Goal: Task Accomplishment & Management: Complete application form

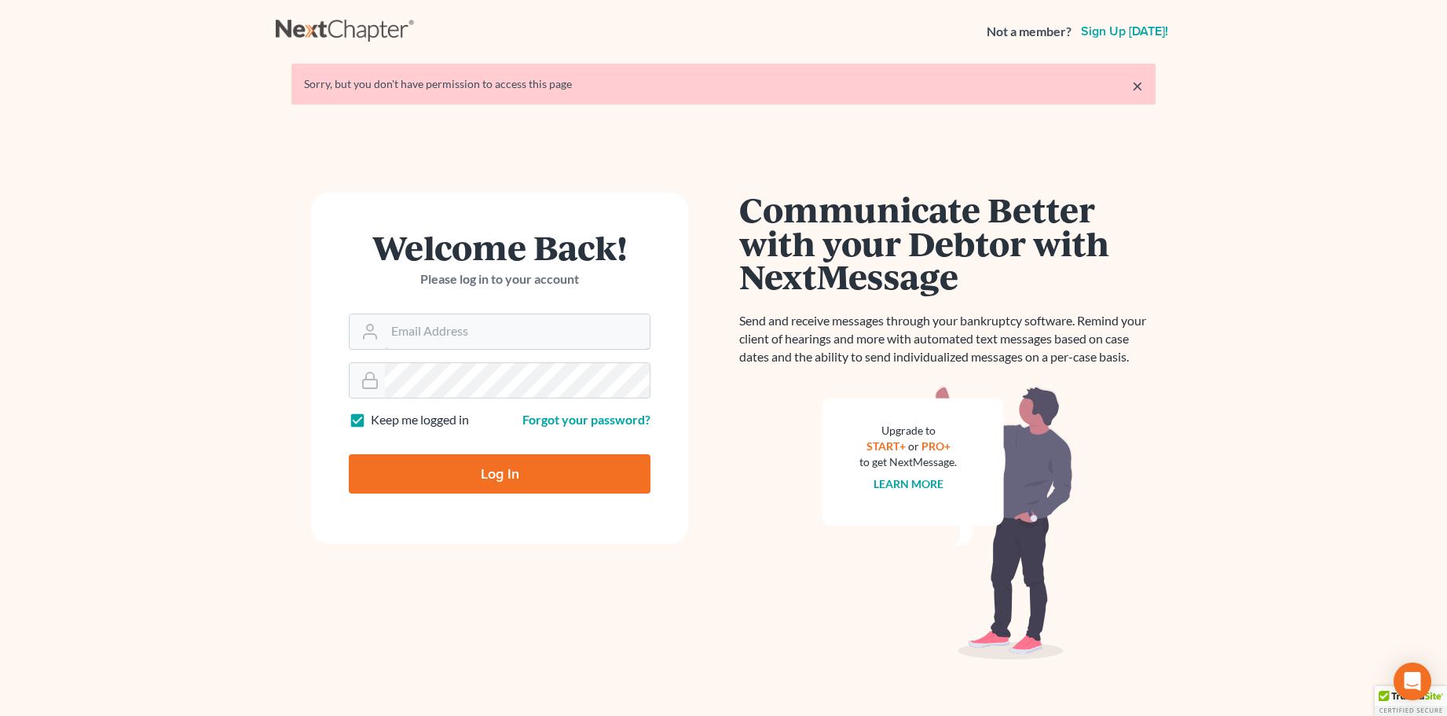
type input "sally@skpllc.com"
click at [511, 471] on input "Log In" at bounding box center [500, 473] width 302 height 39
type input "Thinking..."
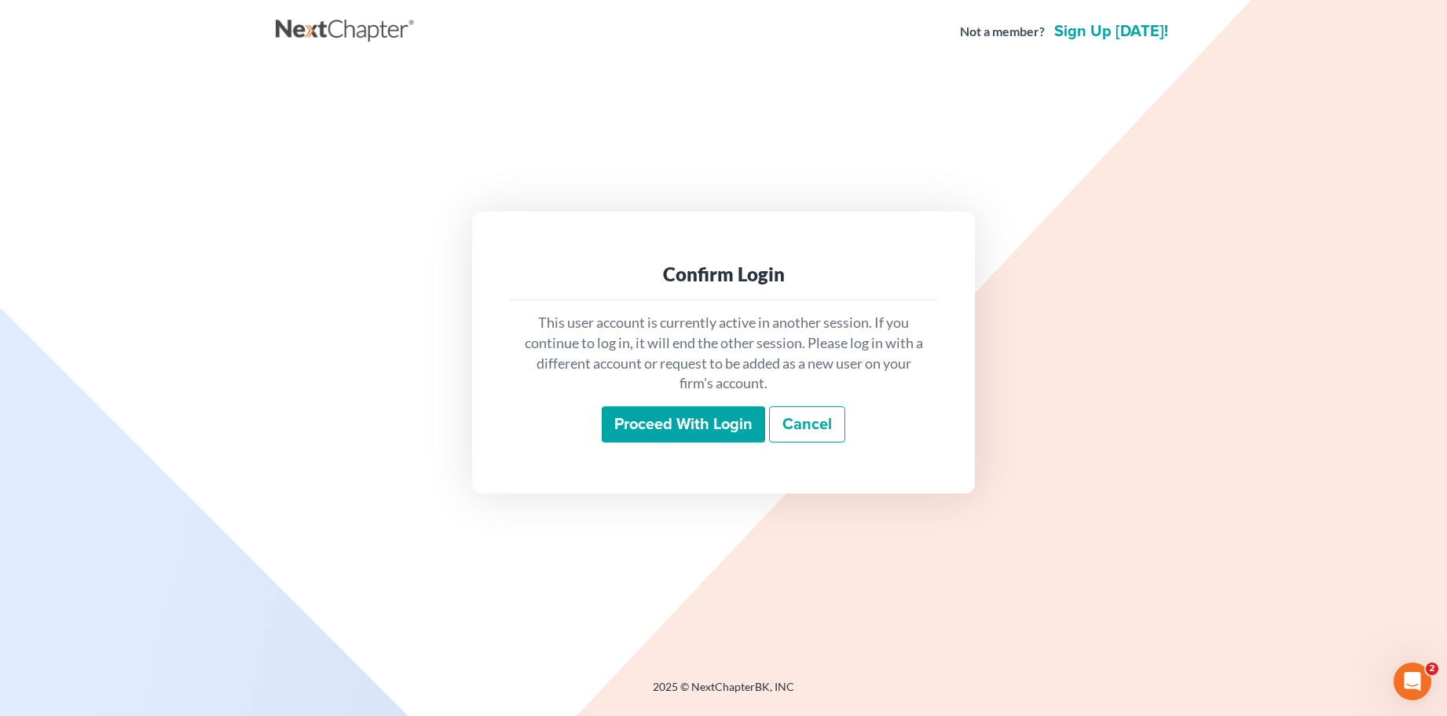
click at [666, 423] on input "Proceed with login" at bounding box center [683, 424] width 163 height 36
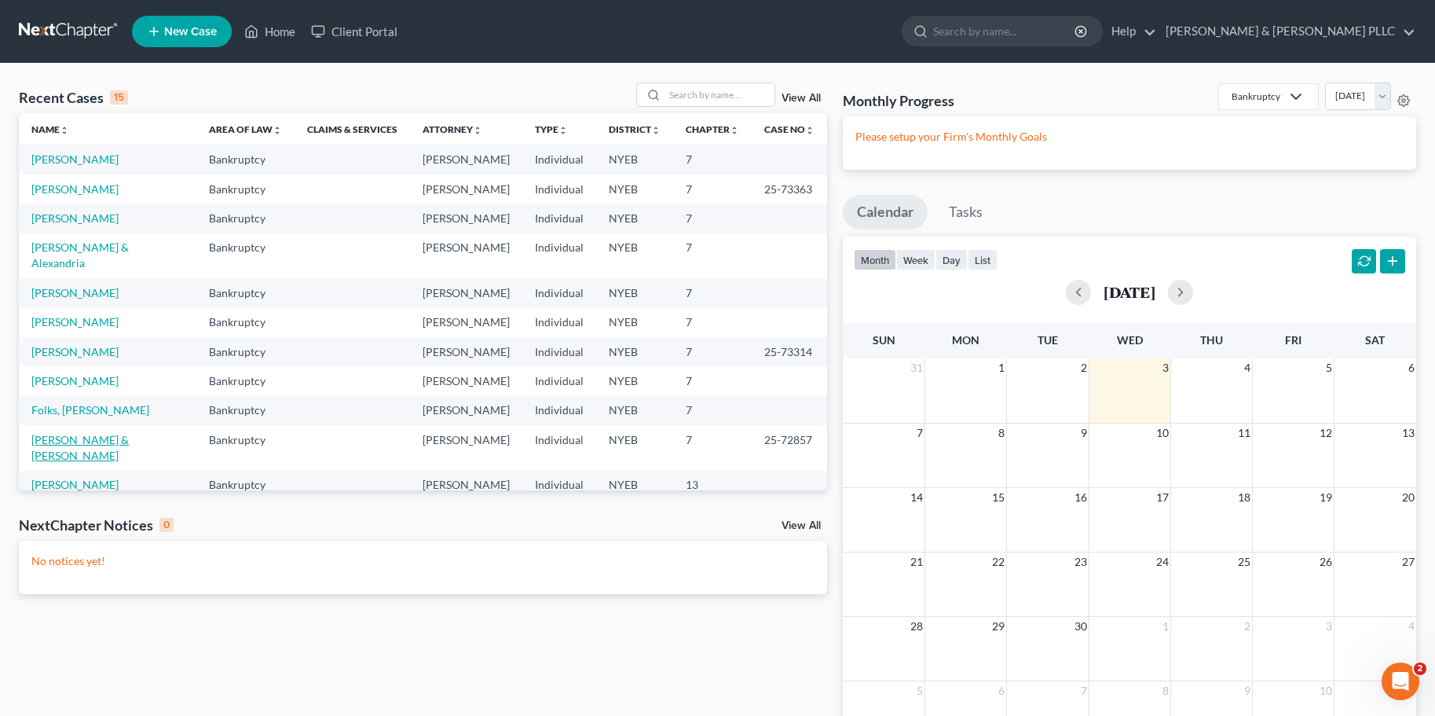
click at [57, 433] on link "[PERSON_NAME] & [PERSON_NAME]" at bounding box center [79, 447] width 97 height 29
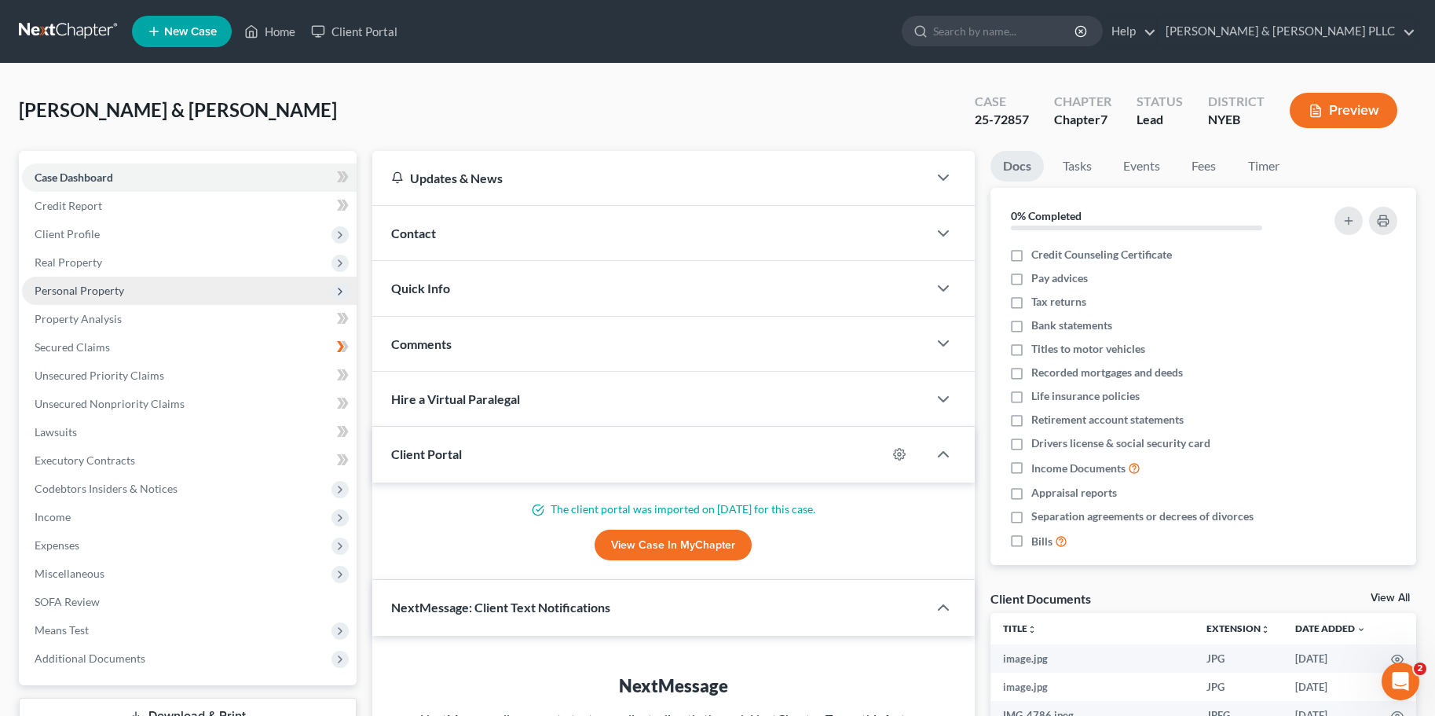
click at [63, 287] on span "Personal Property" at bounding box center [80, 290] width 90 height 13
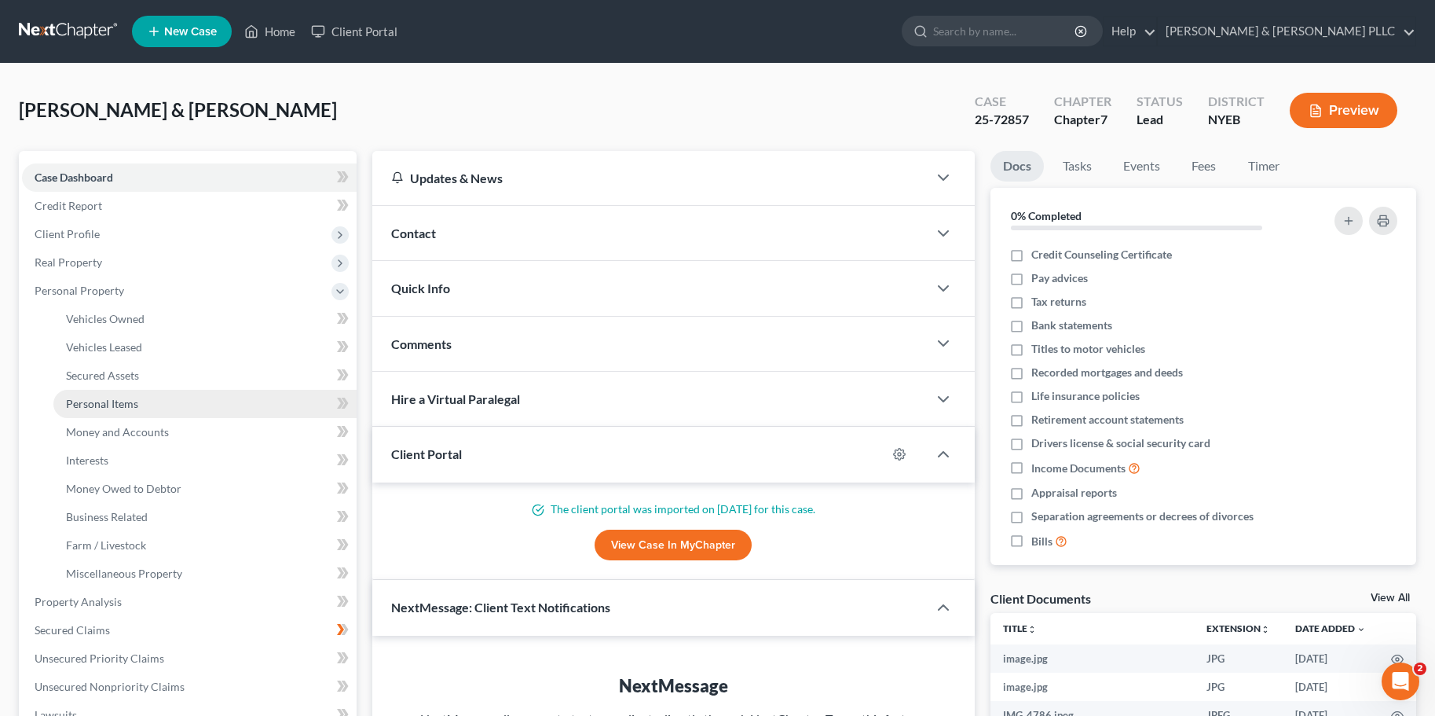
click at [93, 400] on span "Personal Items" at bounding box center [102, 403] width 72 height 13
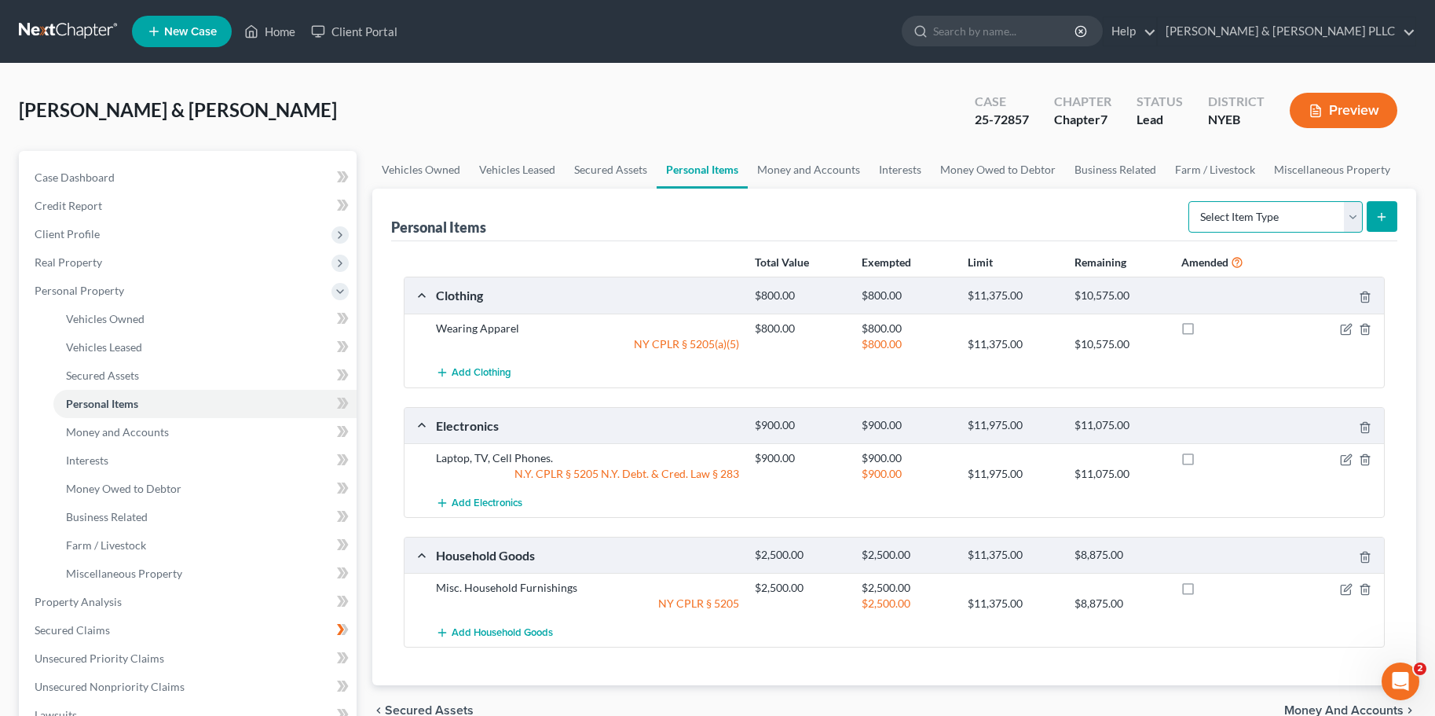
click at [1355, 214] on select "Select Item Type Clothing Collectibles Of Value Electronics Firearms Household …" at bounding box center [1275, 216] width 174 height 31
click at [115, 490] on span "Money Owed to Debtor" at bounding box center [123, 488] width 115 height 13
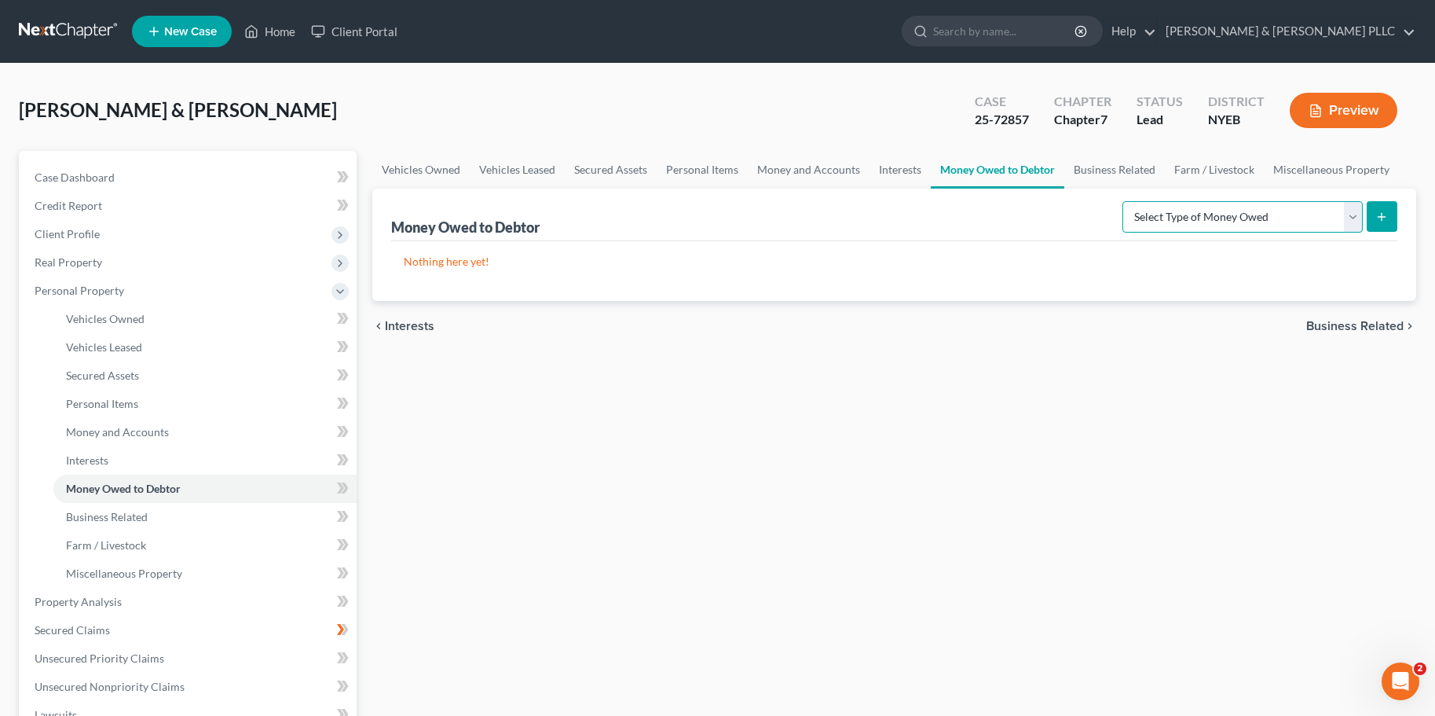
click at [1355, 217] on select "Select Type of Money Owed Accounts Receivable Alimony Child Support Claims Agai…" at bounding box center [1242, 216] width 240 height 31
select select "expected_tax_refund"
click at [1125, 201] on select "Select Type of Money Owed Accounts Receivable Alimony Child Support Claims Agai…" at bounding box center [1242, 216] width 240 height 31
click at [1379, 214] on icon "submit" at bounding box center [1381, 217] width 13 height 13
select select "0"
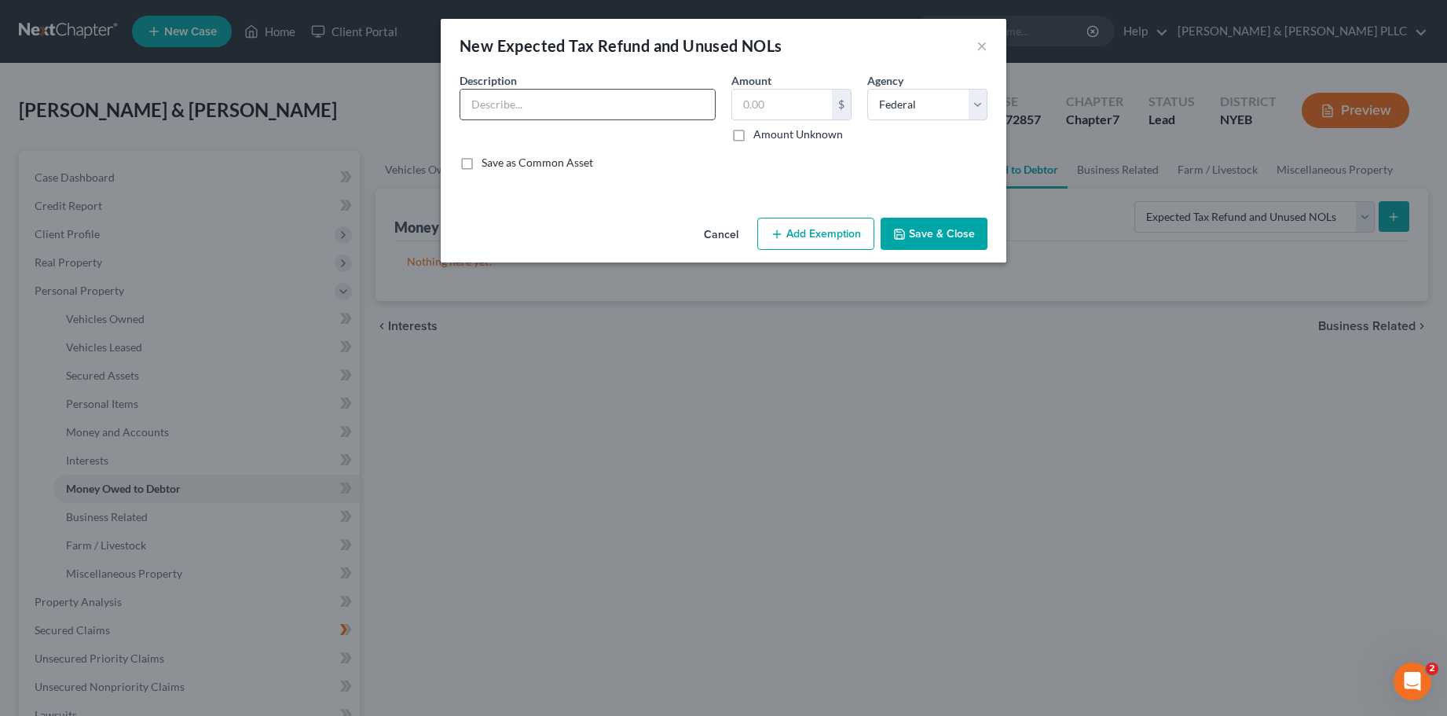
click at [683, 105] on input "text" at bounding box center [587, 105] width 255 height 30
type input "Federal Tax Refund"
type input "9,000"
click at [814, 234] on button "Add Exemption" at bounding box center [815, 234] width 117 height 33
select select "2"
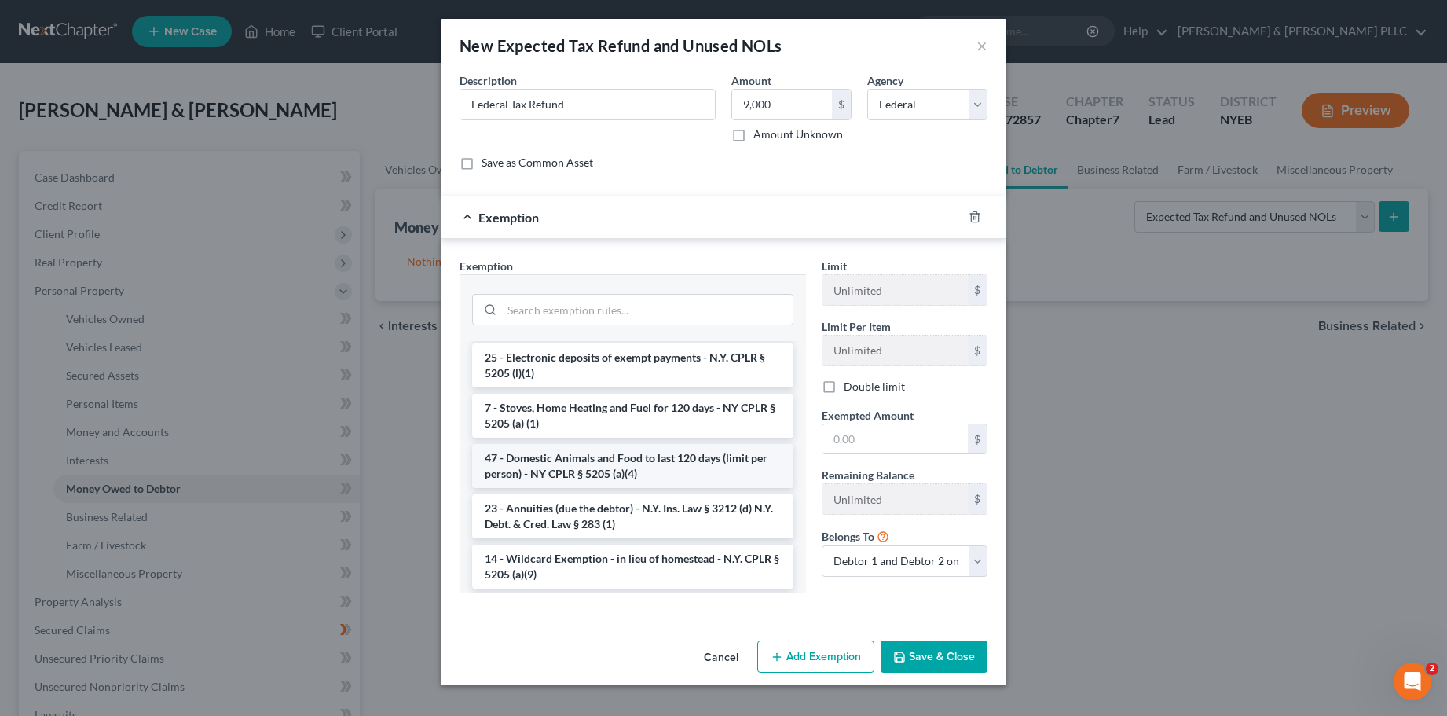
scroll to position [2278, 0]
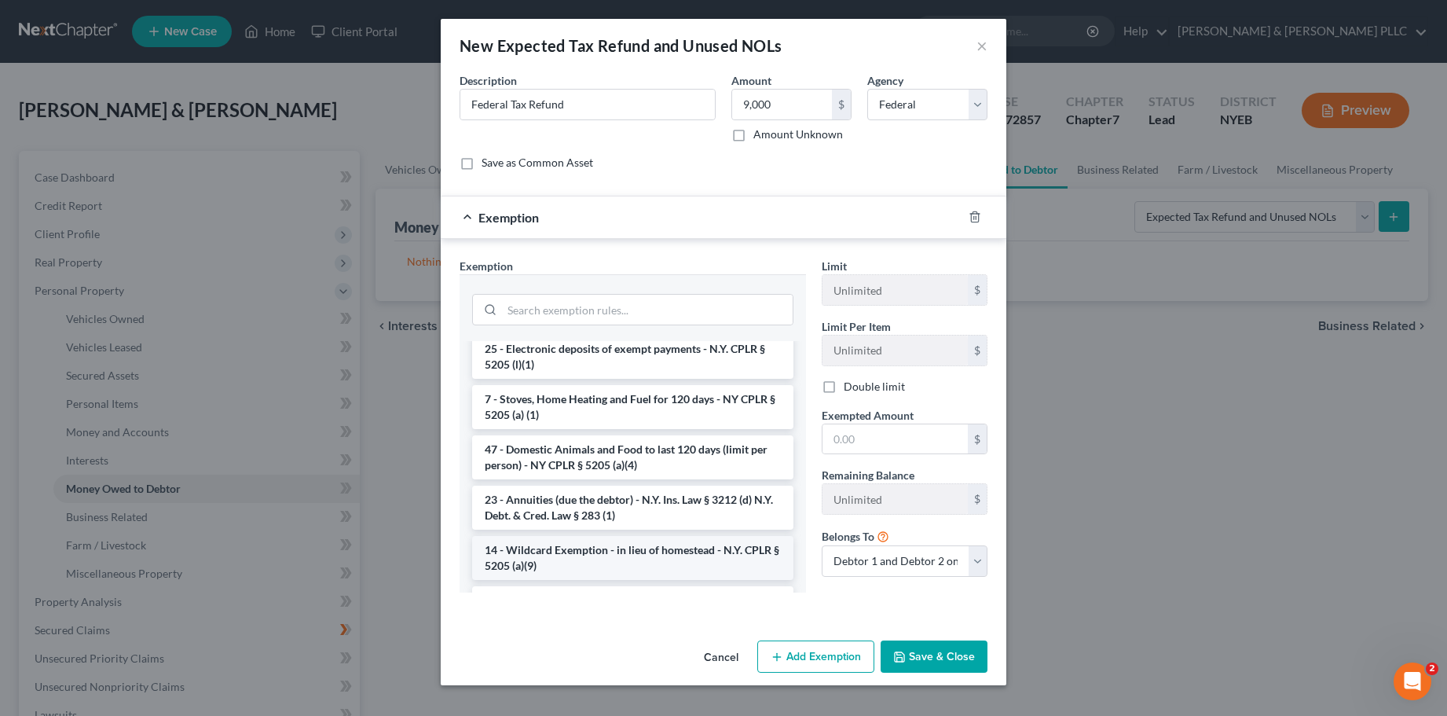
click at [683, 536] on li "14 - Wildcard Exemption - in lieu of homestead - N.Y. CPLR § 5205 (a)(9)" at bounding box center [632, 558] width 321 height 44
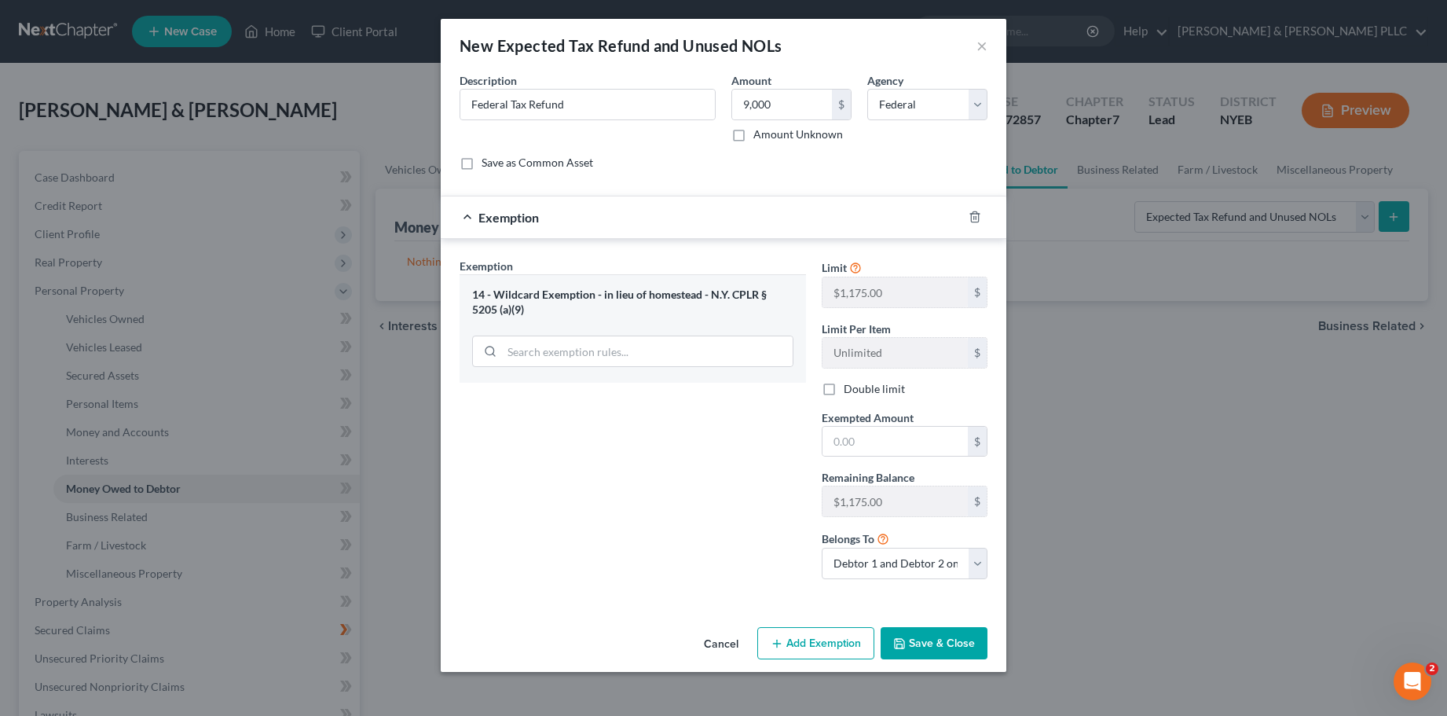
click at [651, 515] on div "Exemption Set must be selected for CA. Exemption * 14 - Wildcard Exemption - in…" at bounding box center [633, 425] width 362 height 334
click at [815, 640] on button "Add Exemption" at bounding box center [815, 643] width 117 height 33
select select "2"
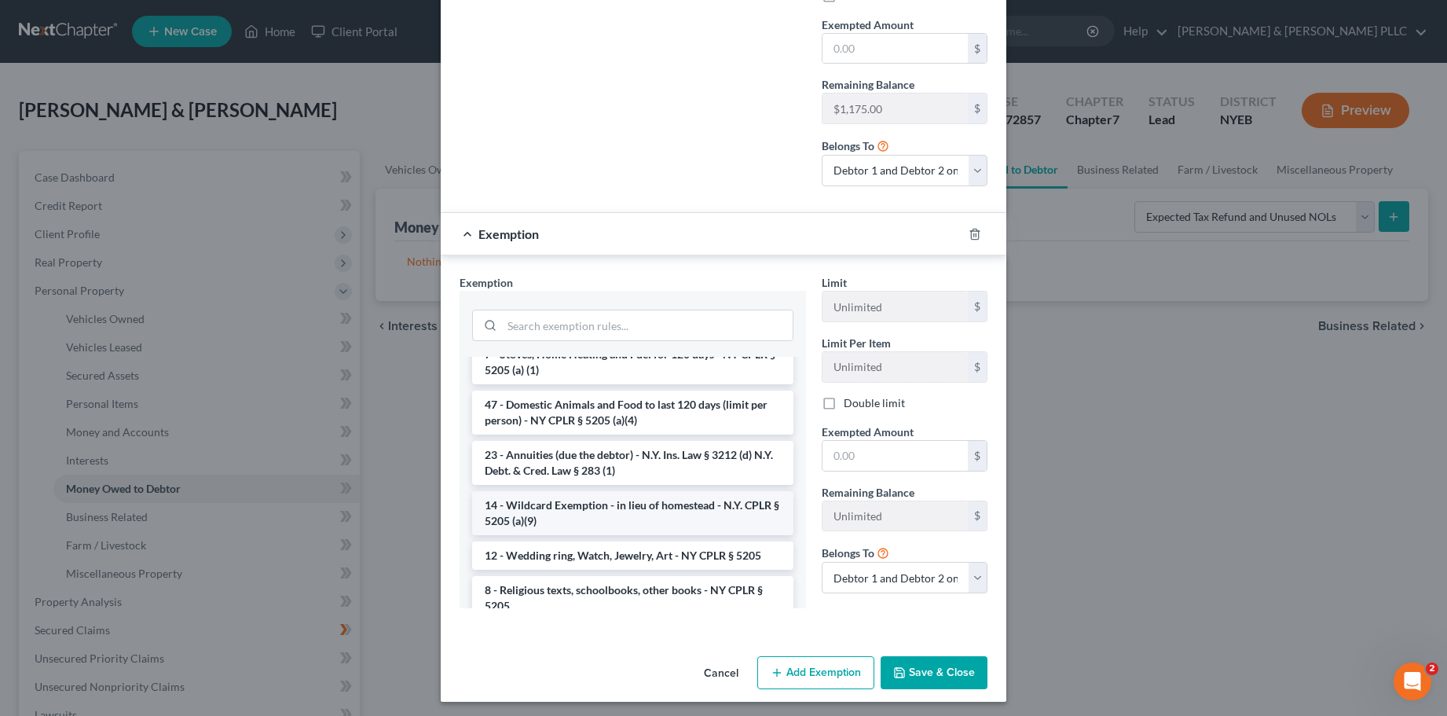
scroll to position [2357, 0]
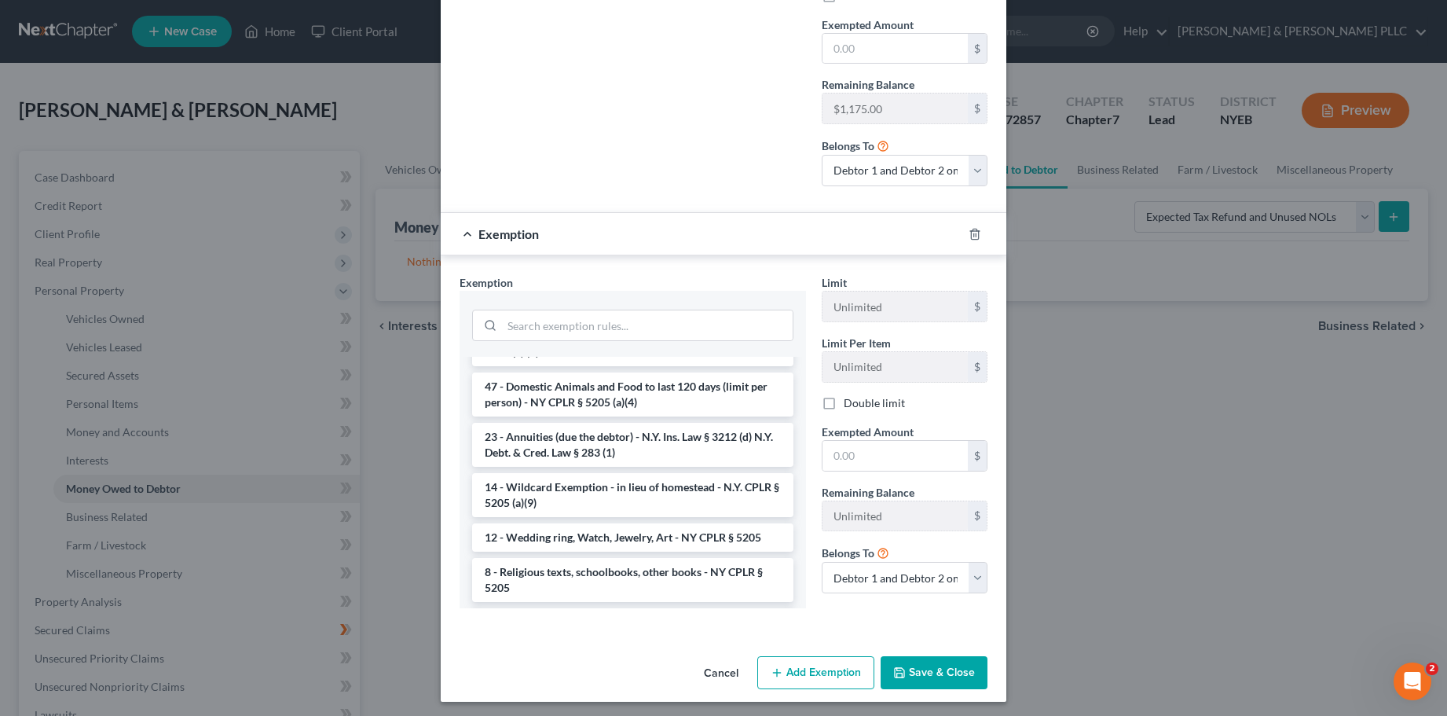
click at [631, 608] on li "14 - Personal Property (total for listed under § 5205) - N.Y. CPLR § 5205 N.Y. …" at bounding box center [632, 630] width 321 height 44
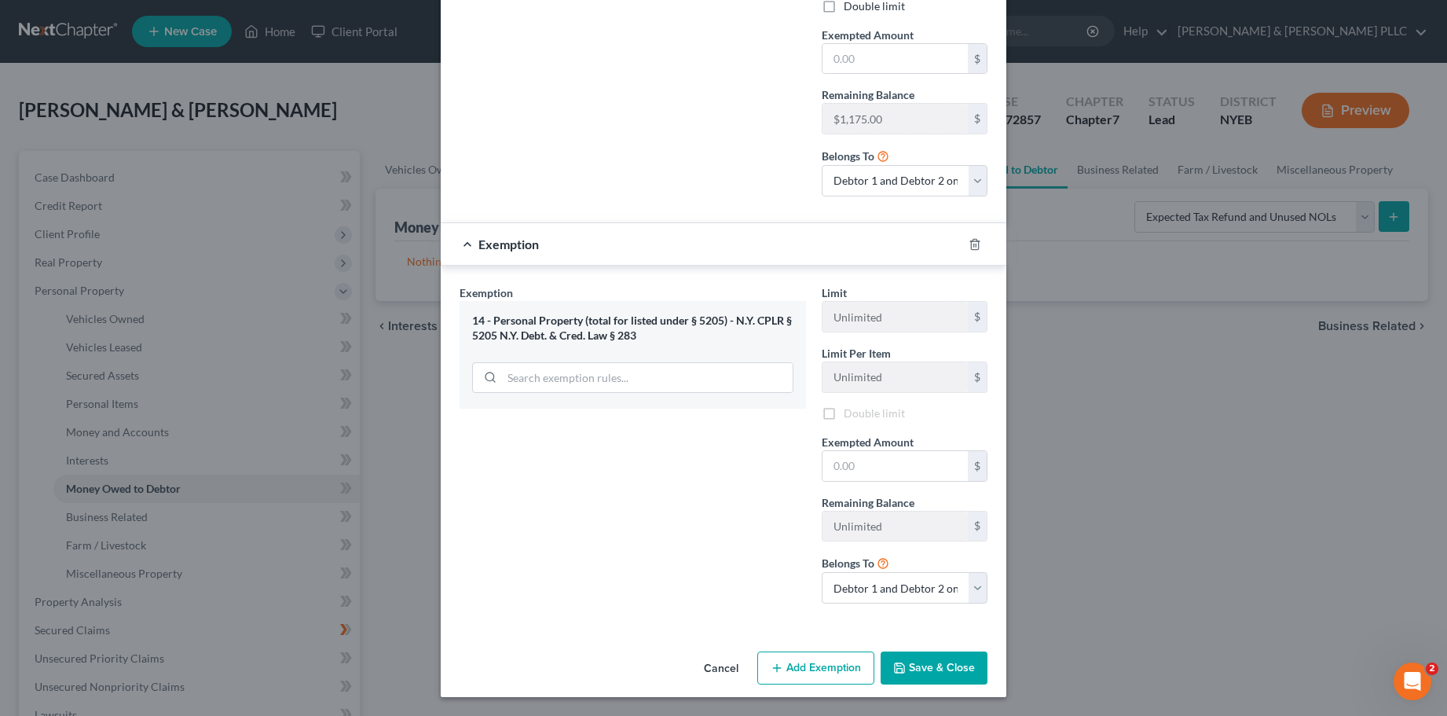
scroll to position [385, 0]
click at [837, 466] on input "text" at bounding box center [894, 466] width 145 height 30
type input "7,825"
click at [836, 661] on button "Add Exemption" at bounding box center [815, 667] width 117 height 33
select select "2"
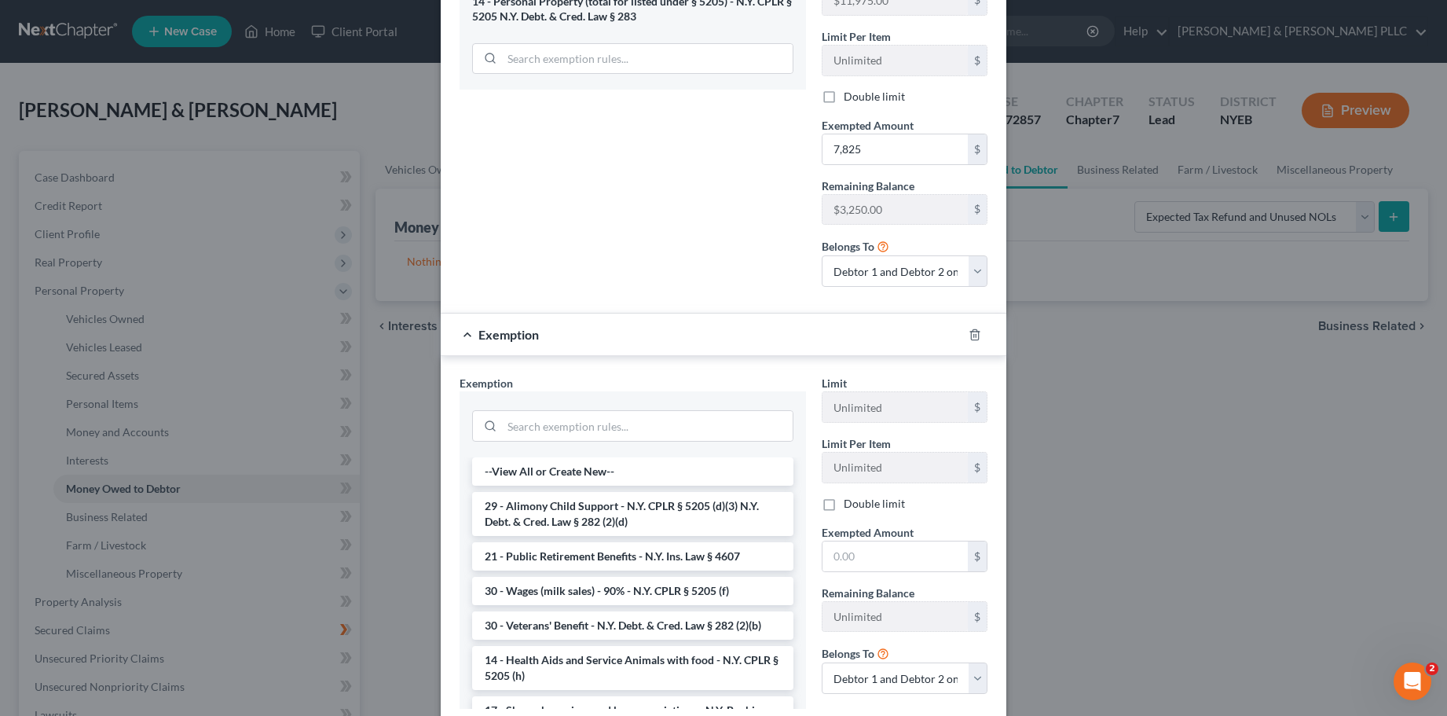
scroll to position [778, 0]
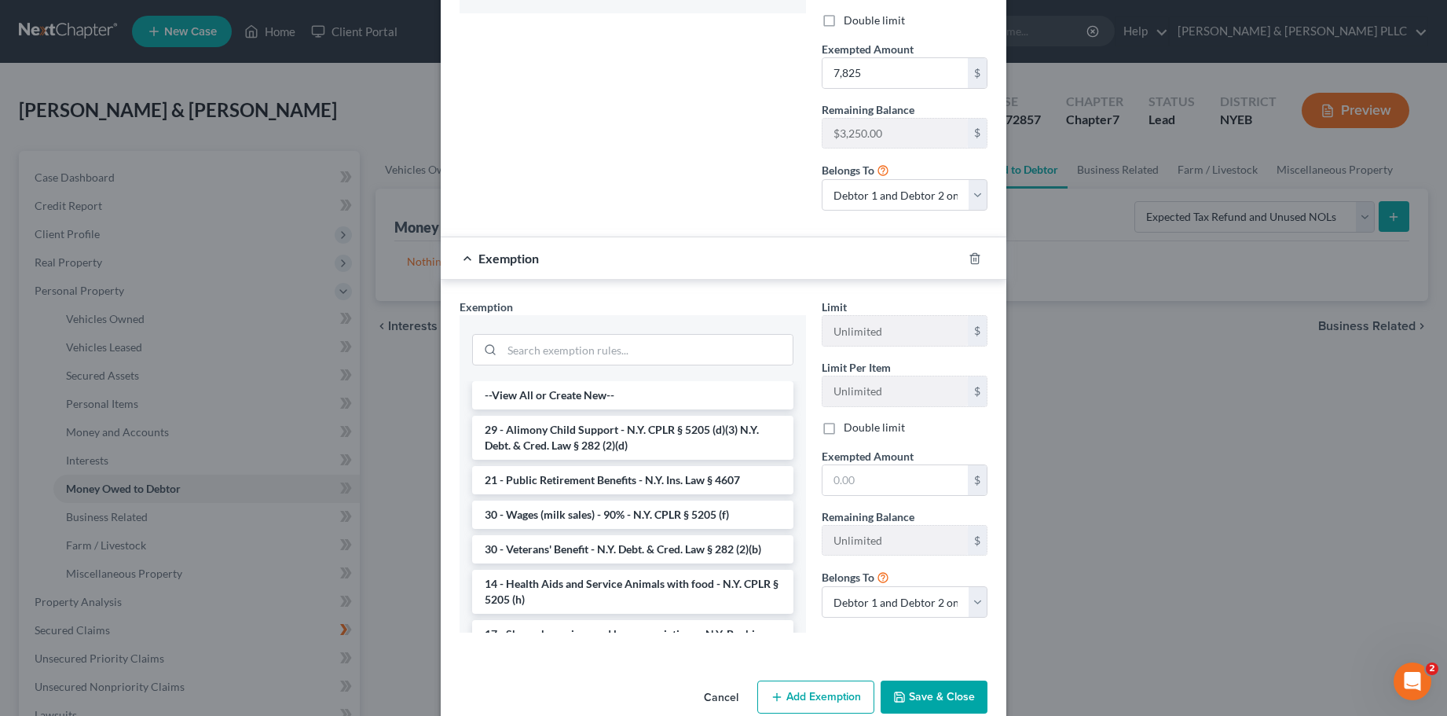
click at [948, 698] on button "Save & Close" at bounding box center [934, 696] width 107 height 33
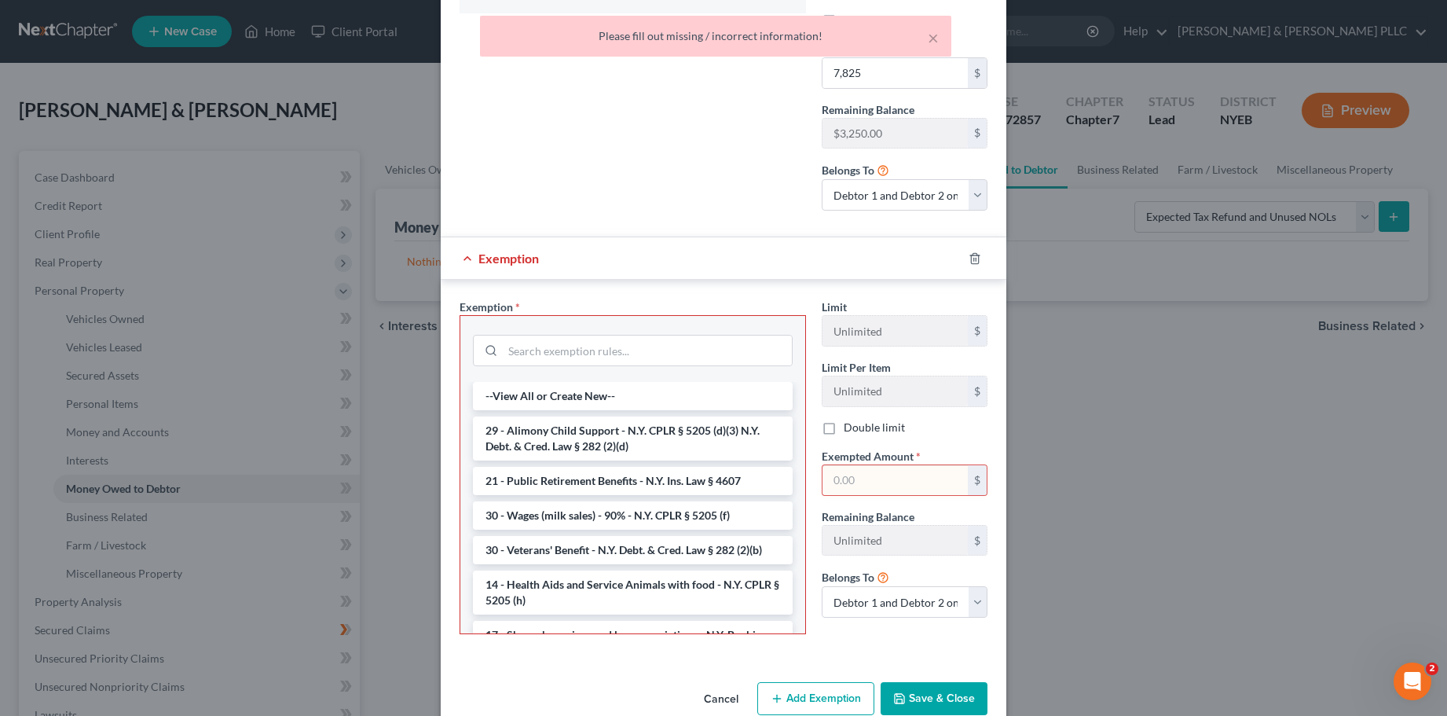
click at [674, 189] on div "Exemption Set must be selected for CA. Exemption * 14 - Personal Property (tota…" at bounding box center [633, 56] width 362 height 334
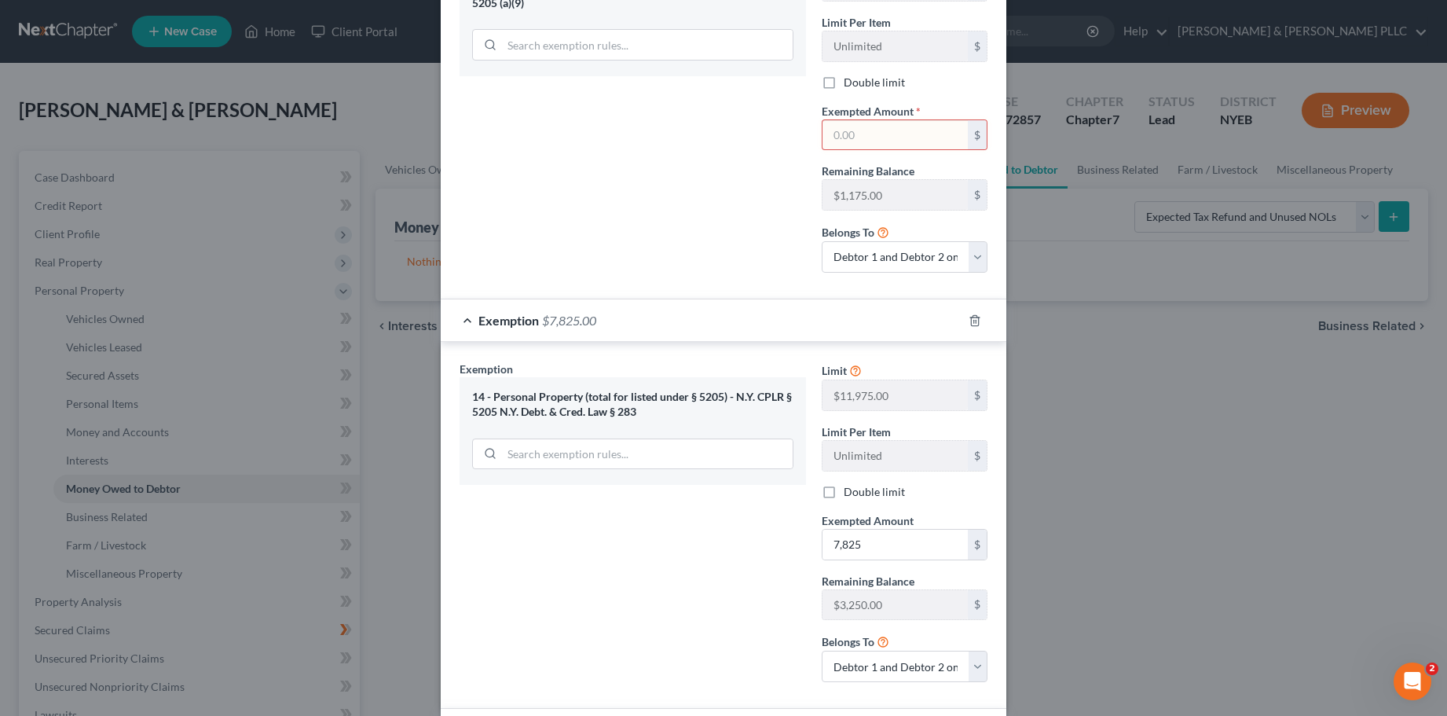
scroll to position [149, 0]
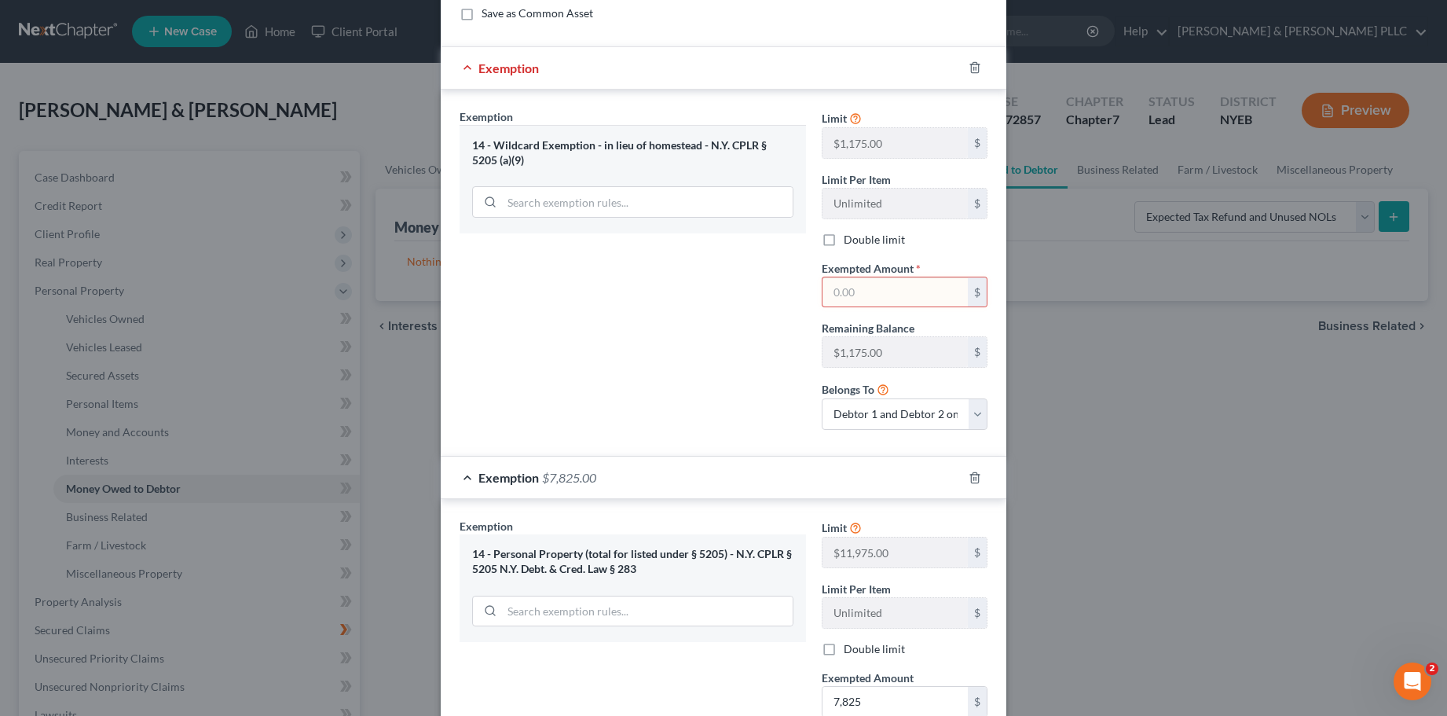
click at [828, 292] on input "text" at bounding box center [894, 292] width 145 height 30
type input "1,175"
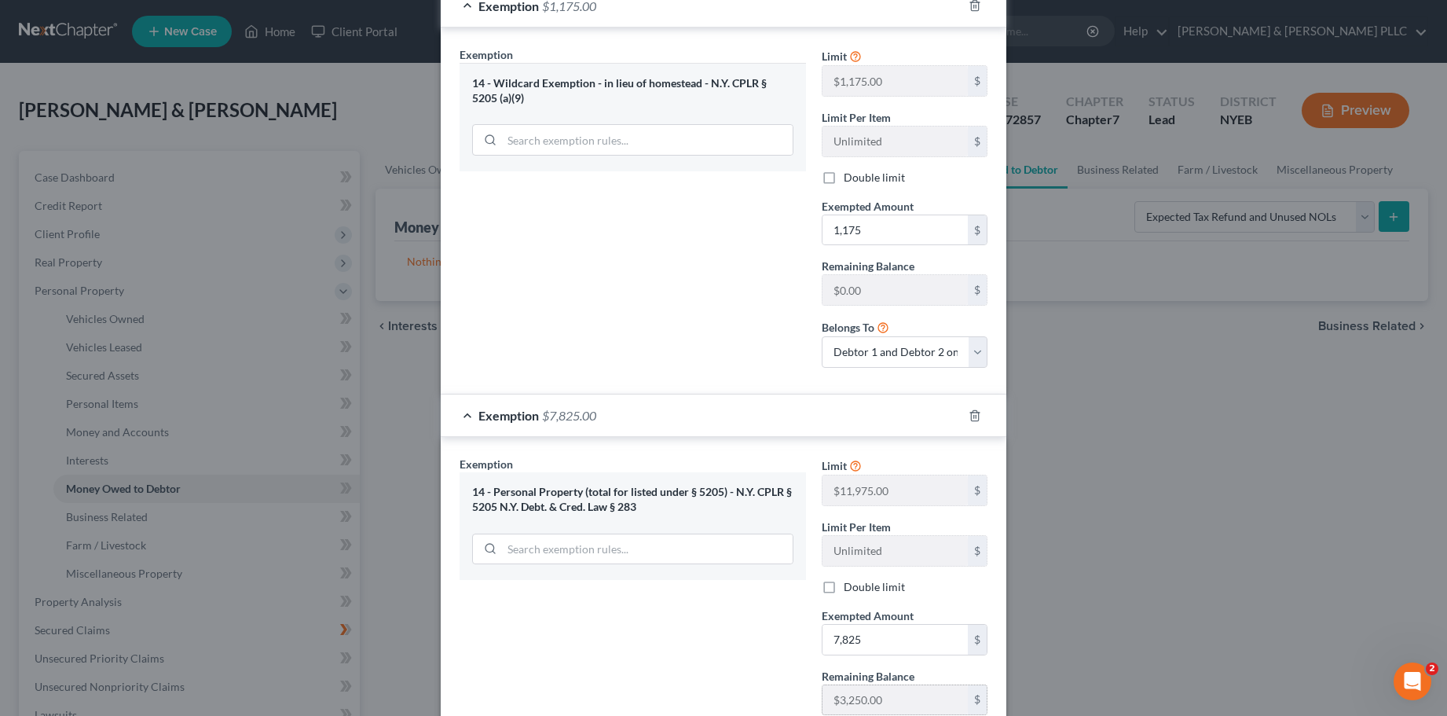
scroll to position [463, 0]
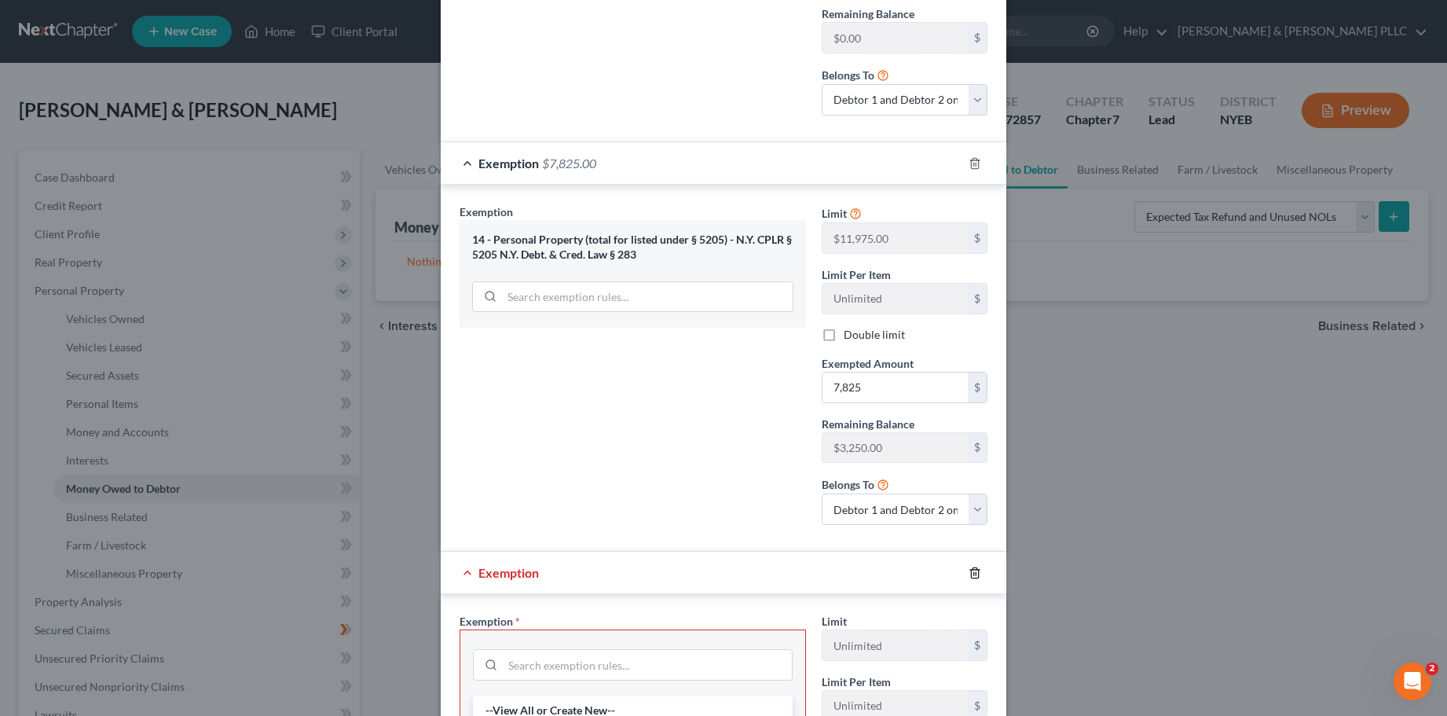
click at [969, 570] on icon "button" at bounding box center [975, 572] width 13 height 13
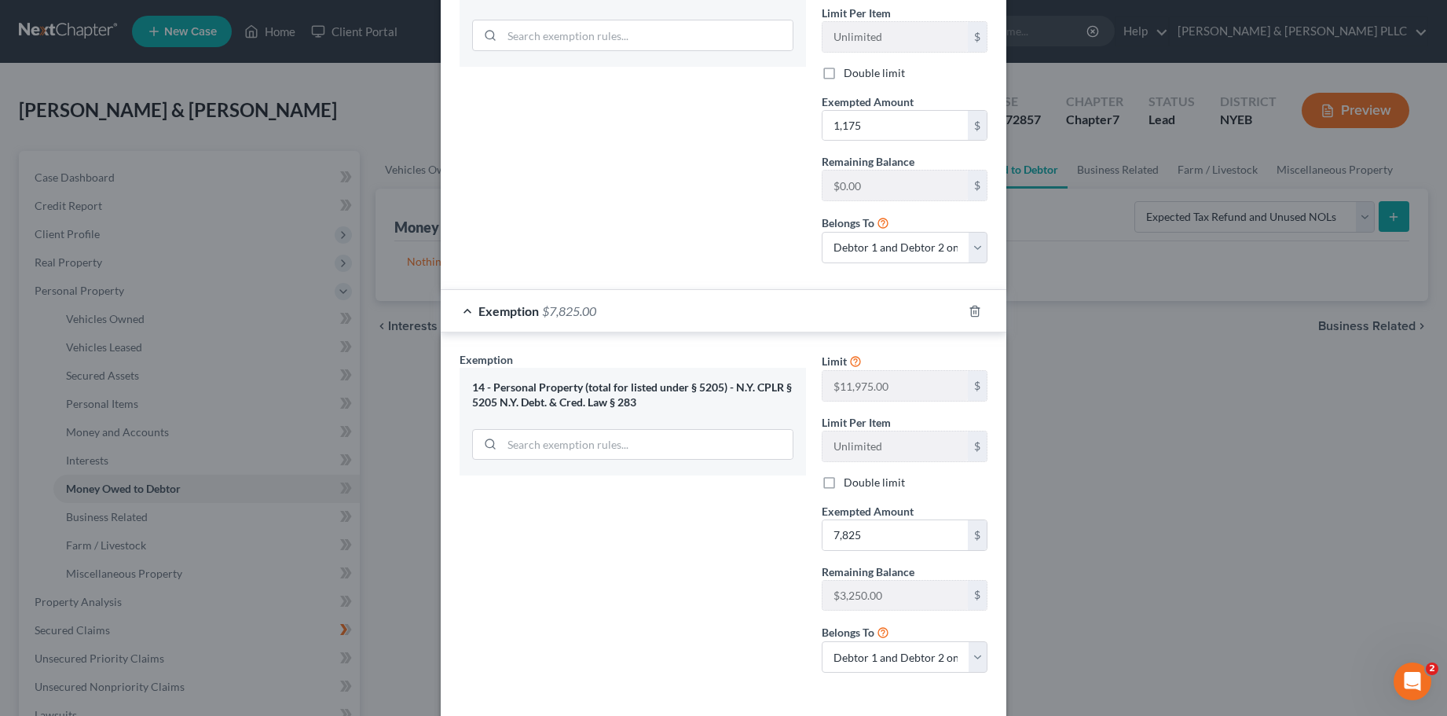
scroll to position [385, 0]
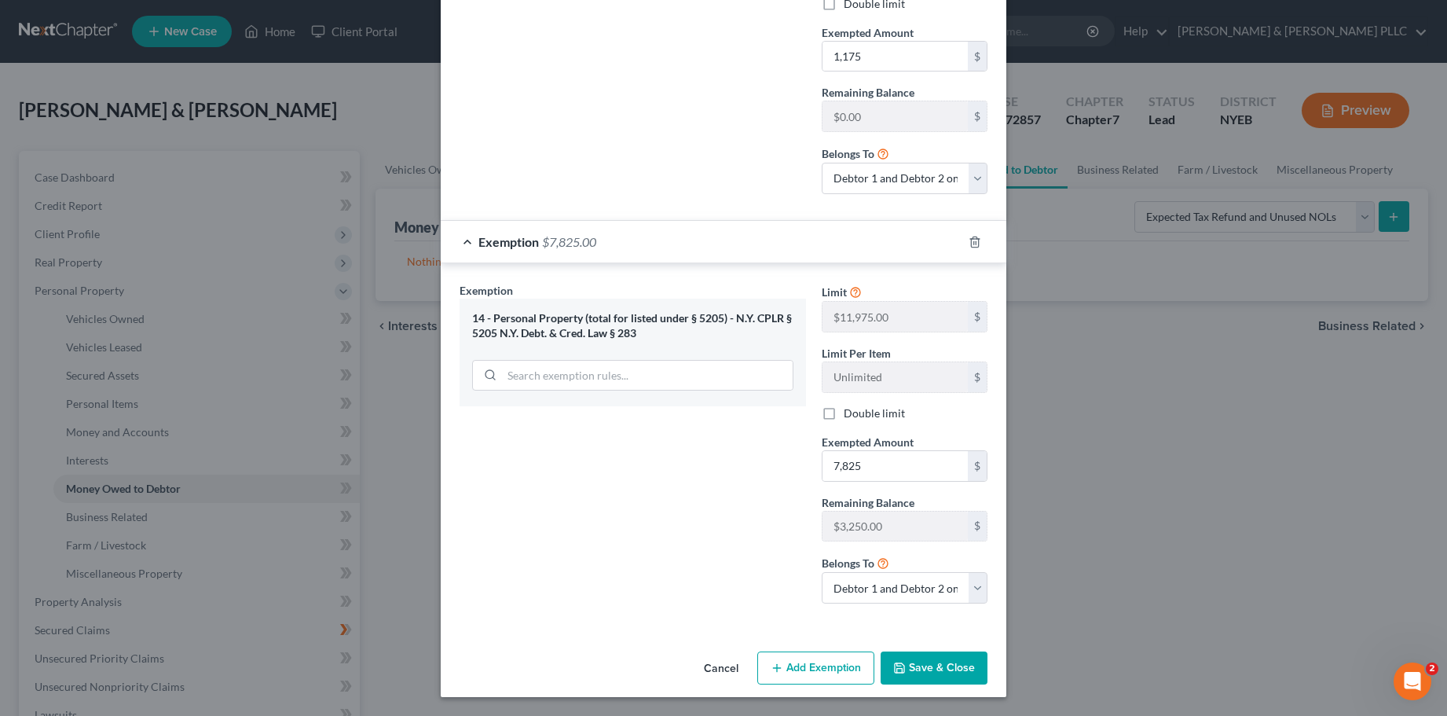
click at [932, 666] on button "Save & Close" at bounding box center [934, 667] width 107 height 33
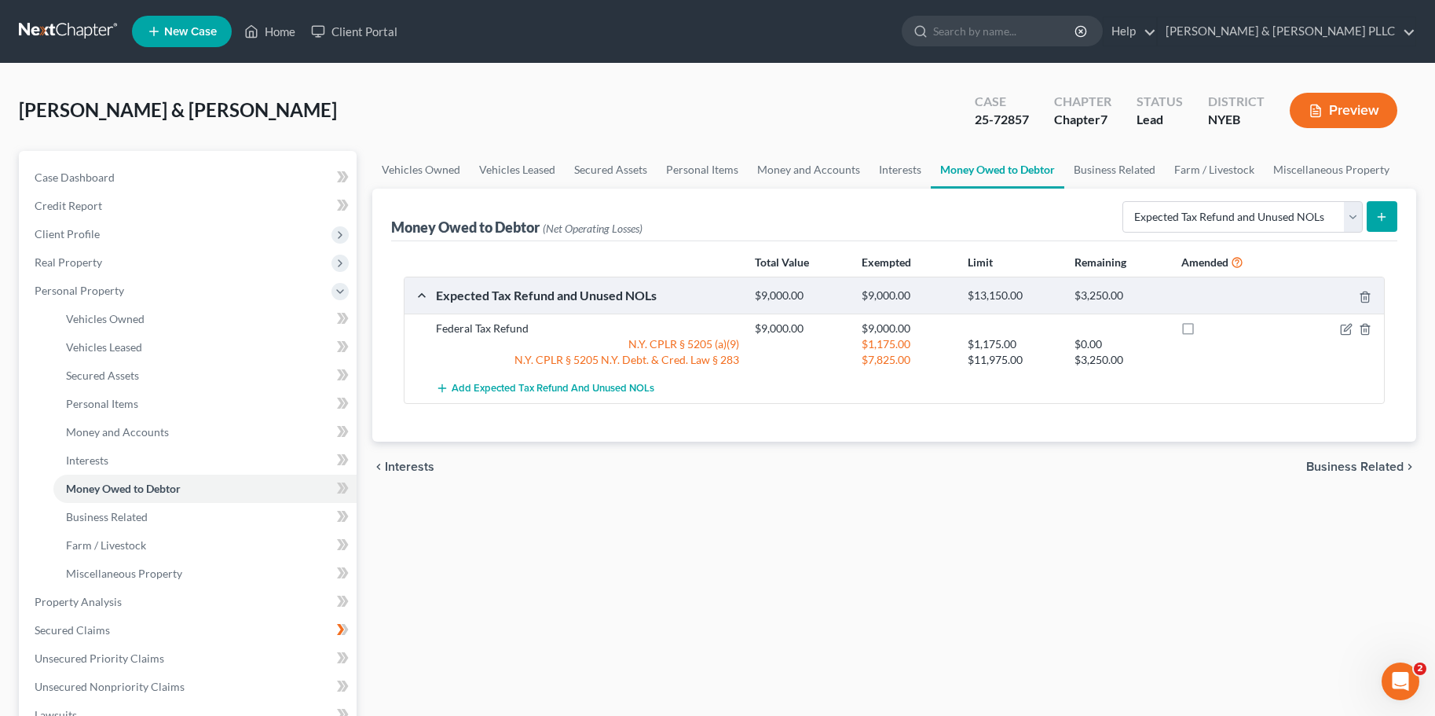
click at [1386, 212] on icon "submit" at bounding box center [1381, 217] width 13 height 13
select select "0"
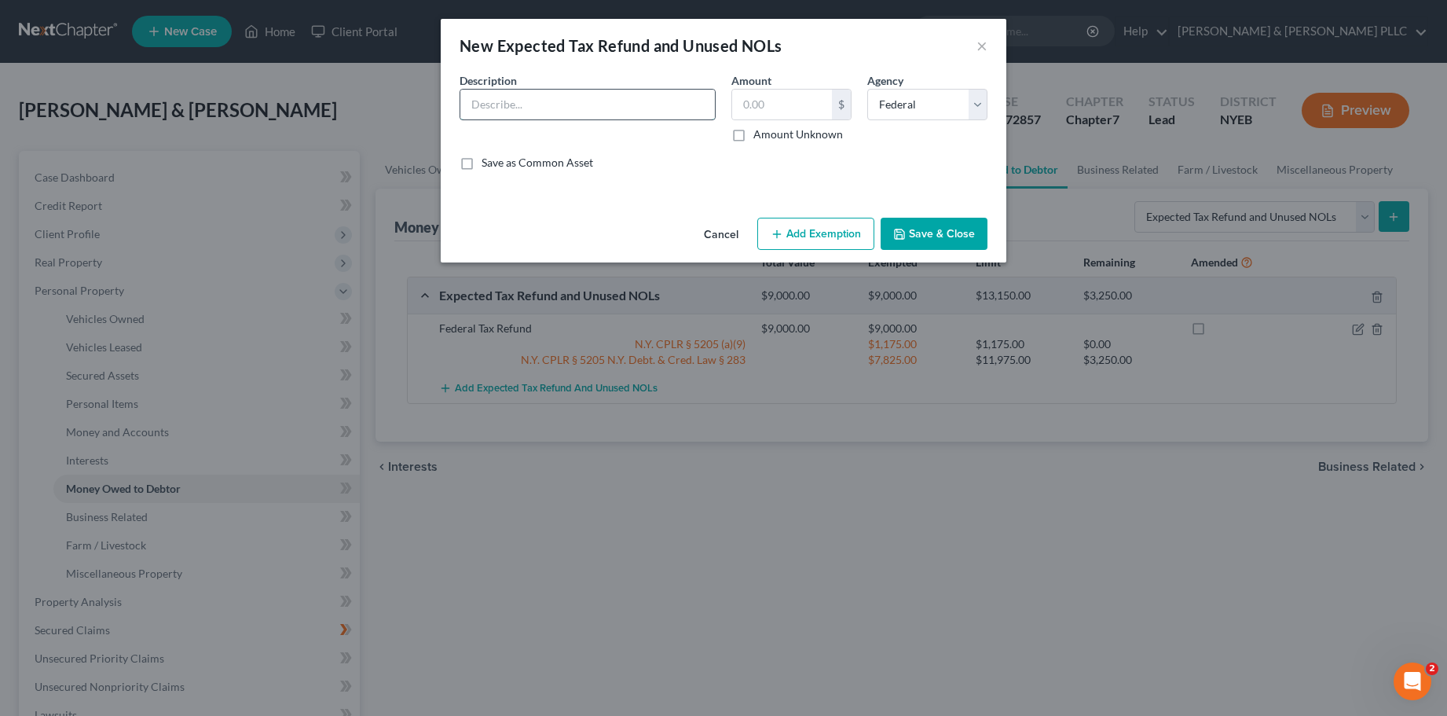
click at [506, 94] on input "text" at bounding box center [587, 105] width 255 height 30
type input "[US_STATE] Tax Refund"
click at [758, 104] on input "text" at bounding box center [782, 105] width 100 height 30
type input "3,748"
click at [813, 234] on button "Add Exemption" at bounding box center [815, 234] width 117 height 33
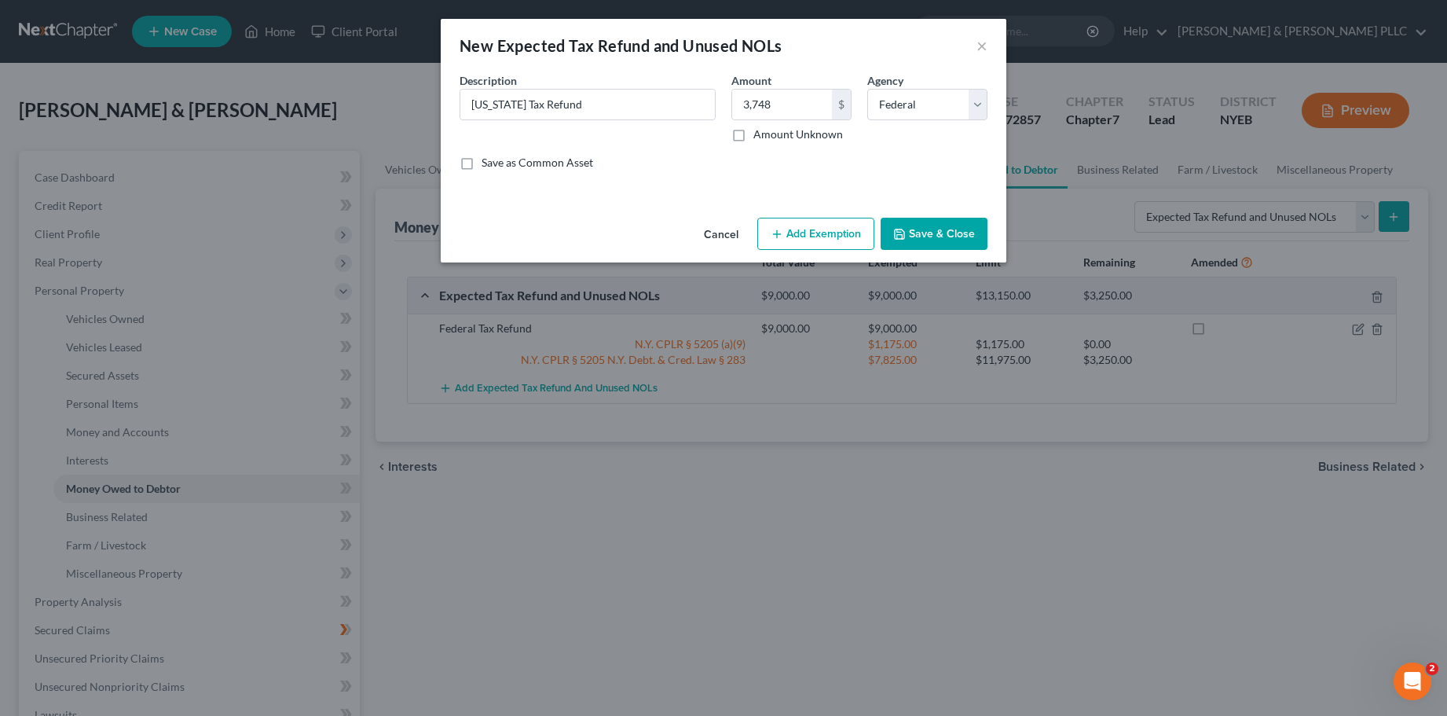
select select "2"
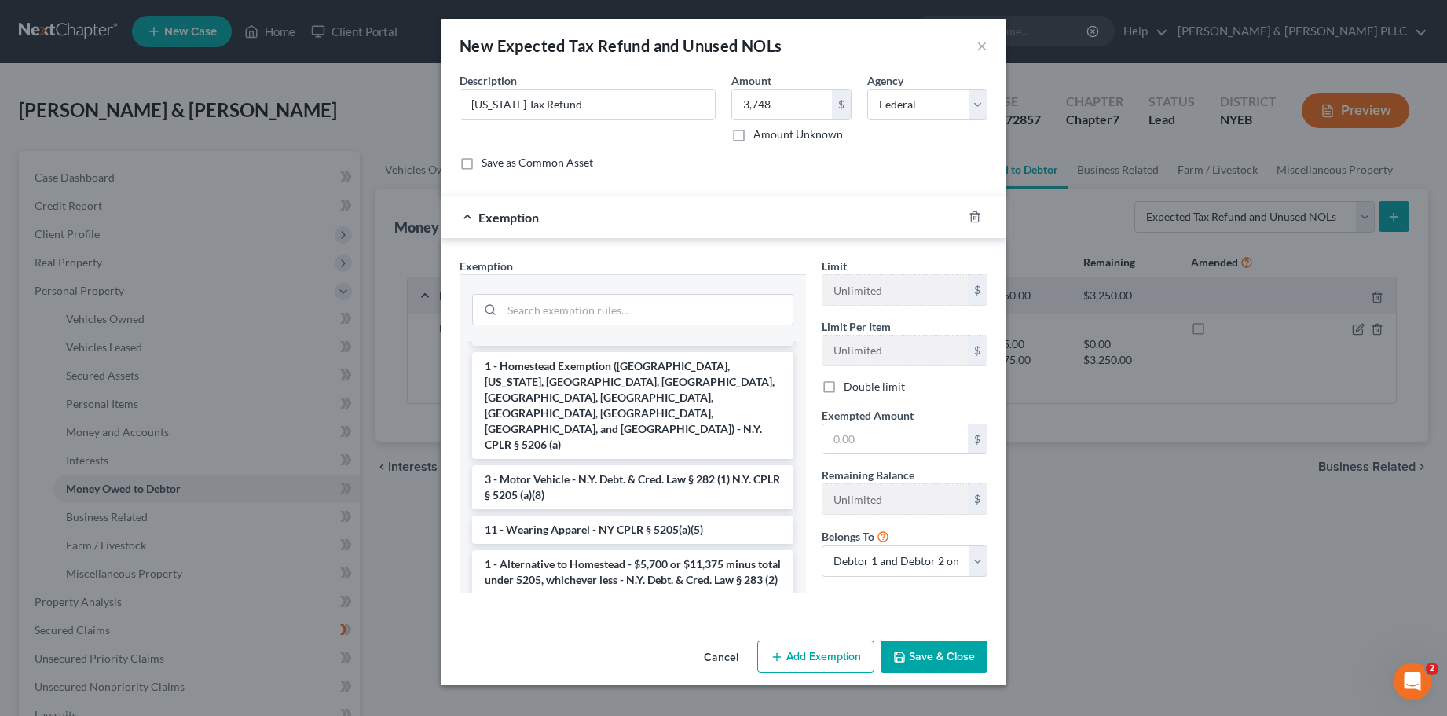
scroll to position [1929, 0]
click at [666, 548] on li "1 - Alternative to Homestead - $5,700 or $11,375 minus total under 5205, whiche…" at bounding box center [632, 570] width 321 height 44
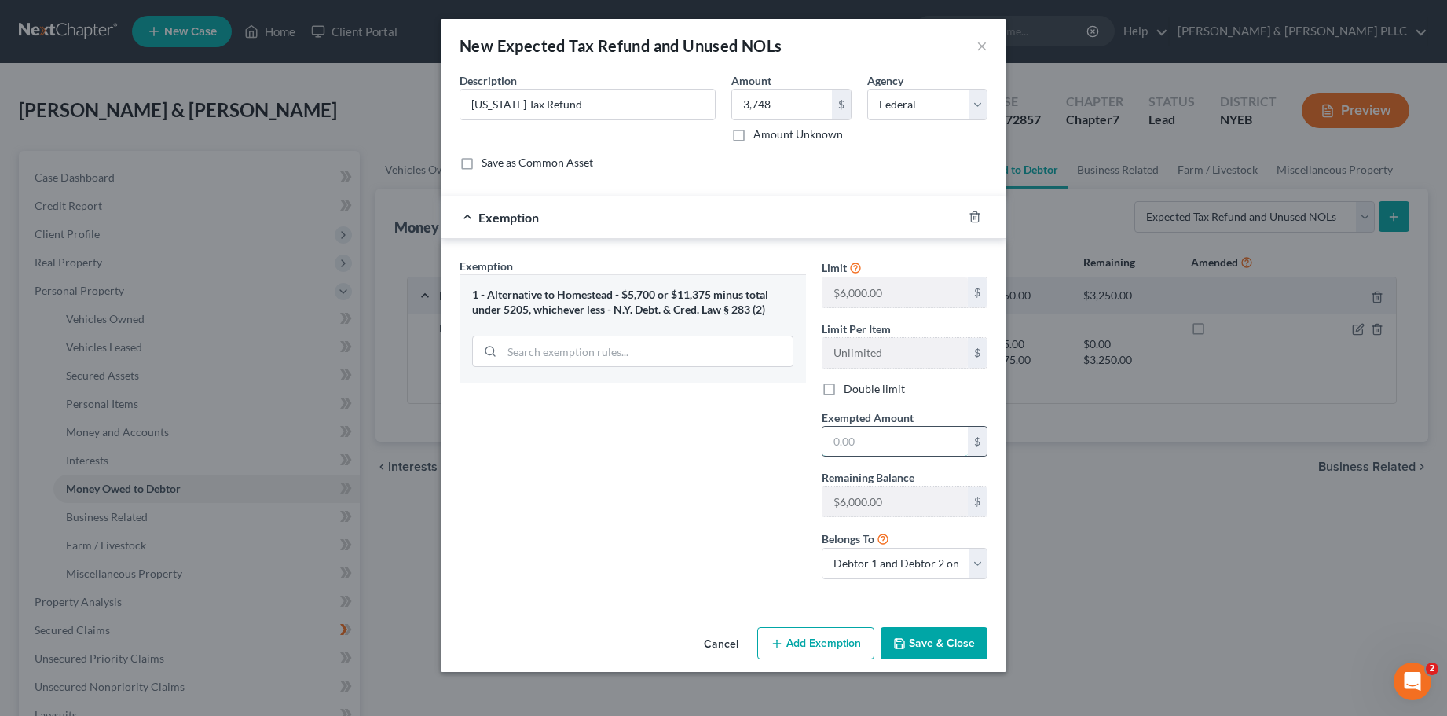
click at [855, 440] on input "text" at bounding box center [894, 442] width 145 height 30
type input "3,748"
click at [919, 639] on button "Save & Close" at bounding box center [934, 643] width 107 height 33
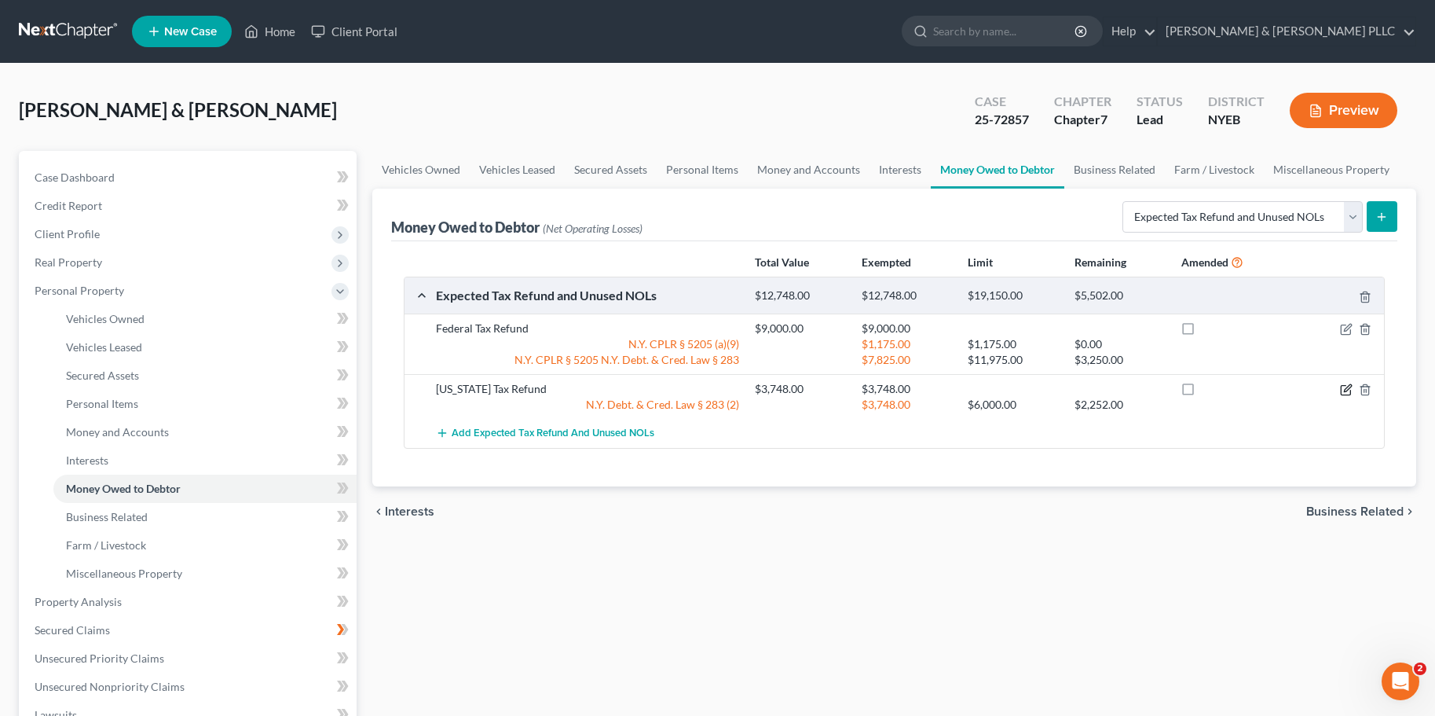
click at [1346, 386] on icon "button" at bounding box center [1346, 389] width 13 height 13
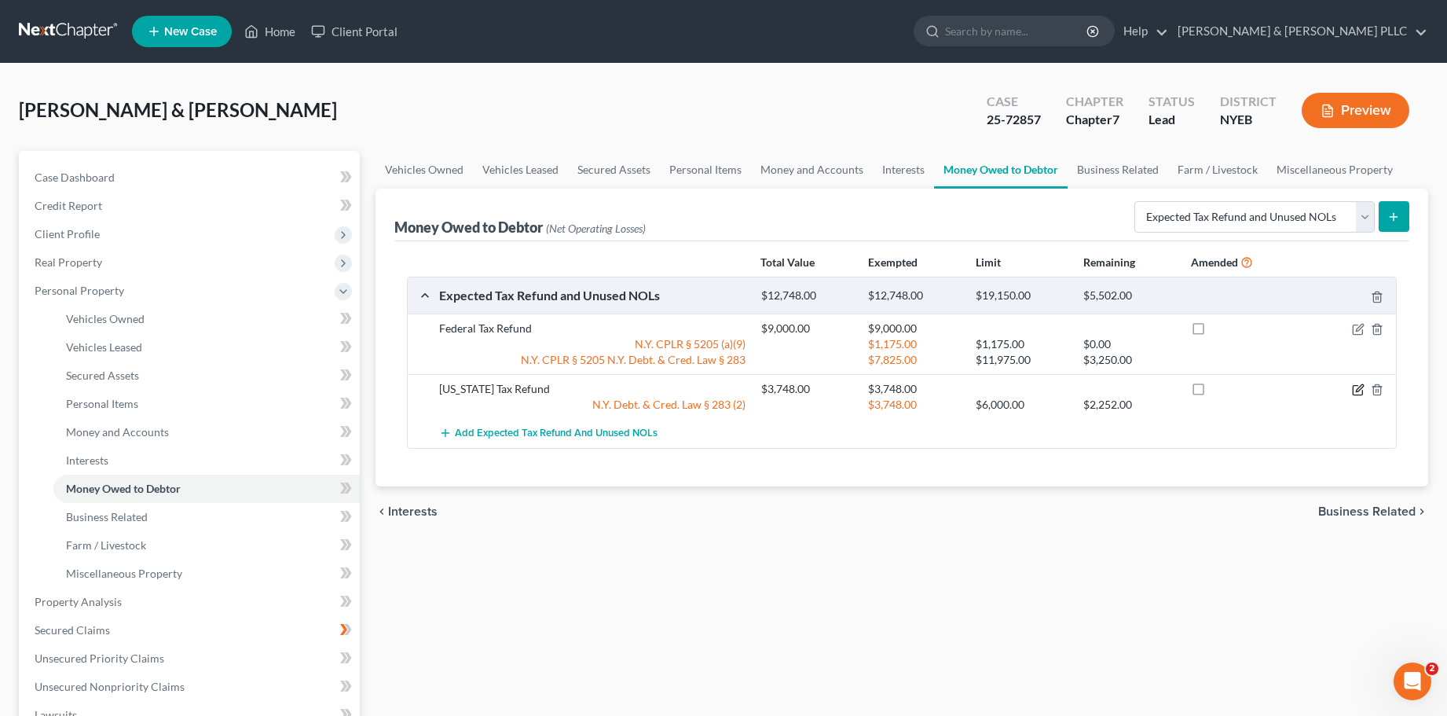
select select "0"
select select "2"
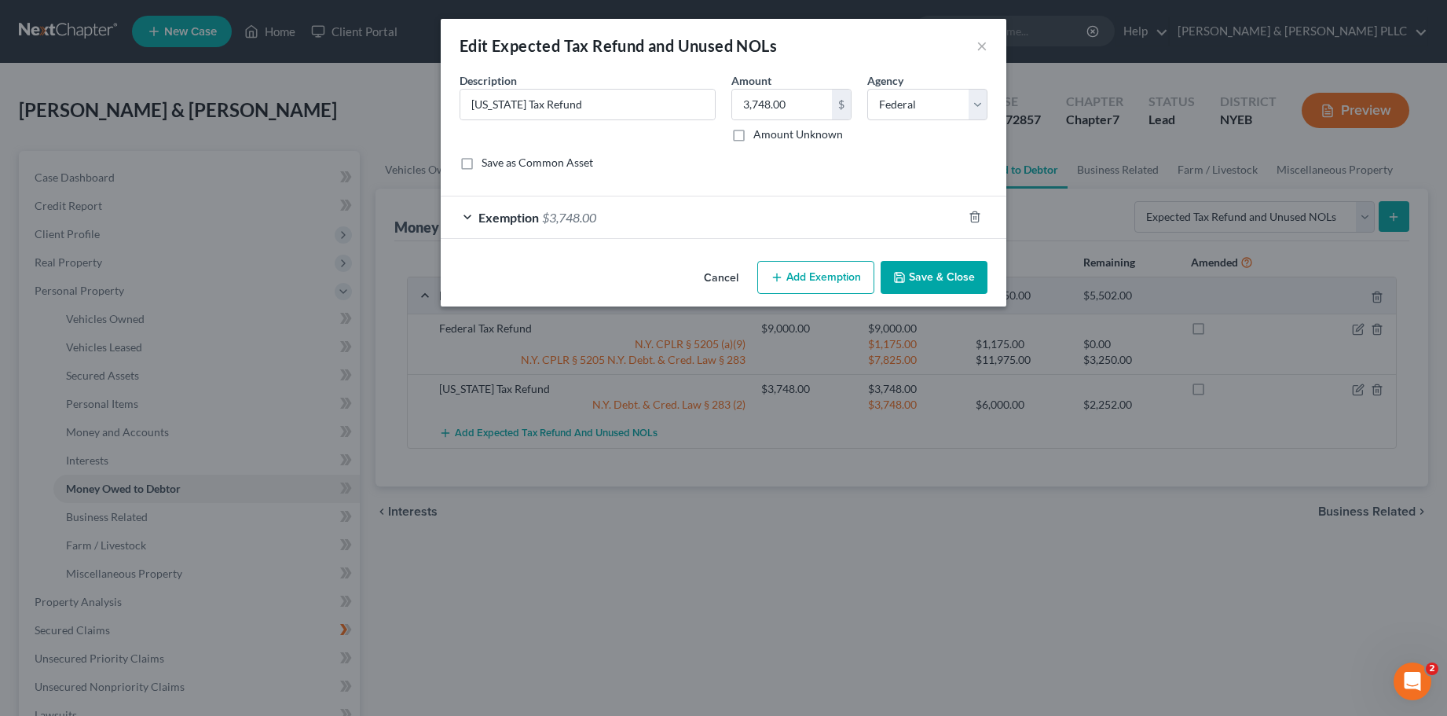
click at [467, 218] on div "Exemption $3,748.00" at bounding box center [702, 217] width 522 height 42
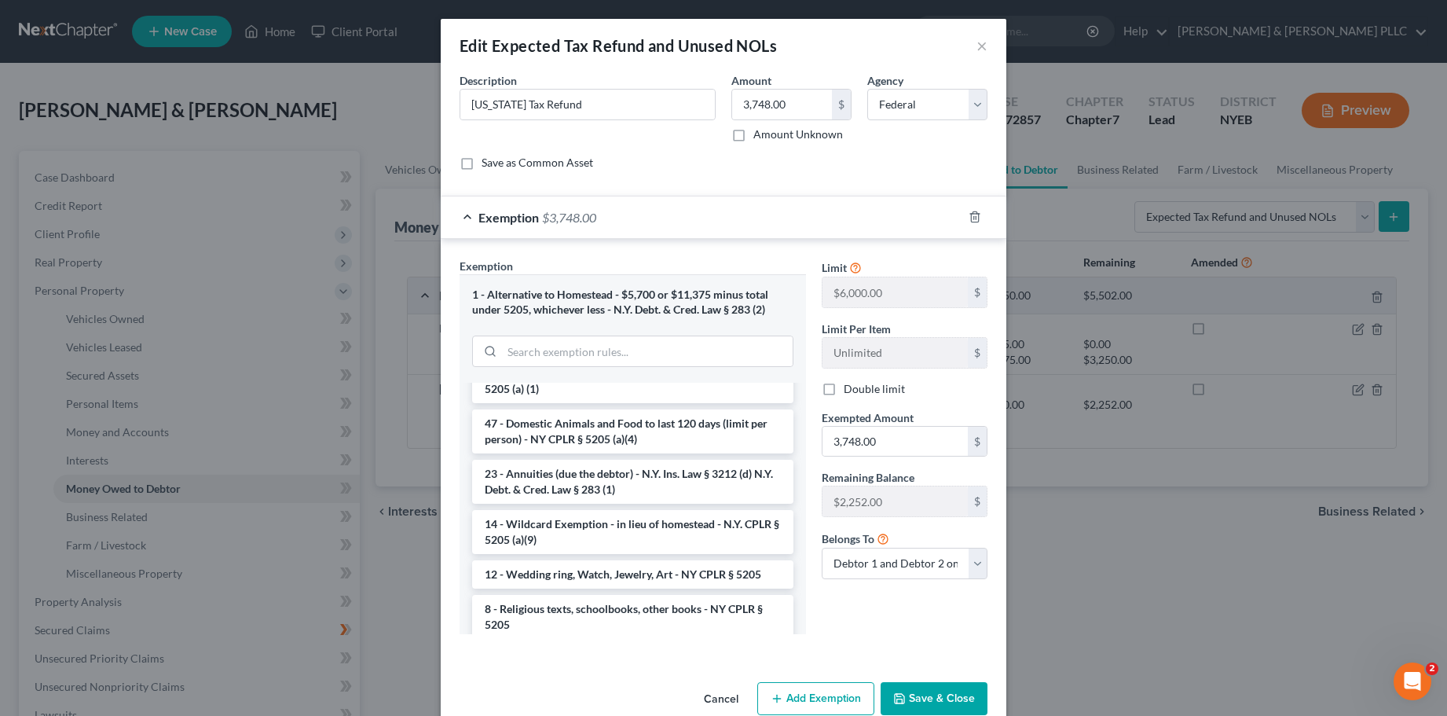
scroll to position [2357, 0]
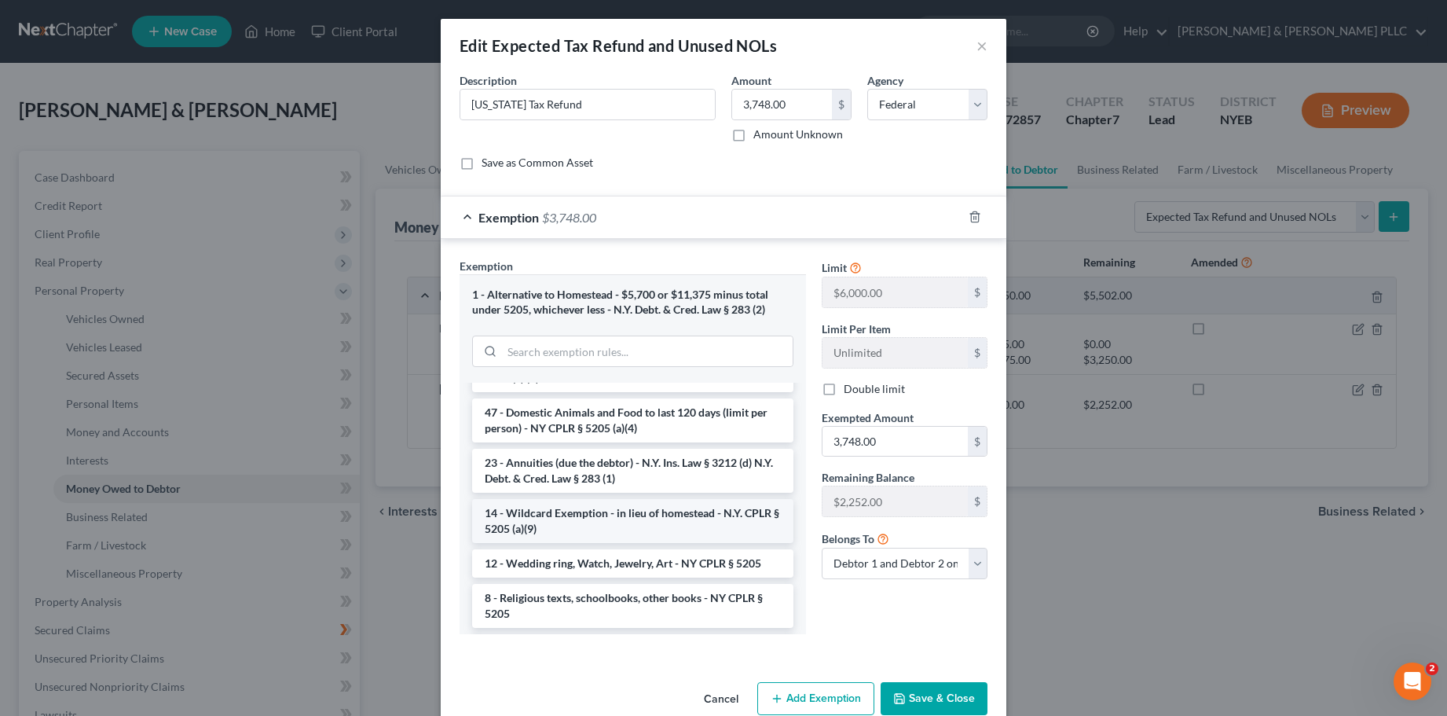
click at [594, 499] on li "14 - Wildcard Exemption - in lieu of homestead - N.Y. CPLR § 5205 (a)(9)" at bounding box center [632, 521] width 321 height 44
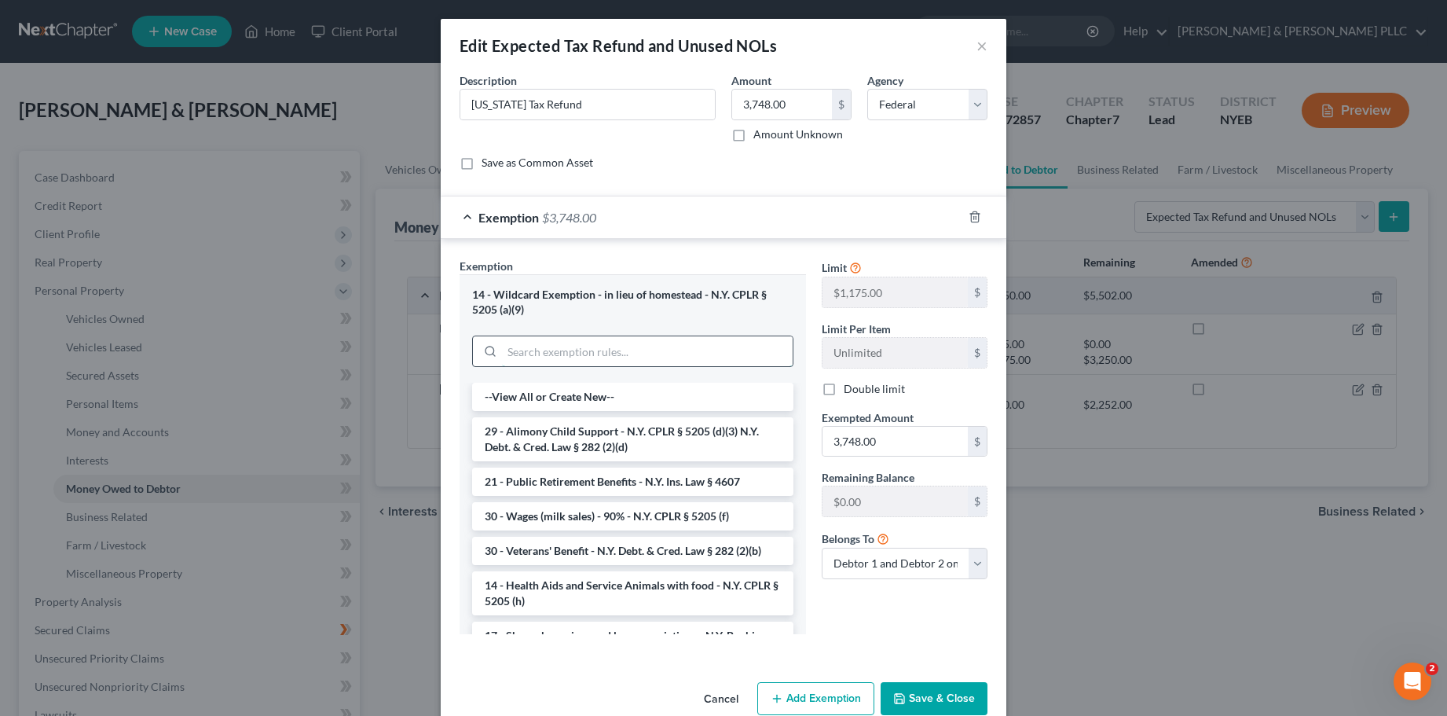
click at [591, 349] on input "search" at bounding box center [647, 351] width 291 height 30
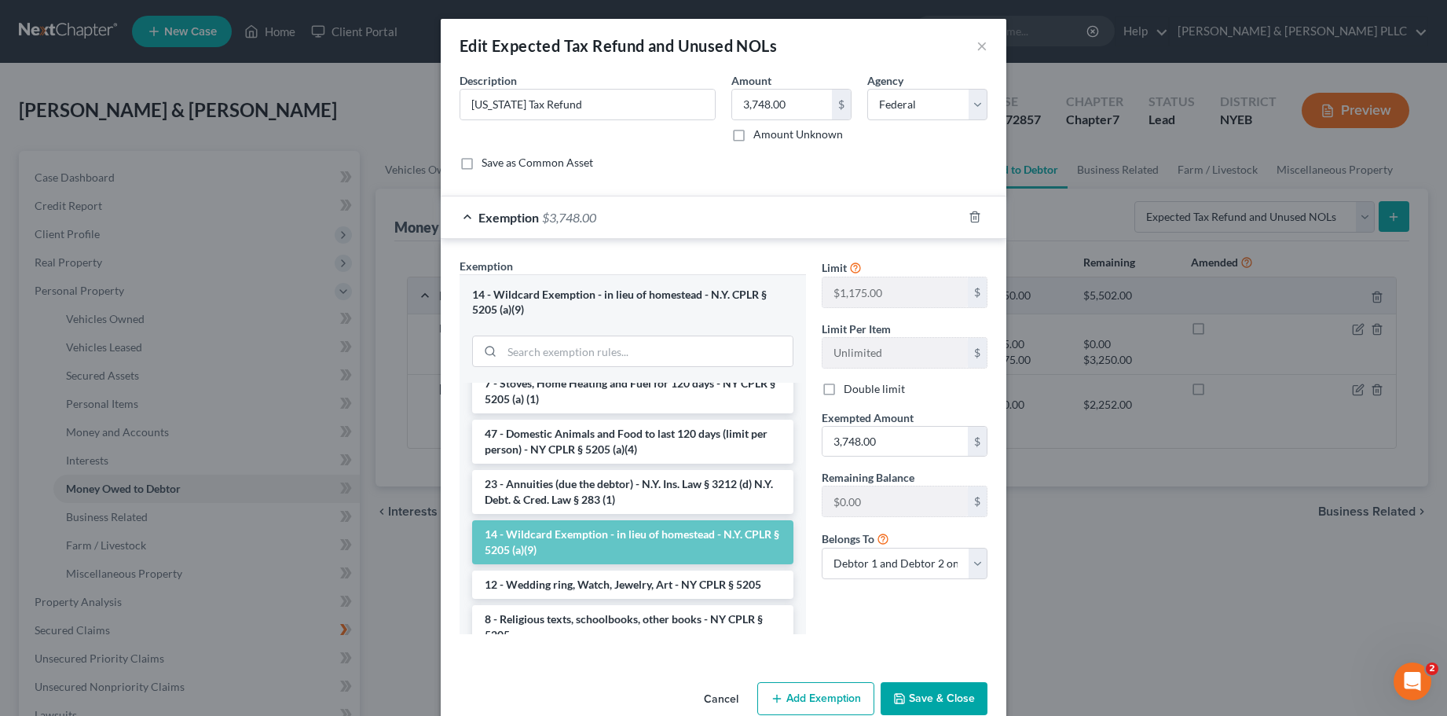
scroll to position [2401, 0]
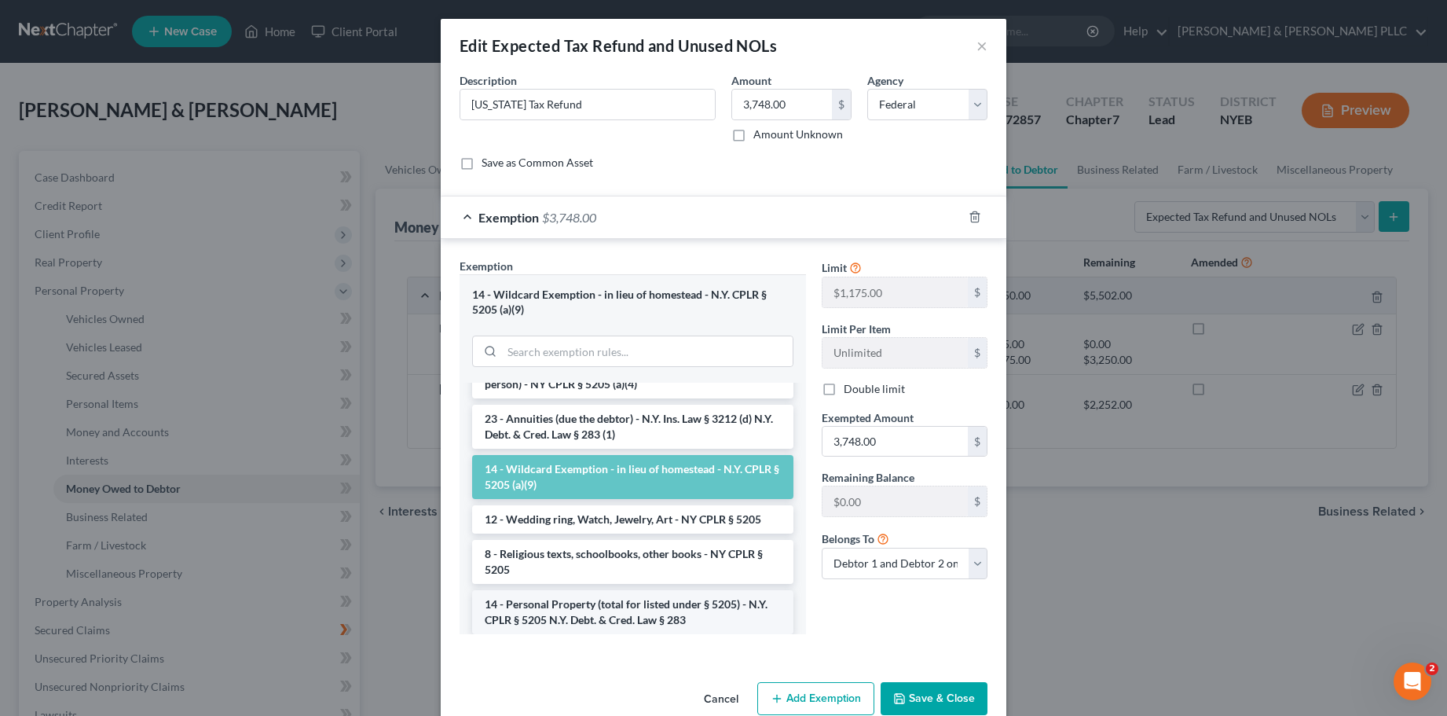
click at [609, 590] on li "14 - Personal Property (total for listed under § 5205) - N.Y. CPLR § 5205 N.Y. …" at bounding box center [632, 612] width 321 height 44
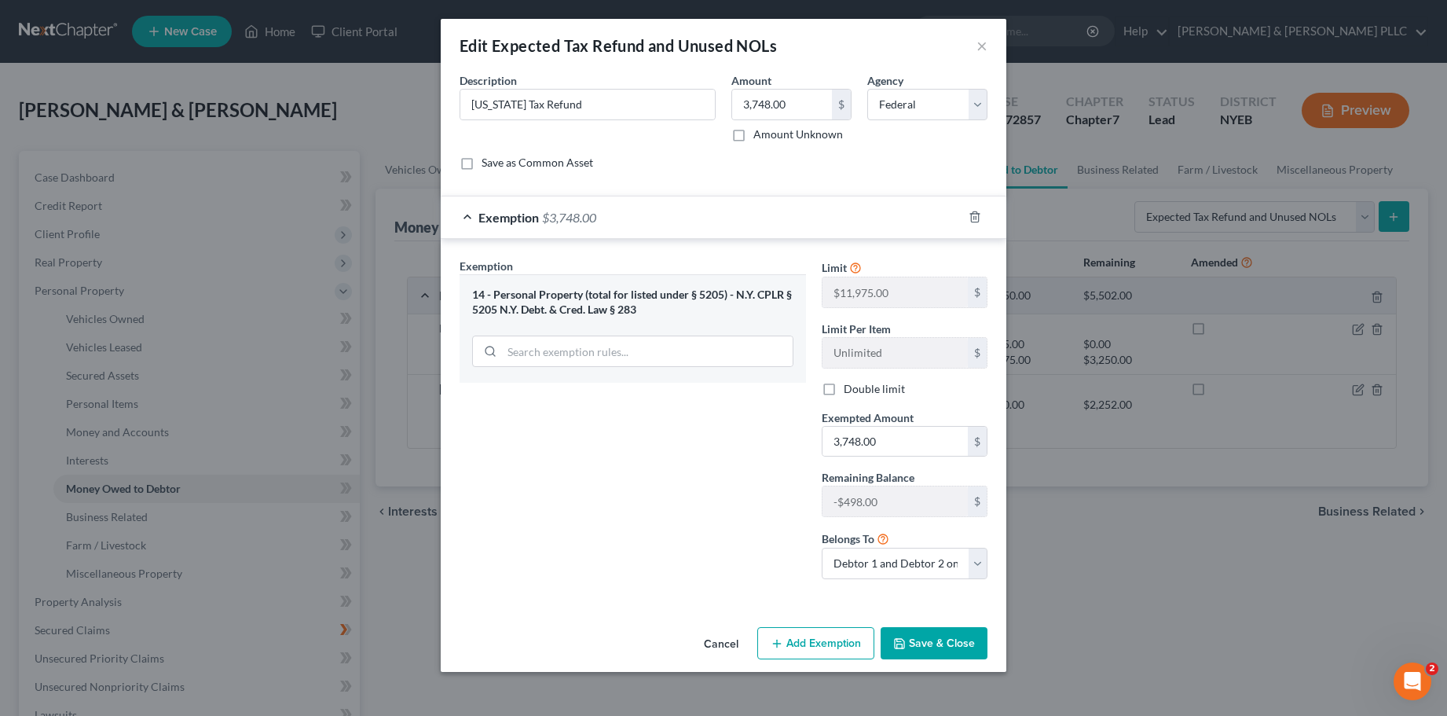
click at [695, 297] on div "14 - Personal Property (total for listed under § 5205) - N.Y. CPLR § 5205 N.Y. …" at bounding box center [632, 301] width 321 height 29
click at [522, 304] on div "14 - Personal Property (total for listed under § 5205) - N.Y. CPLR § 5205 N.Y. …" at bounding box center [632, 301] width 321 height 29
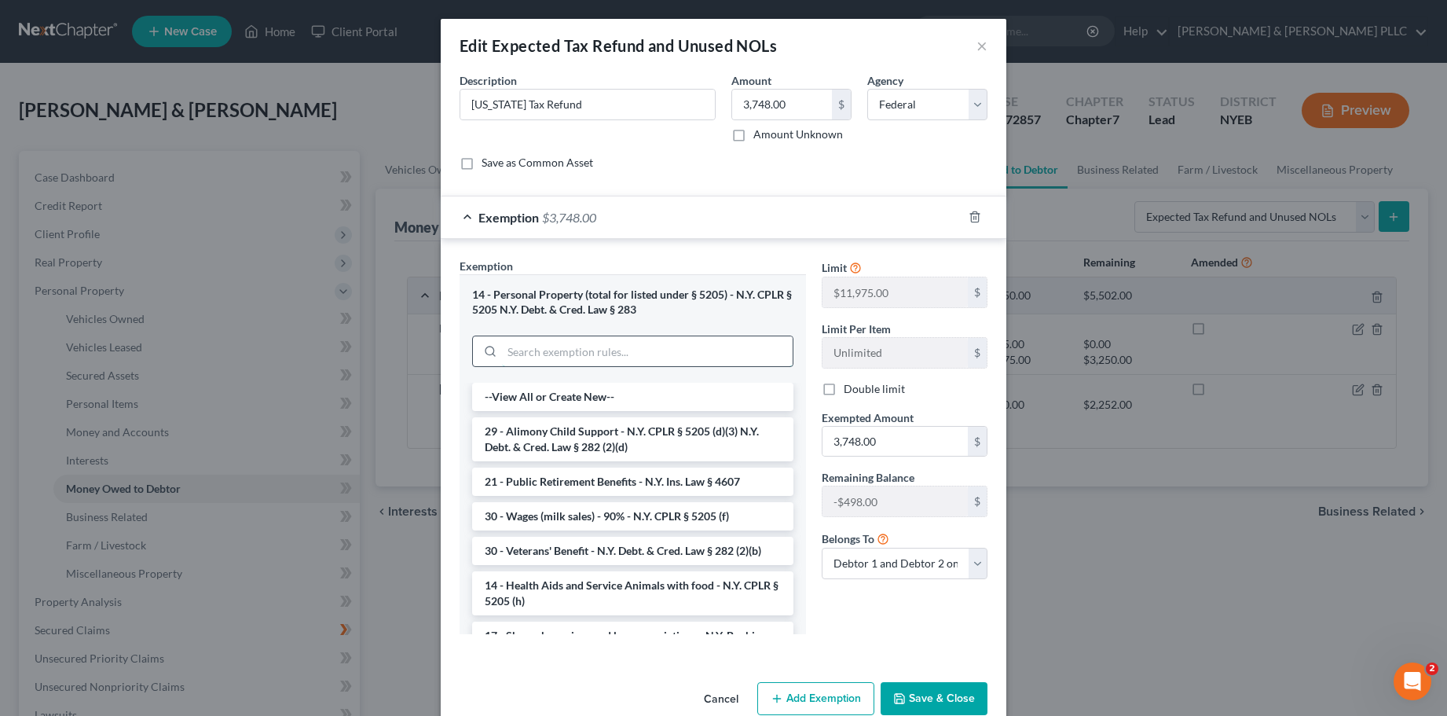
click at [518, 357] on input "search" at bounding box center [647, 351] width 291 height 30
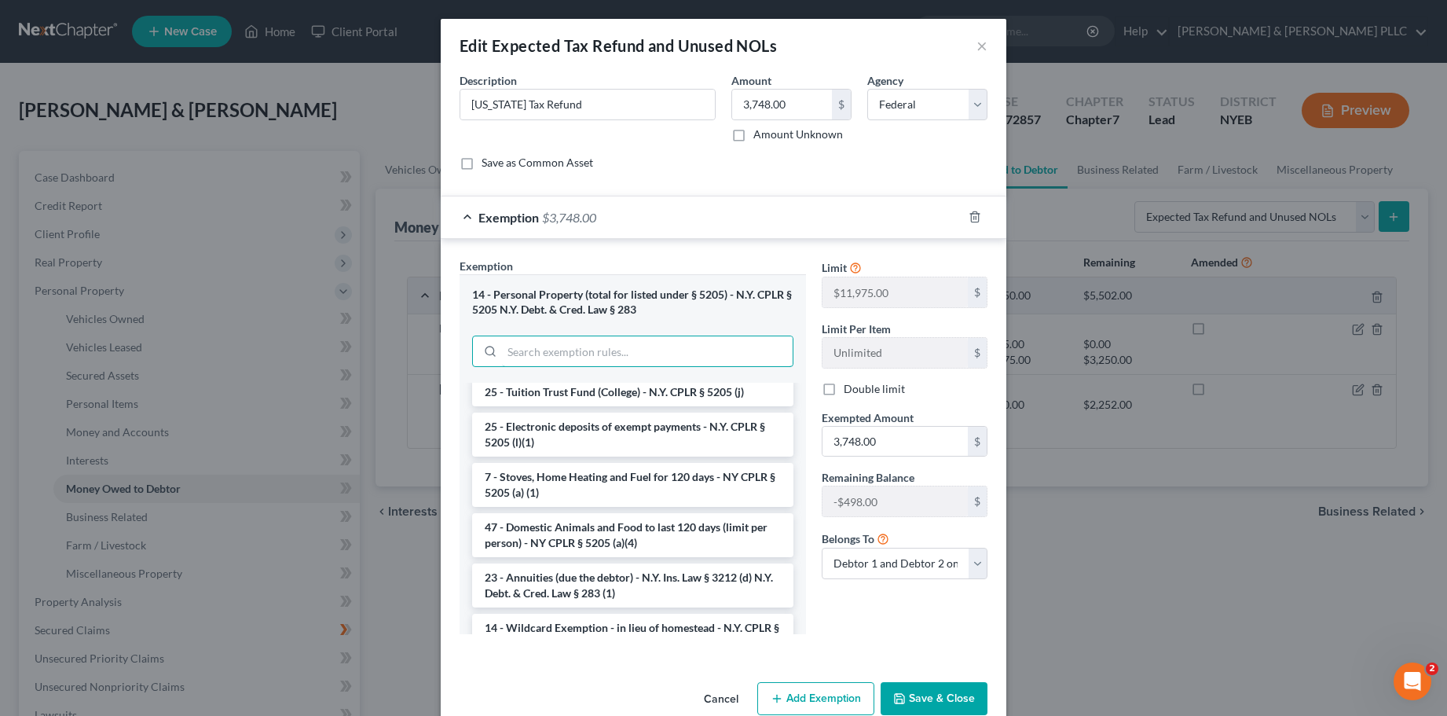
scroll to position [2278, 0]
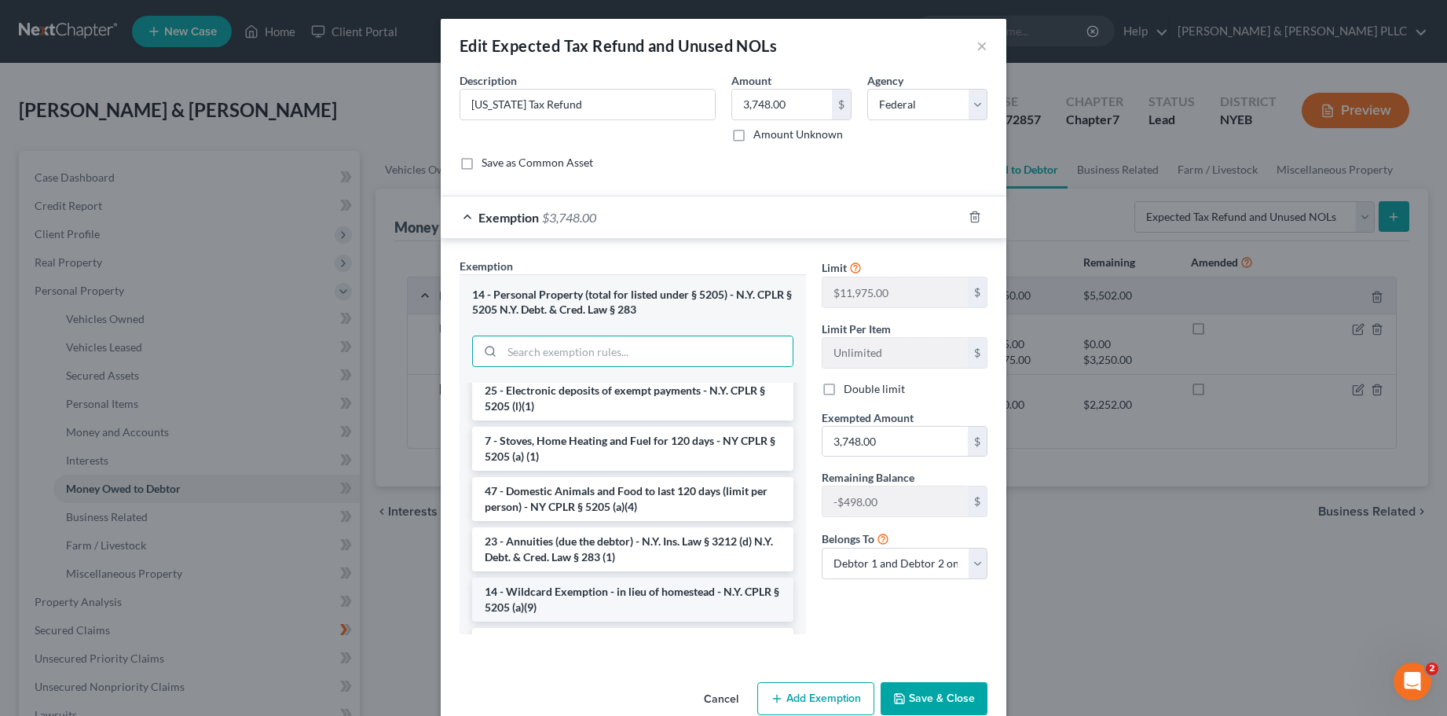
click at [677, 577] on li "14 - Wildcard Exemption - in lieu of homestead - N.Y. CPLR § 5205 (a)(9)" at bounding box center [632, 599] width 321 height 44
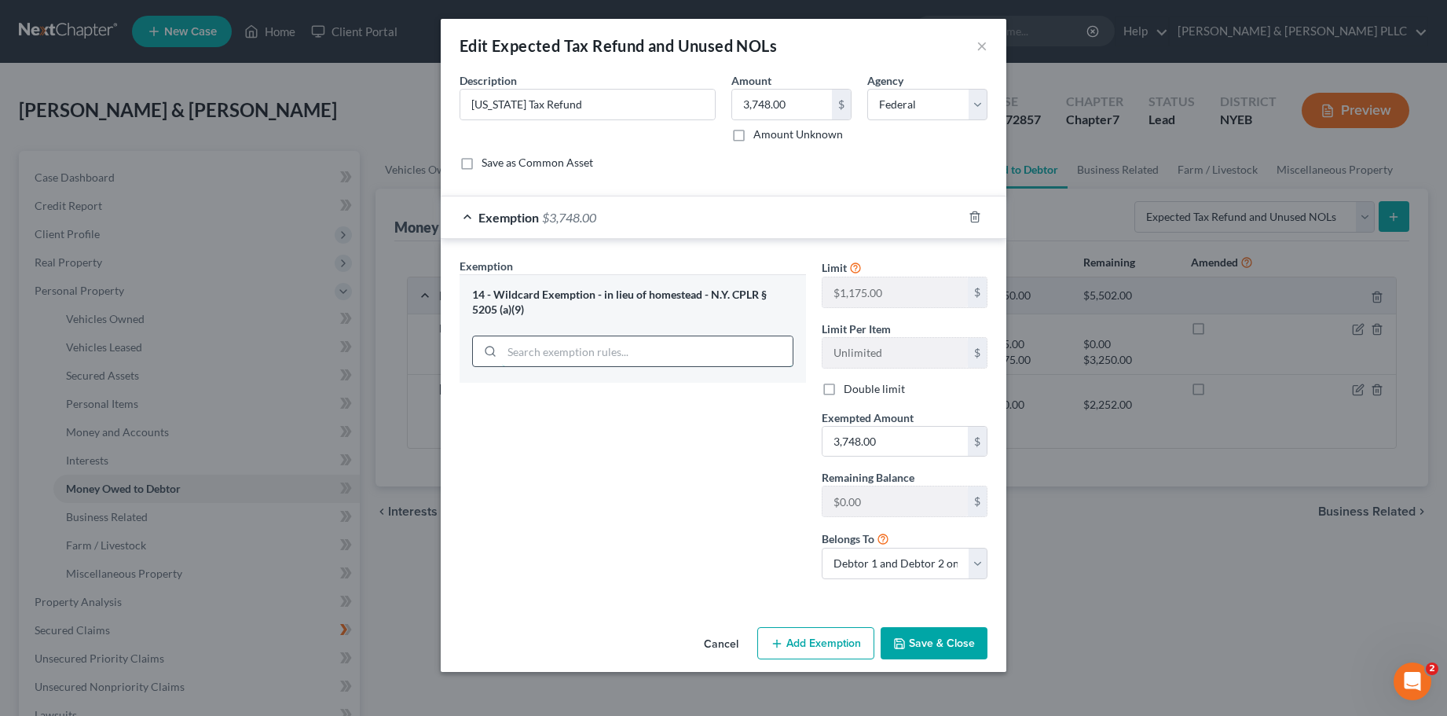
click at [636, 353] on input "search" at bounding box center [647, 351] width 291 height 30
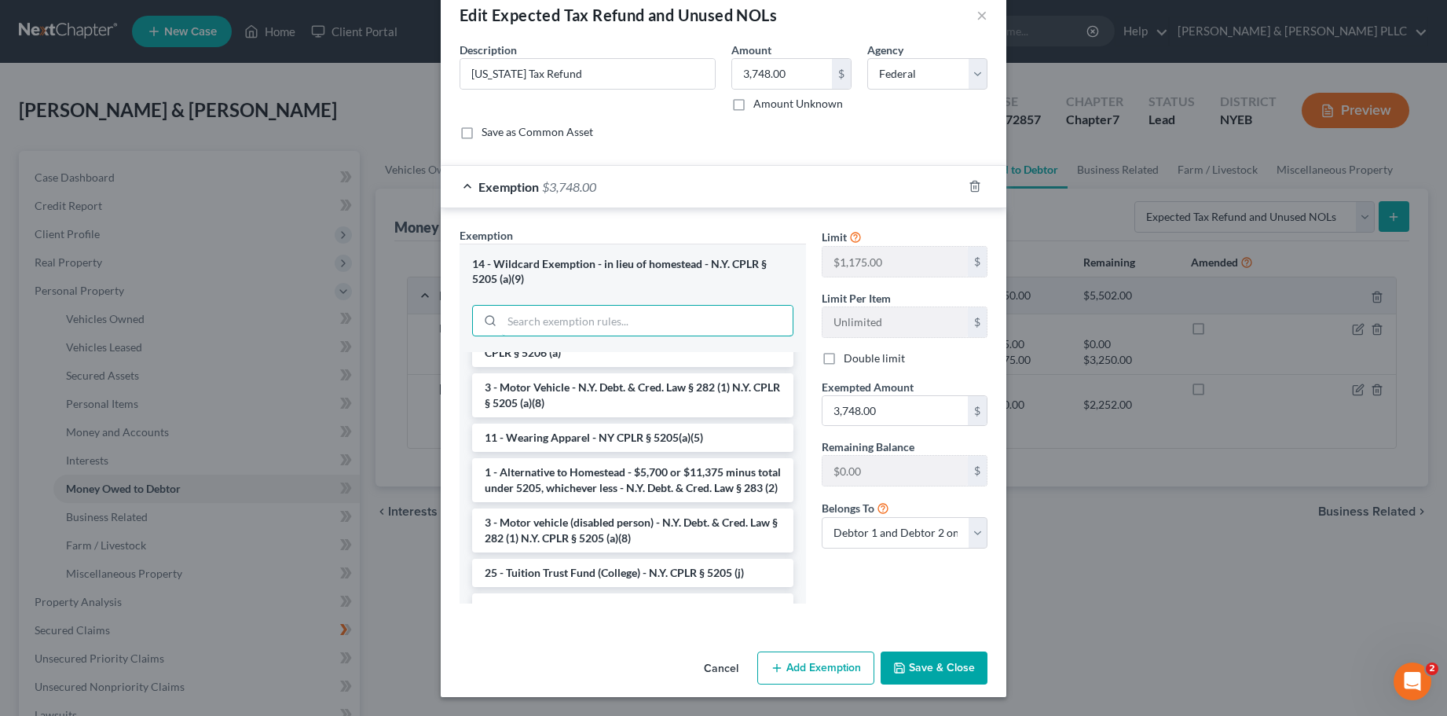
scroll to position [2008, 0]
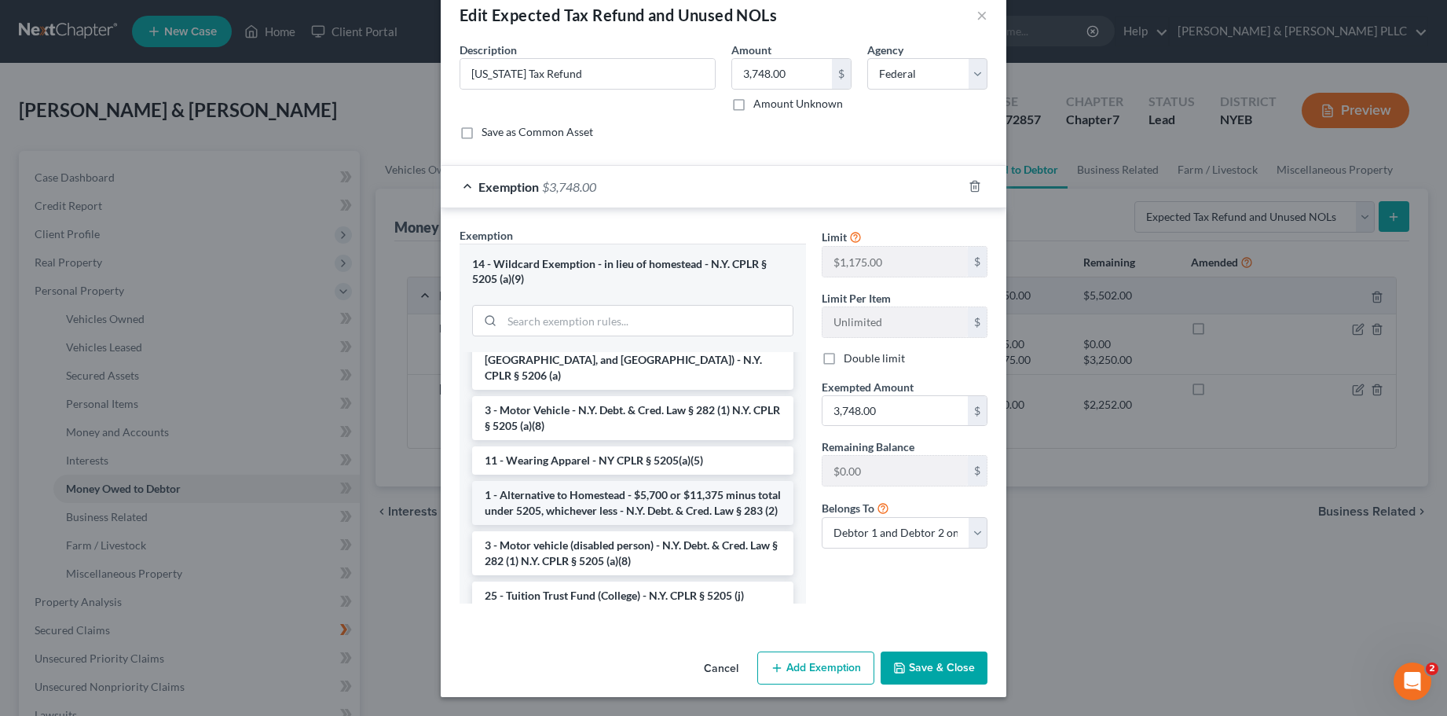
click at [602, 481] on li "1 - Alternative to Homestead - $5,700 or $11,375 minus total under 5205, whiche…" at bounding box center [632, 503] width 321 height 44
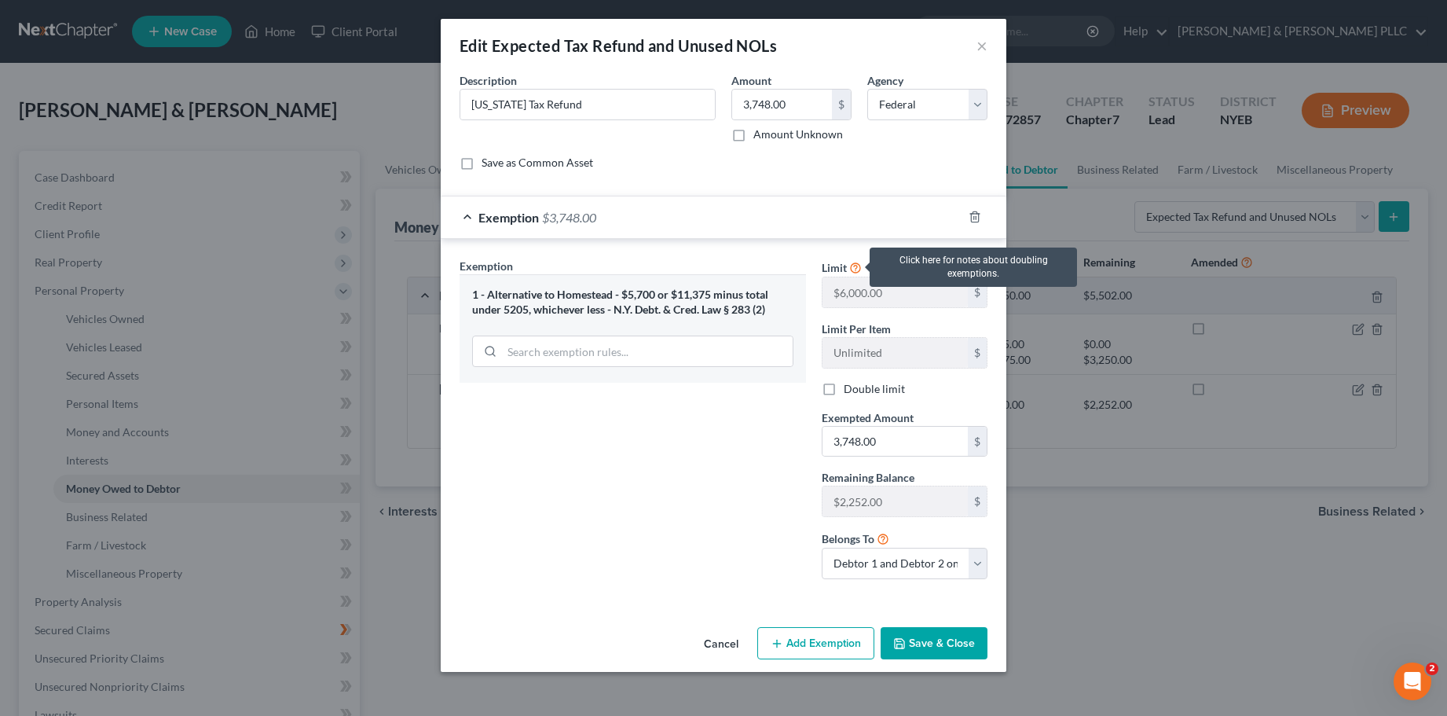
click at [855, 266] on icon at bounding box center [855, 266] width 13 height 15
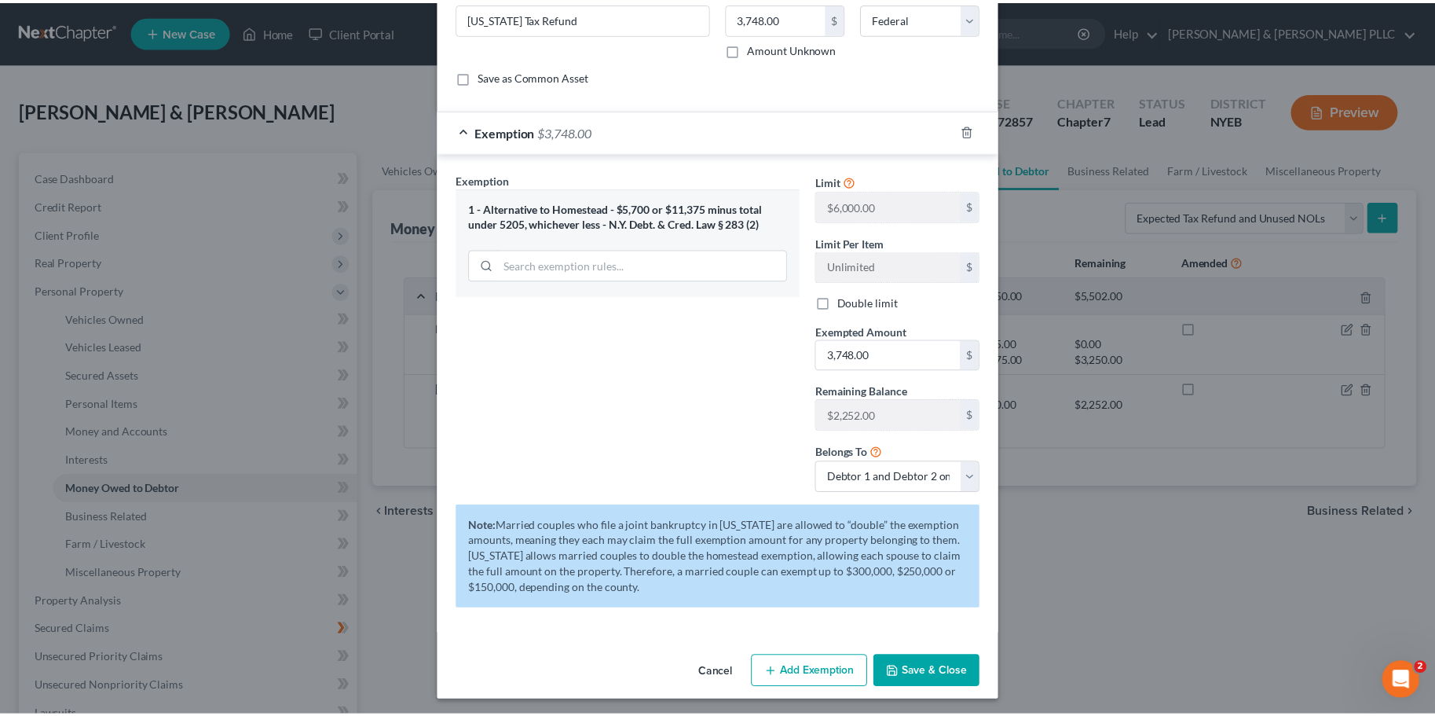
scroll to position [90, 0]
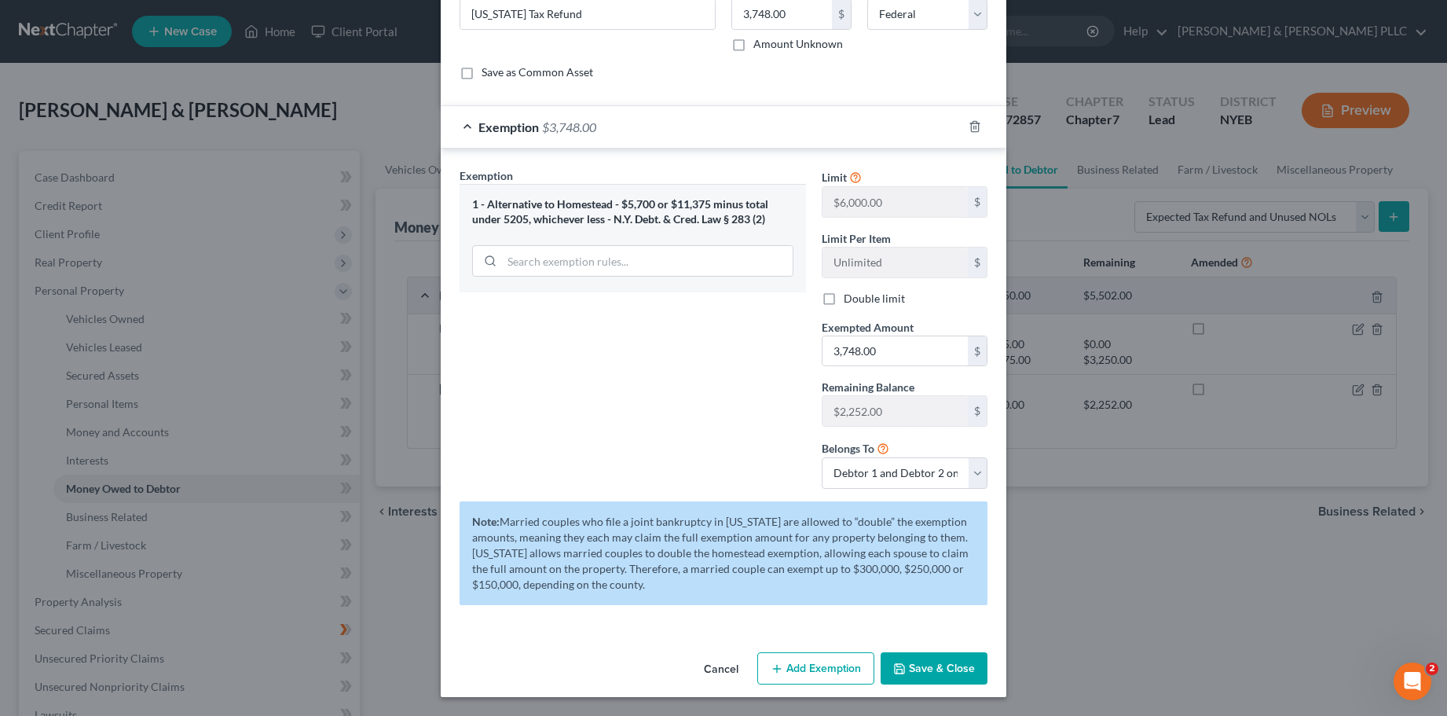
click at [910, 662] on button "Save & Close" at bounding box center [934, 668] width 107 height 33
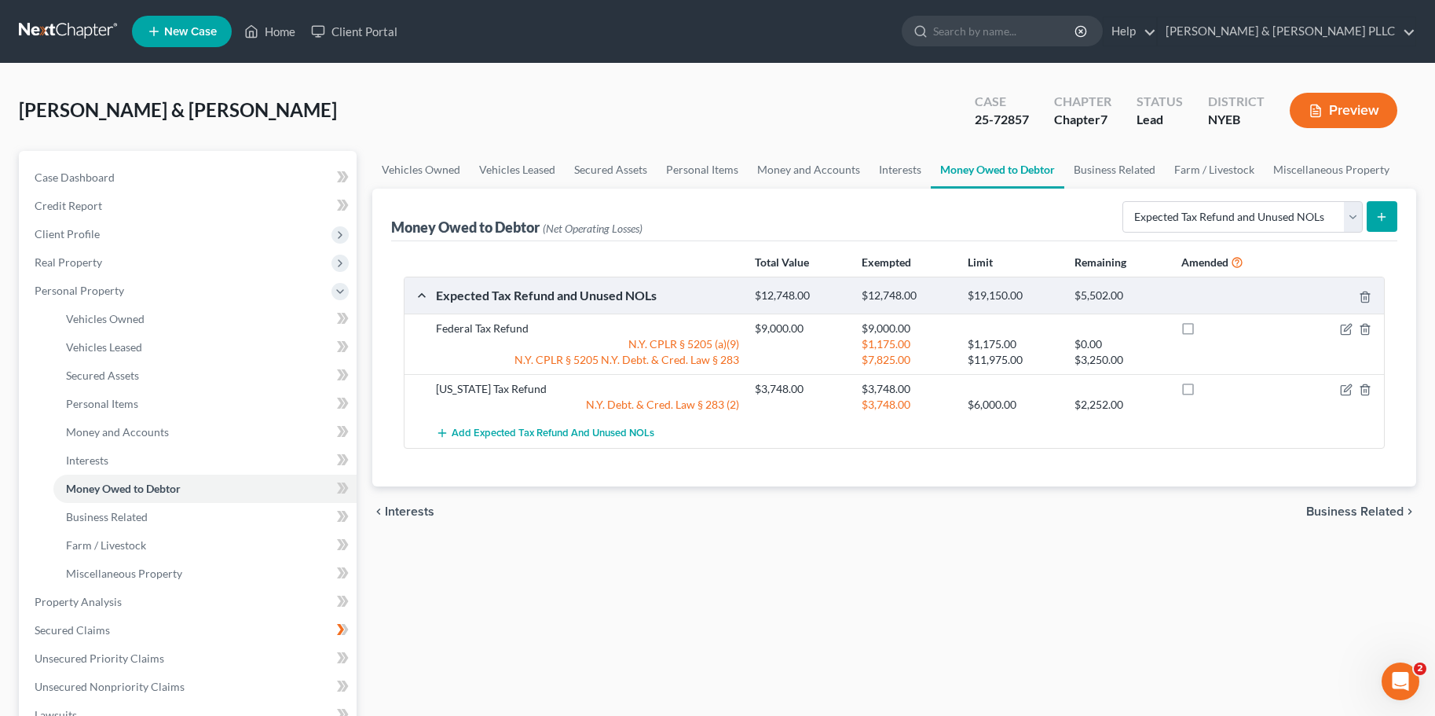
click at [1203, 332] on label at bounding box center [1203, 332] width 0 height 0
click at [1209, 325] on input "checkbox" at bounding box center [1214, 325] width 10 height 10
checkbox input "true"
click at [1203, 393] on label at bounding box center [1203, 393] width 0 height 0
click at [1209, 390] on input "checkbox" at bounding box center [1214, 386] width 10 height 10
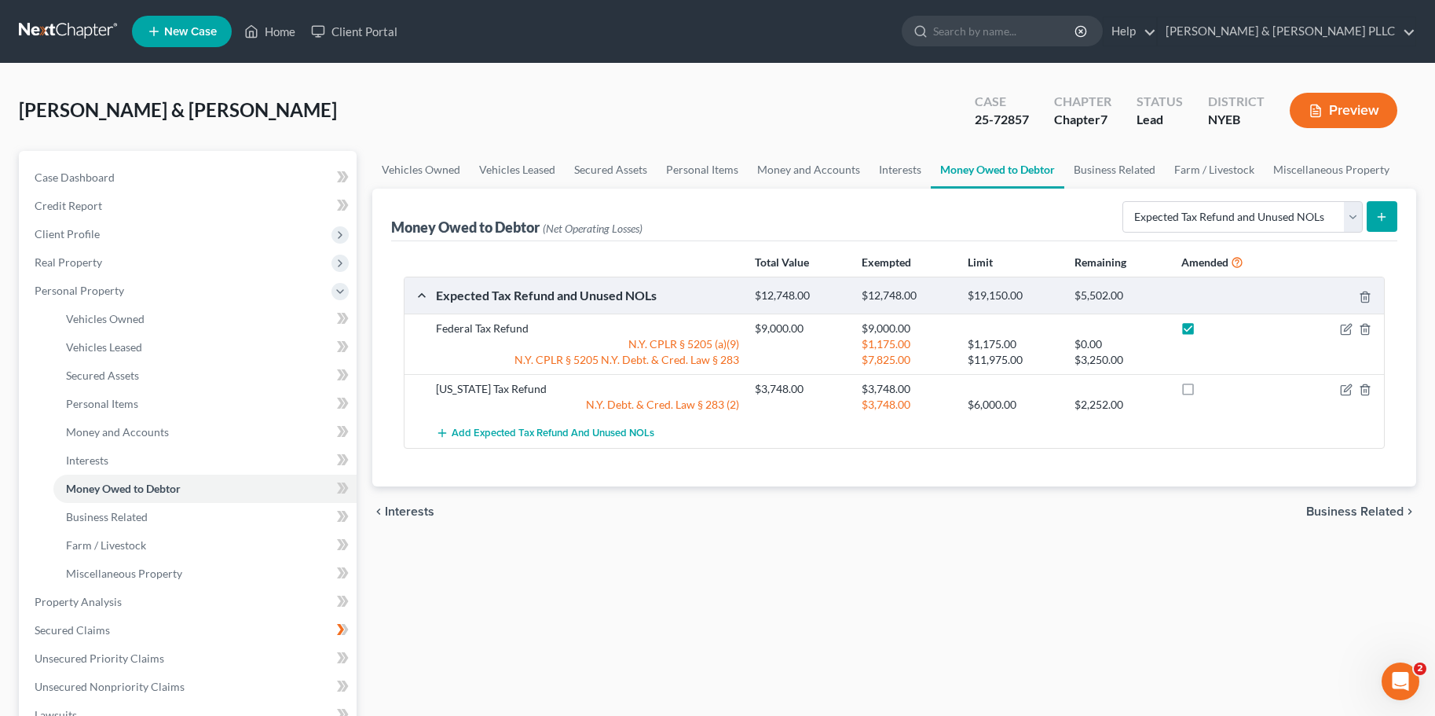
checkbox input "true"
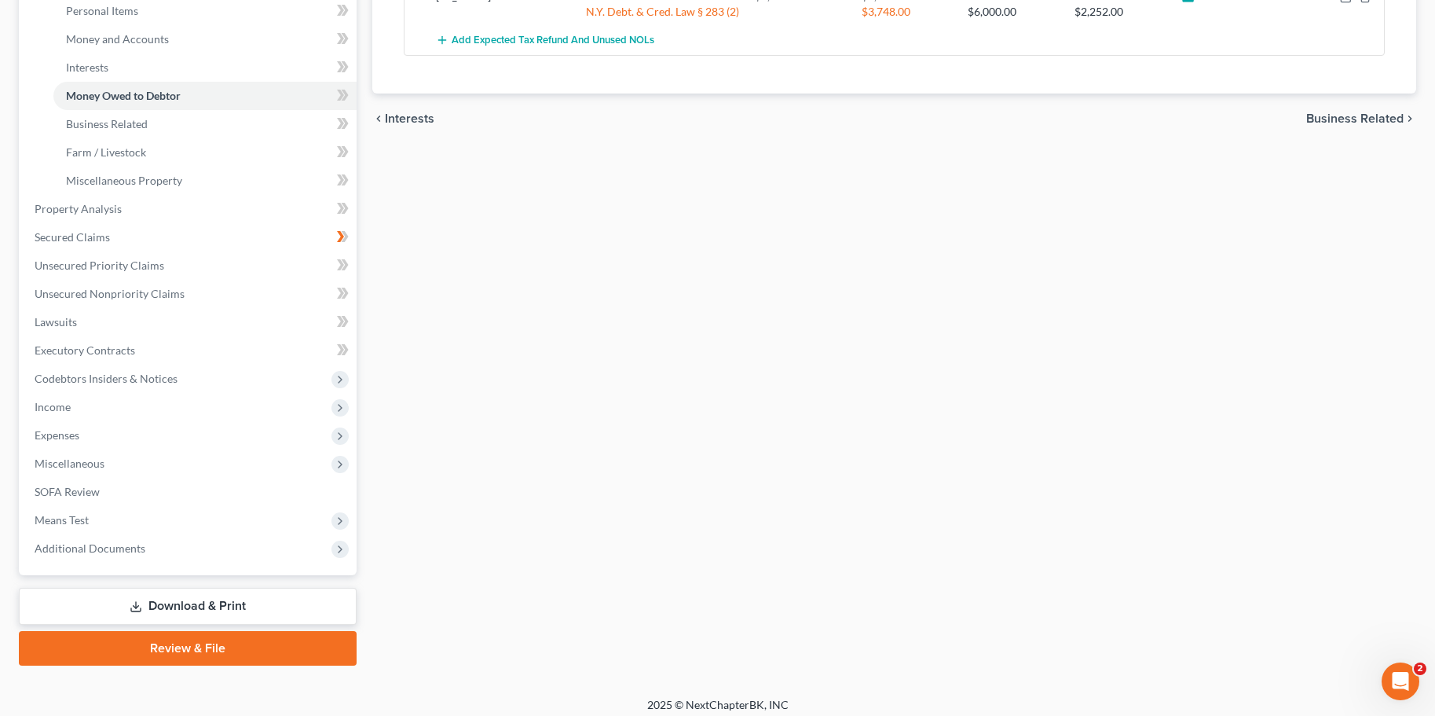
click at [217, 605] on link "Download & Print" at bounding box center [188, 606] width 338 height 37
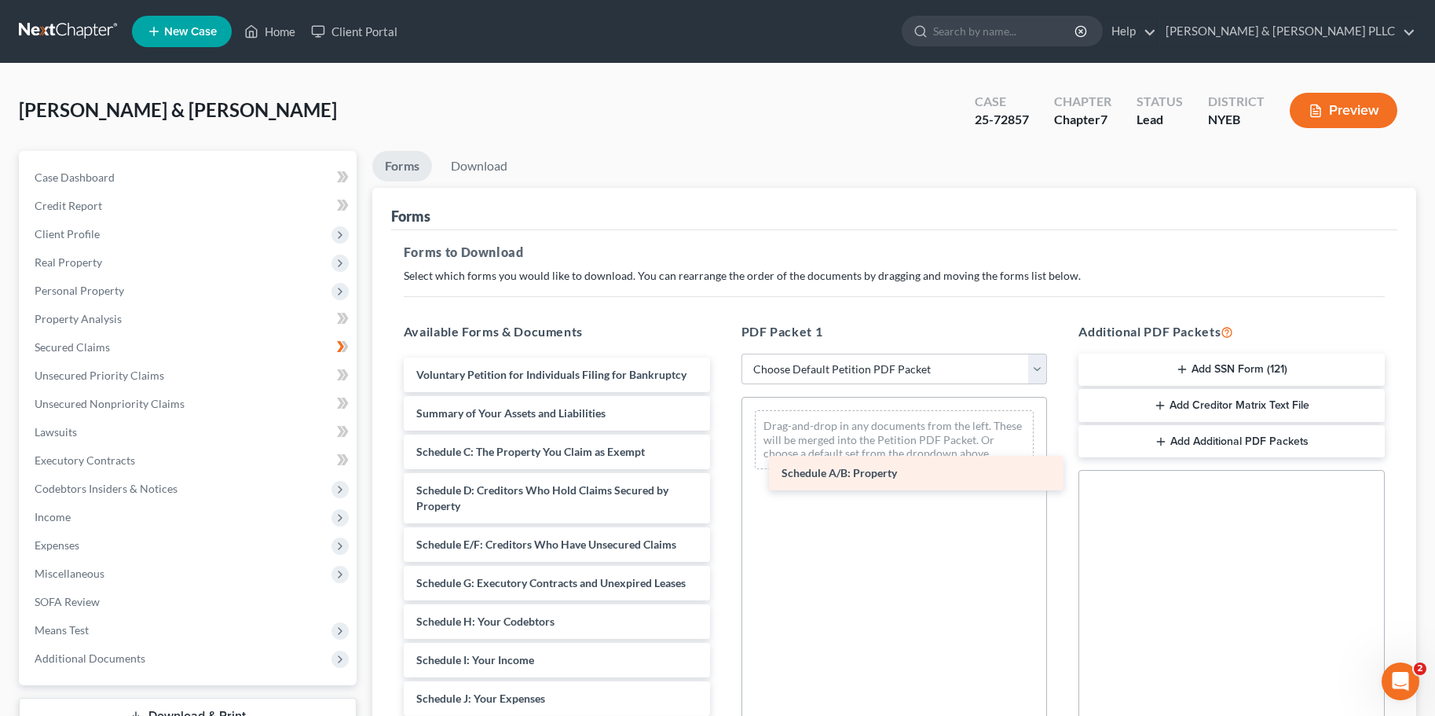
drag, startPoint x: 551, startPoint y: 448, endPoint x: 925, endPoint y: 469, distance: 375.3
click at [723, 469] on div "Schedule A/B: Property Voluntary Petition for Individuals Filing for Bankruptcy…" at bounding box center [556, 721] width 331 height 729
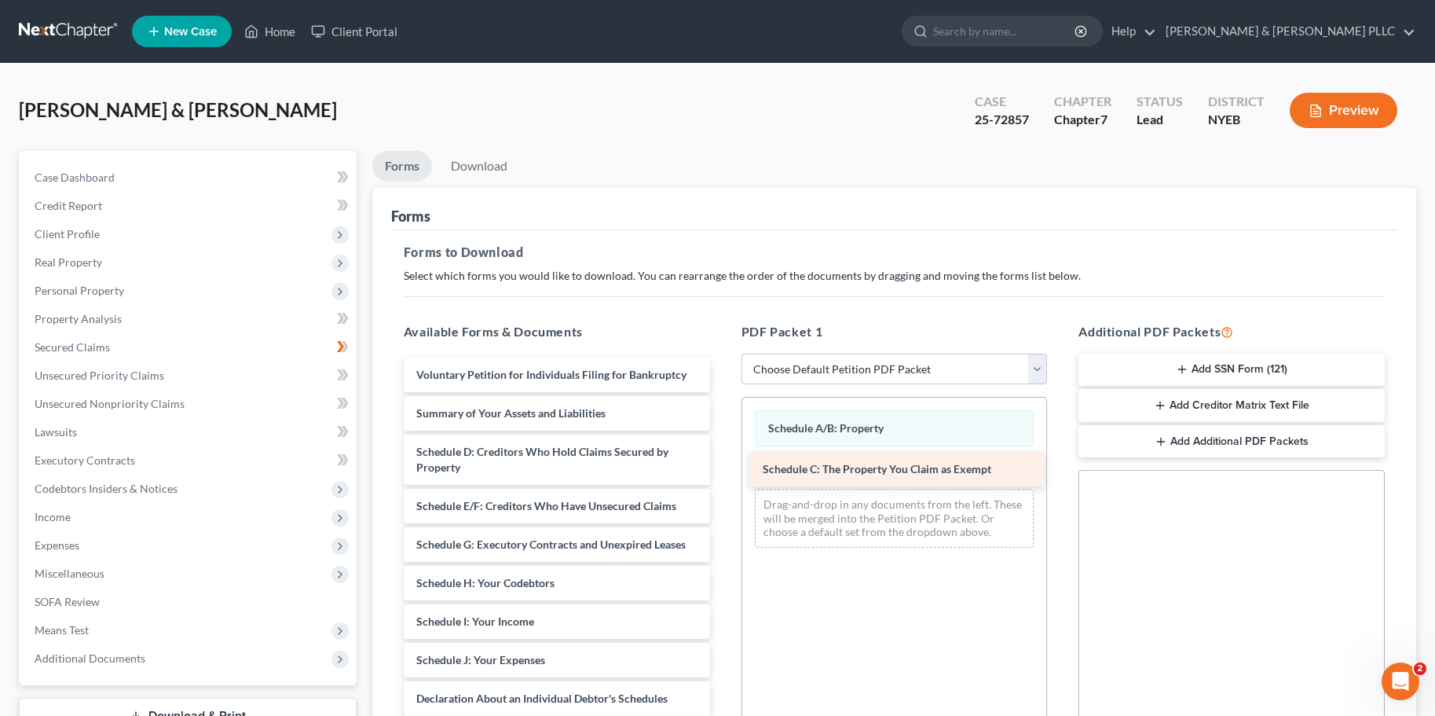
drag, startPoint x: 550, startPoint y: 454, endPoint x: 896, endPoint y: 471, distance: 346.8
click at [723, 471] on div "Schedule C: The Property You Claim as Exempt Voluntary Petition for Individuals…" at bounding box center [556, 702] width 331 height 690
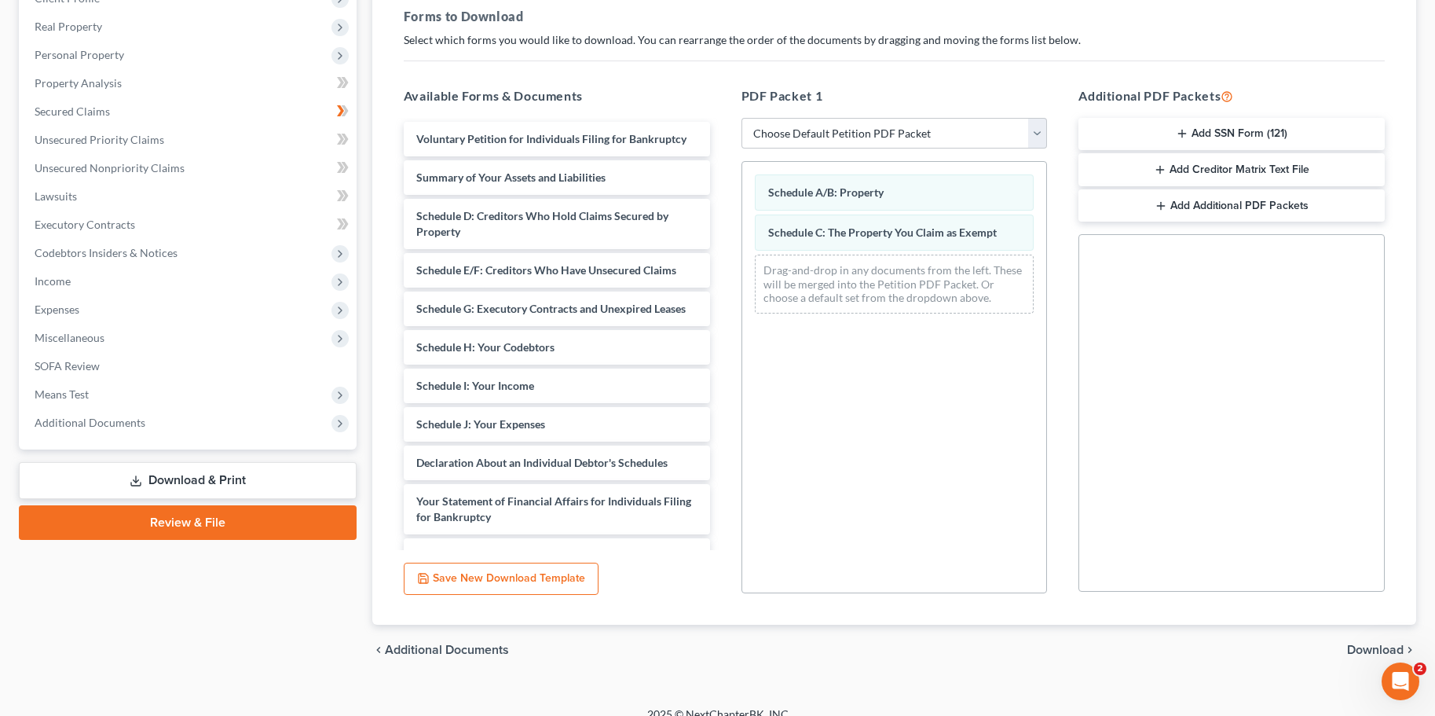
scroll to position [255, 0]
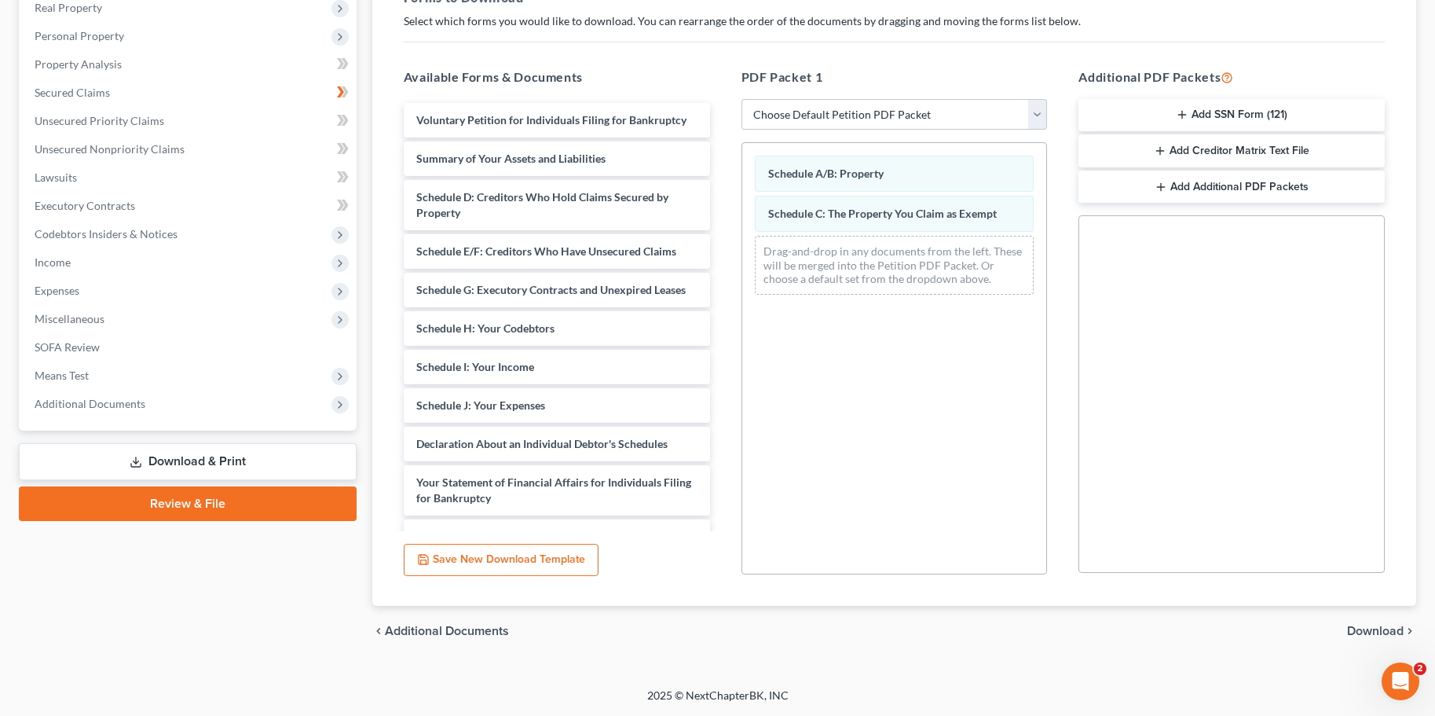
click at [1384, 628] on span "Download" at bounding box center [1375, 630] width 57 height 13
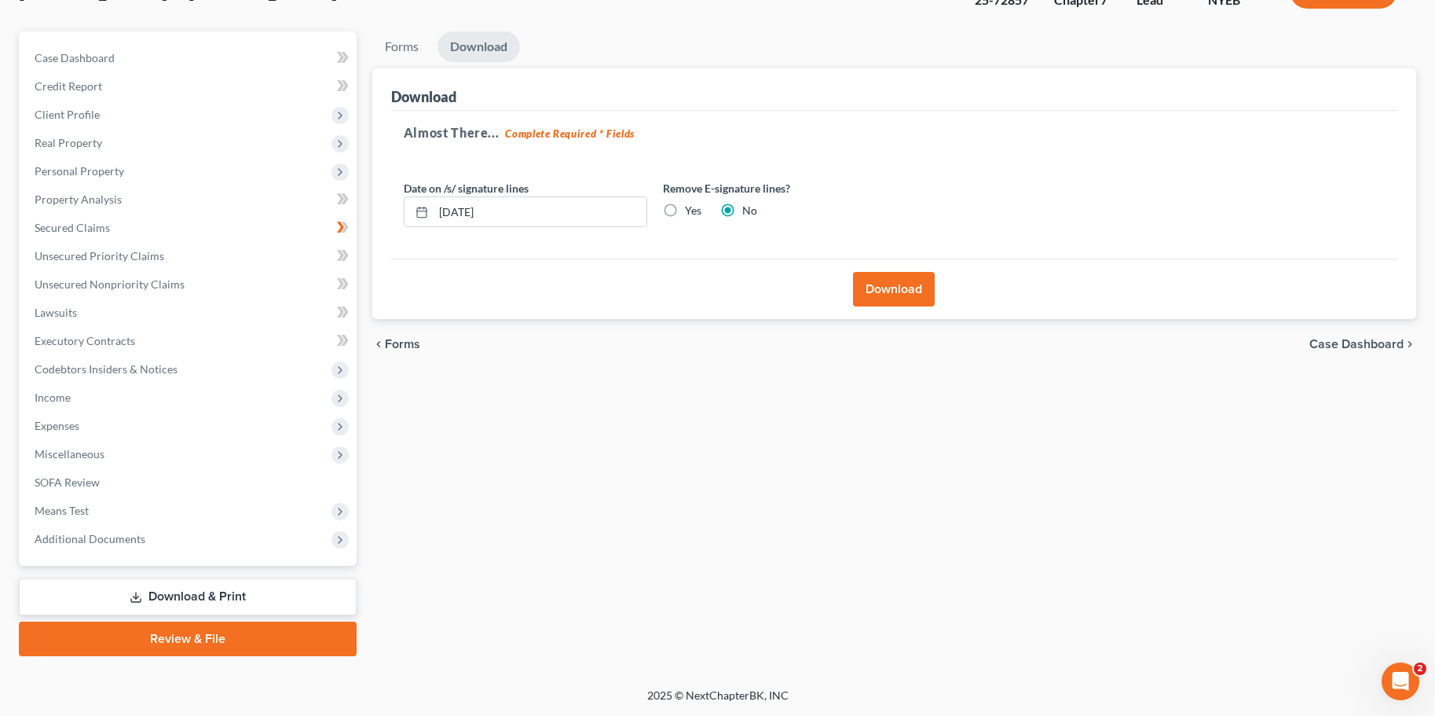
scroll to position [119, 0]
click at [891, 280] on button "Download" at bounding box center [894, 289] width 82 height 35
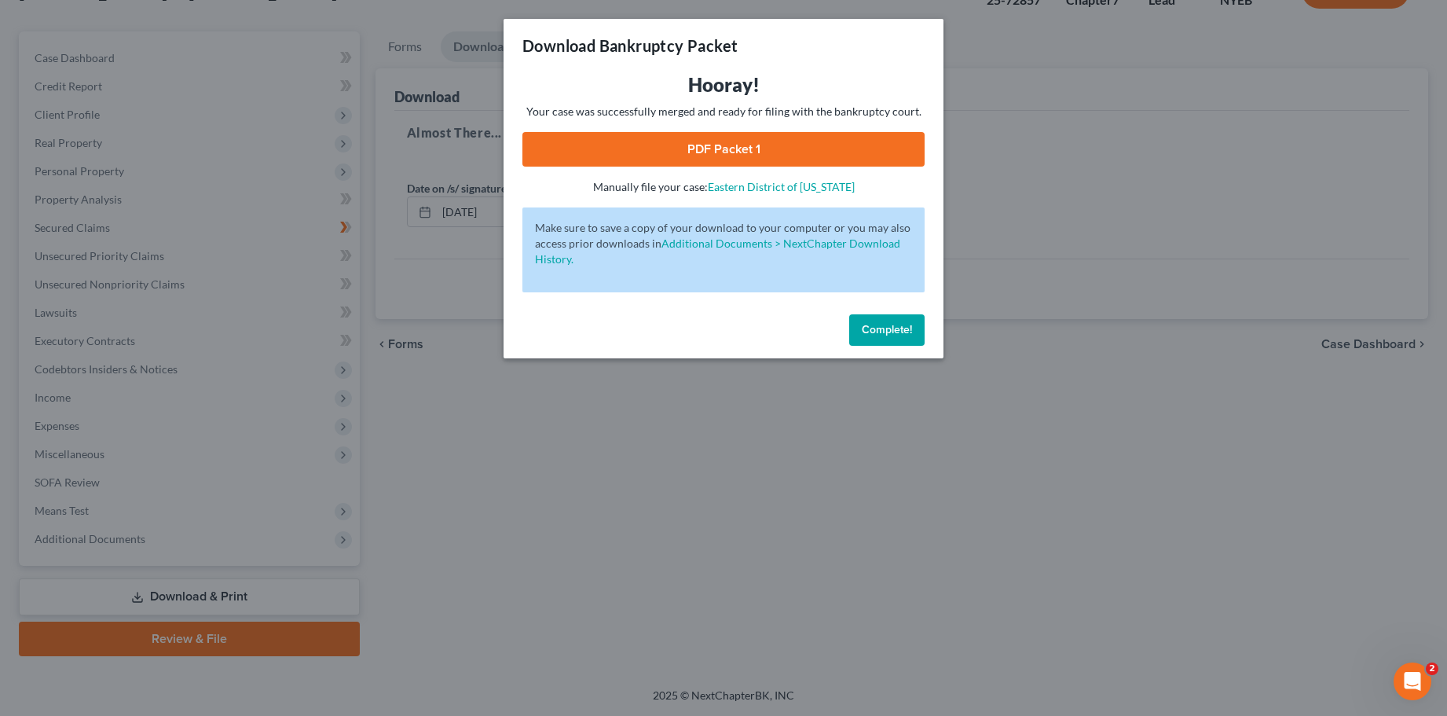
click at [742, 141] on link "PDF Packet 1" at bounding box center [723, 149] width 402 height 35
click at [869, 324] on span "Complete!" at bounding box center [887, 329] width 50 height 13
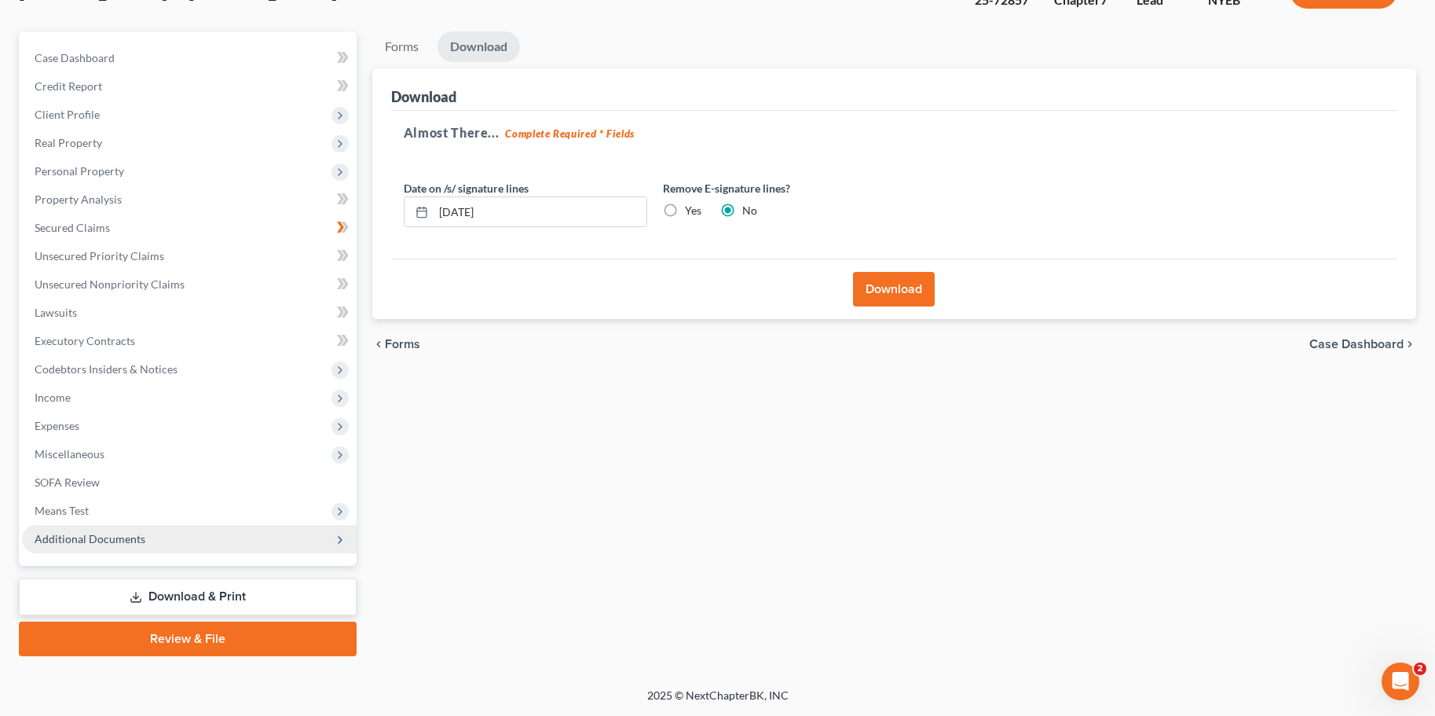
click at [118, 532] on span "Additional Documents" at bounding box center [90, 538] width 111 height 13
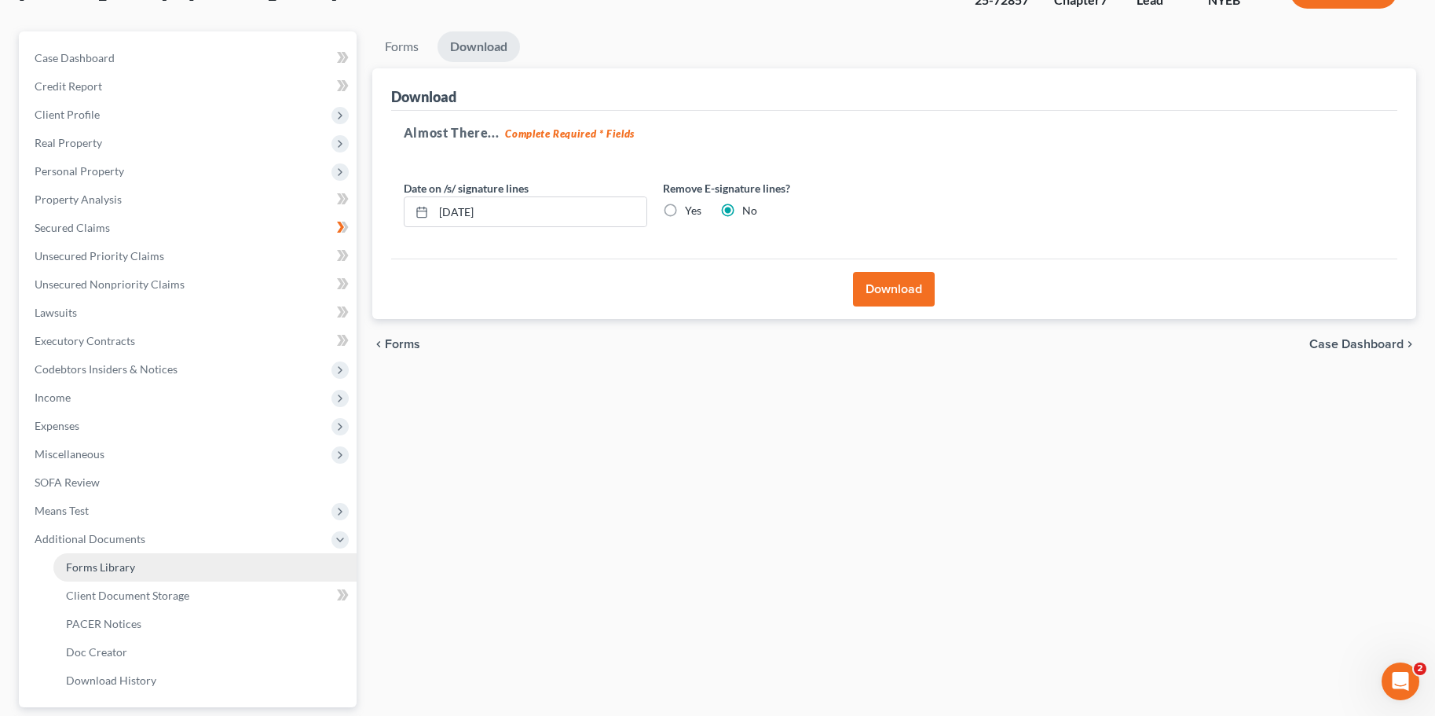
click at [111, 569] on span "Forms Library" at bounding box center [100, 566] width 69 height 13
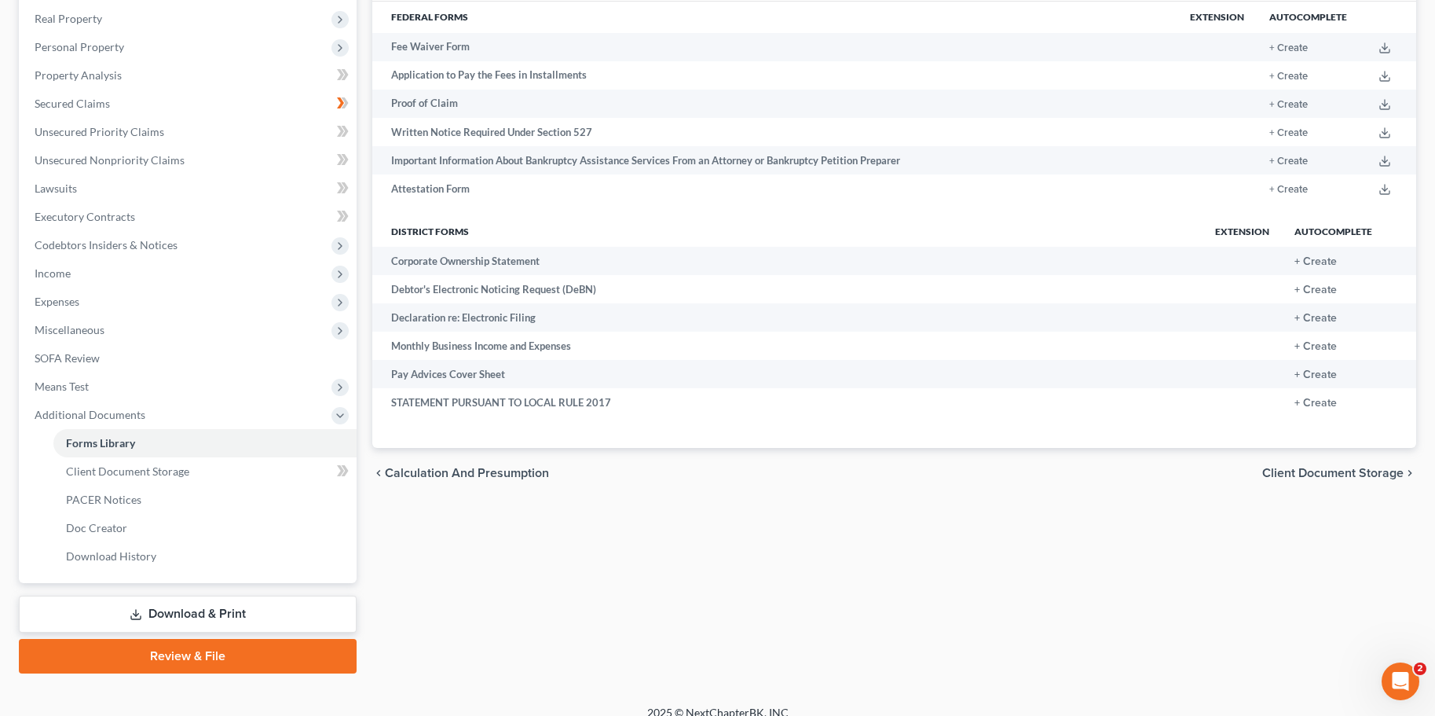
scroll to position [261, 0]
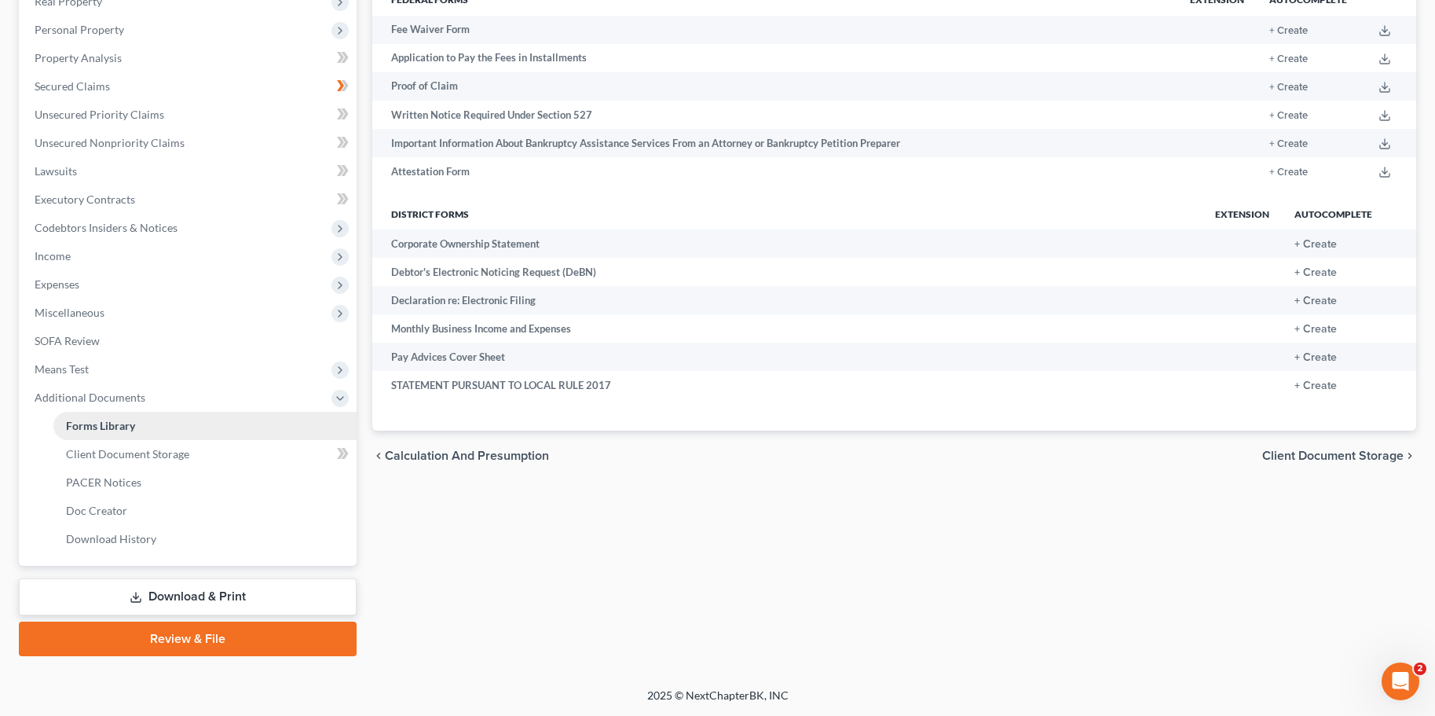
click at [104, 430] on span "Forms Library" at bounding box center [100, 425] width 69 height 13
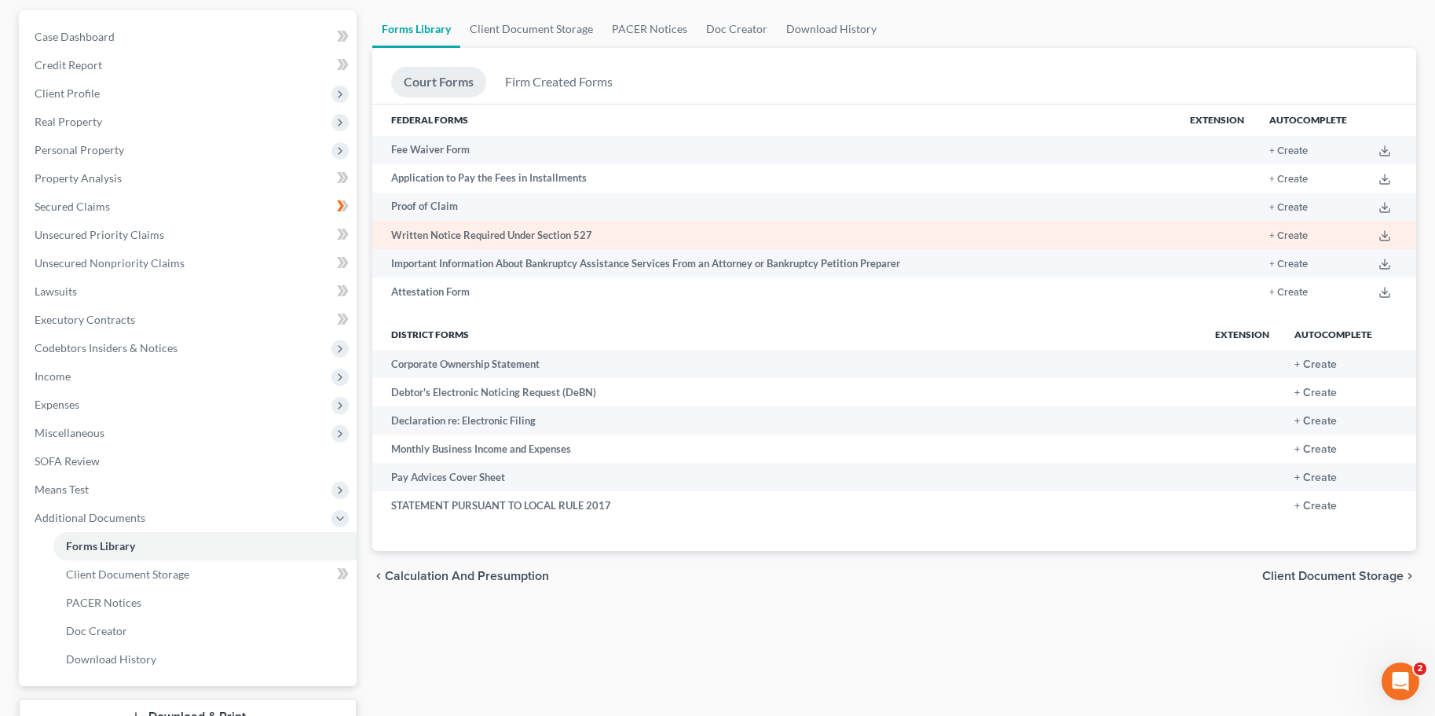
scroll to position [25, 0]
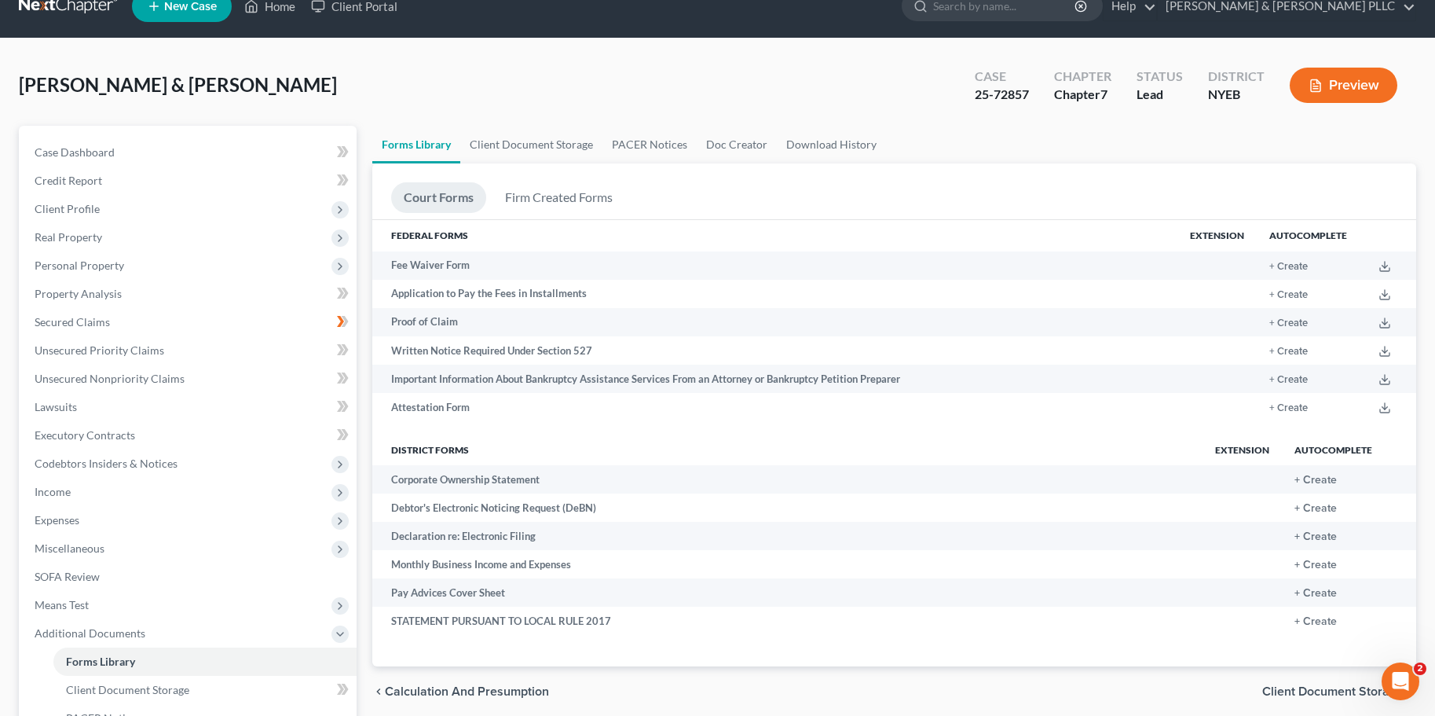
click at [439, 196] on link "Court Forms" at bounding box center [438, 197] width 95 height 31
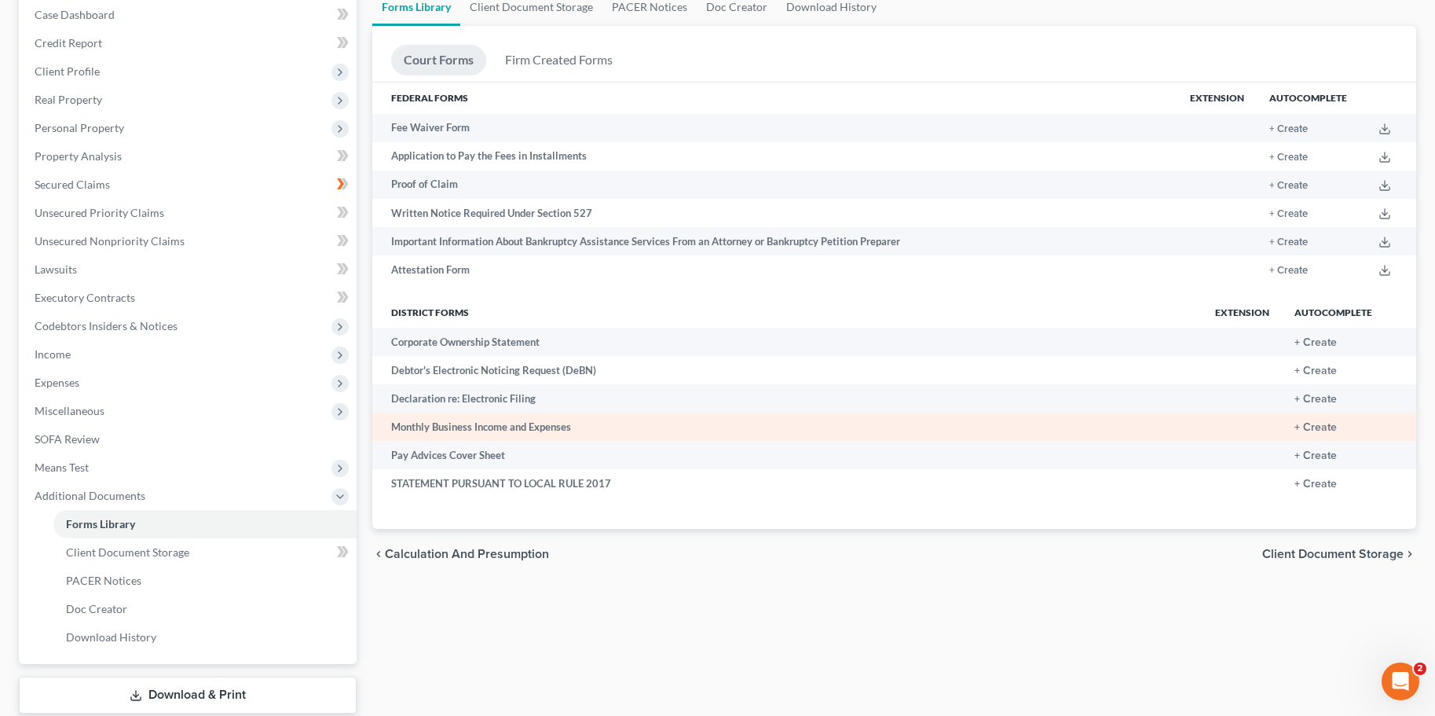
scroll to position [182, 0]
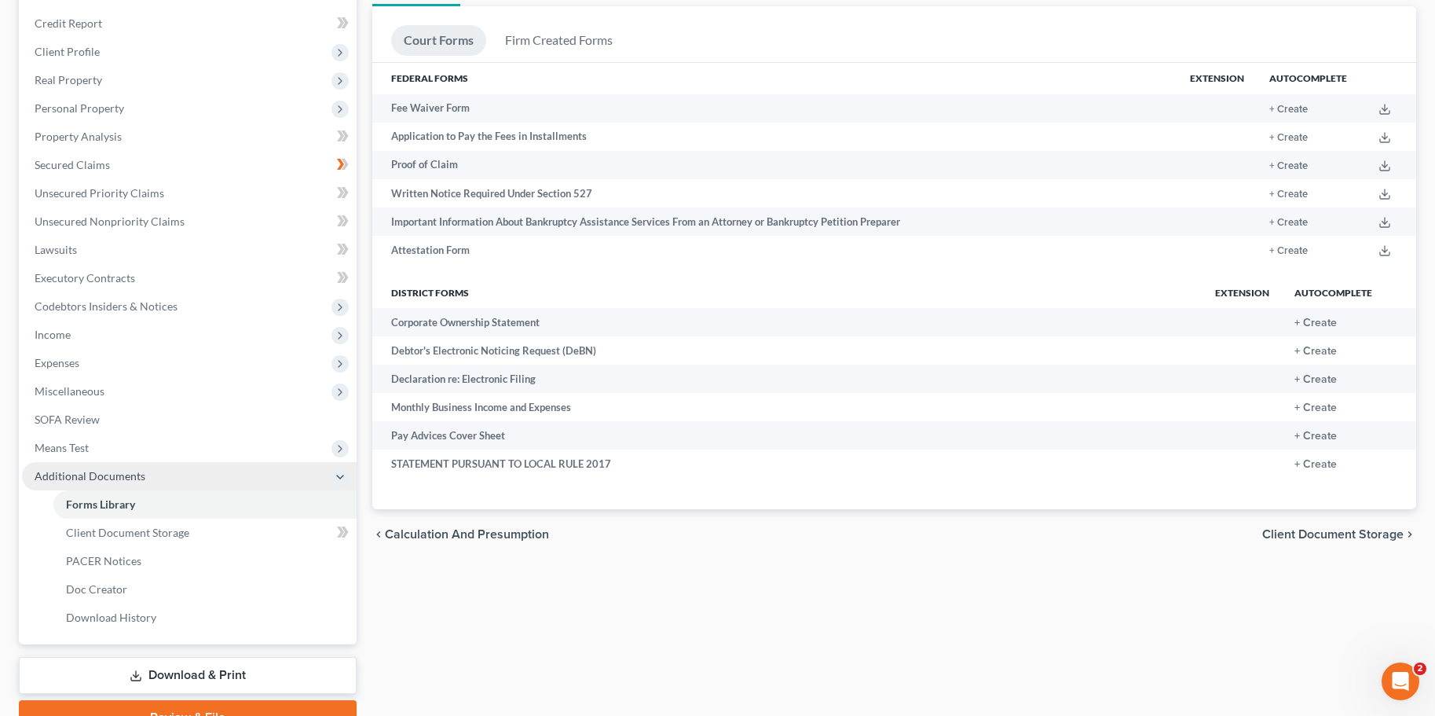
click at [90, 474] on span "Additional Documents" at bounding box center [90, 475] width 111 height 13
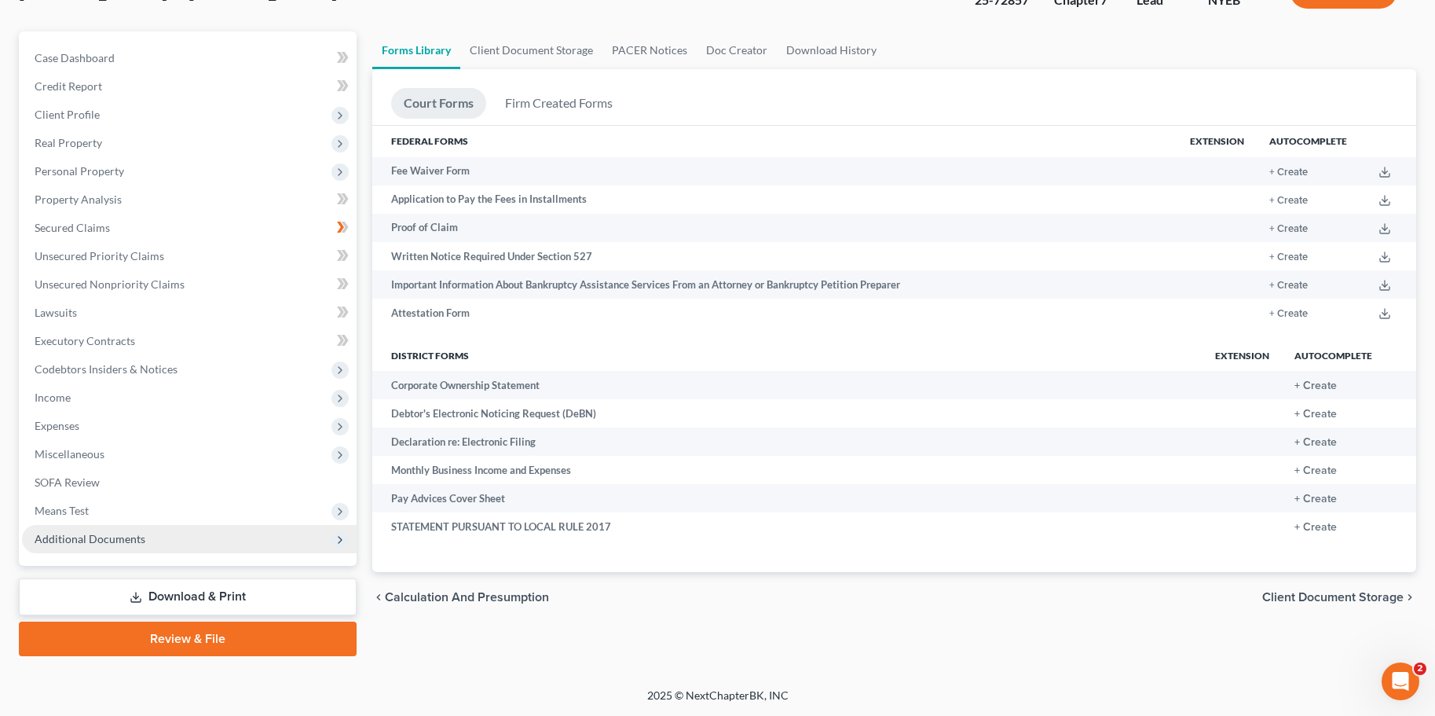
scroll to position [119, 0]
click at [88, 539] on span "Additional Documents" at bounding box center [90, 538] width 111 height 13
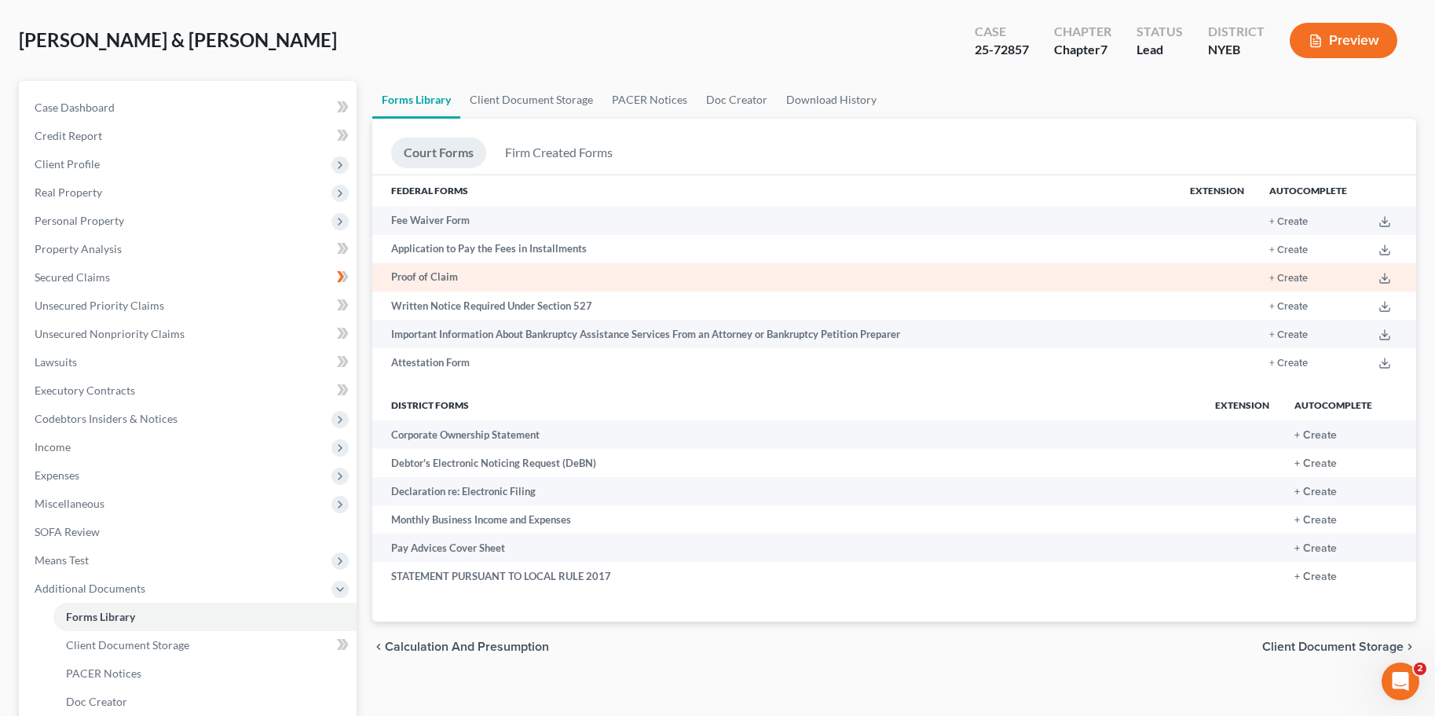
scroll to position [25, 0]
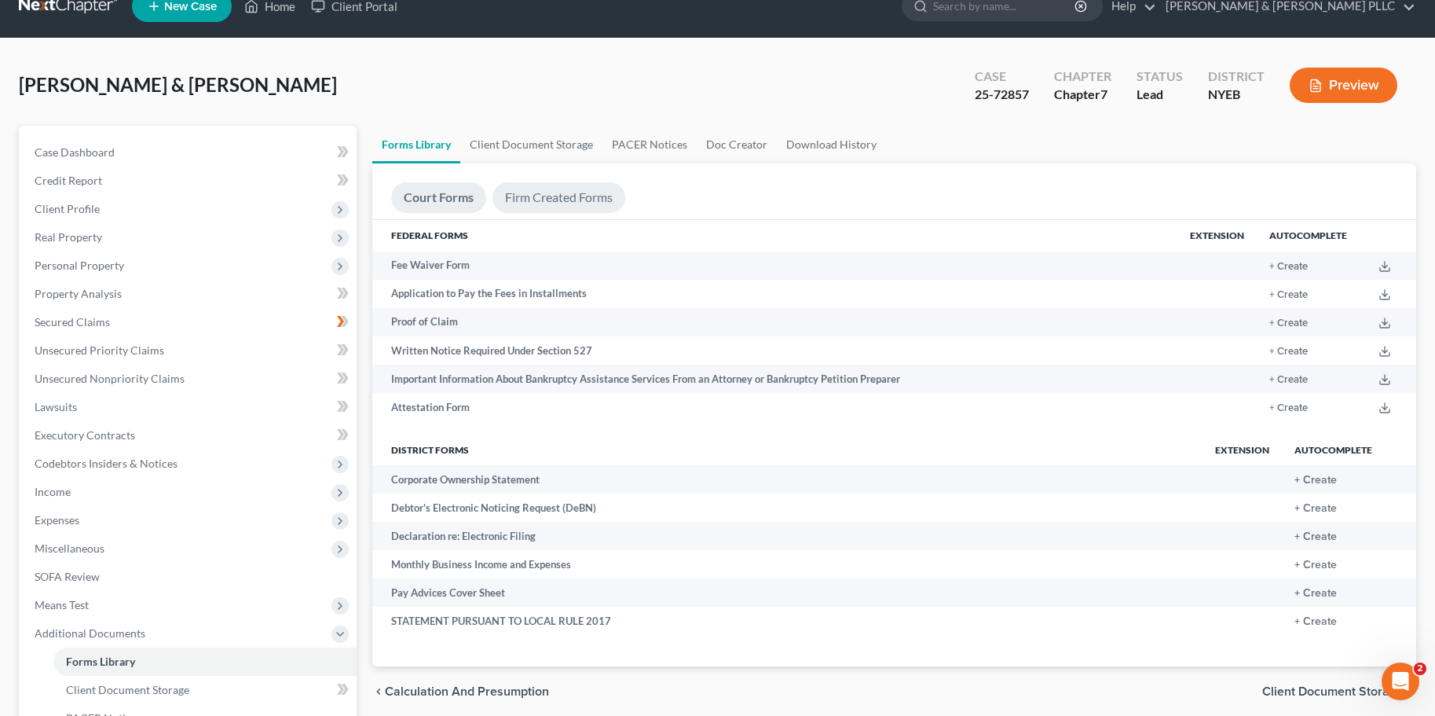
click at [554, 202] on link "Firm Created Forms" at bounding box center [559, 197] width 133 height 31
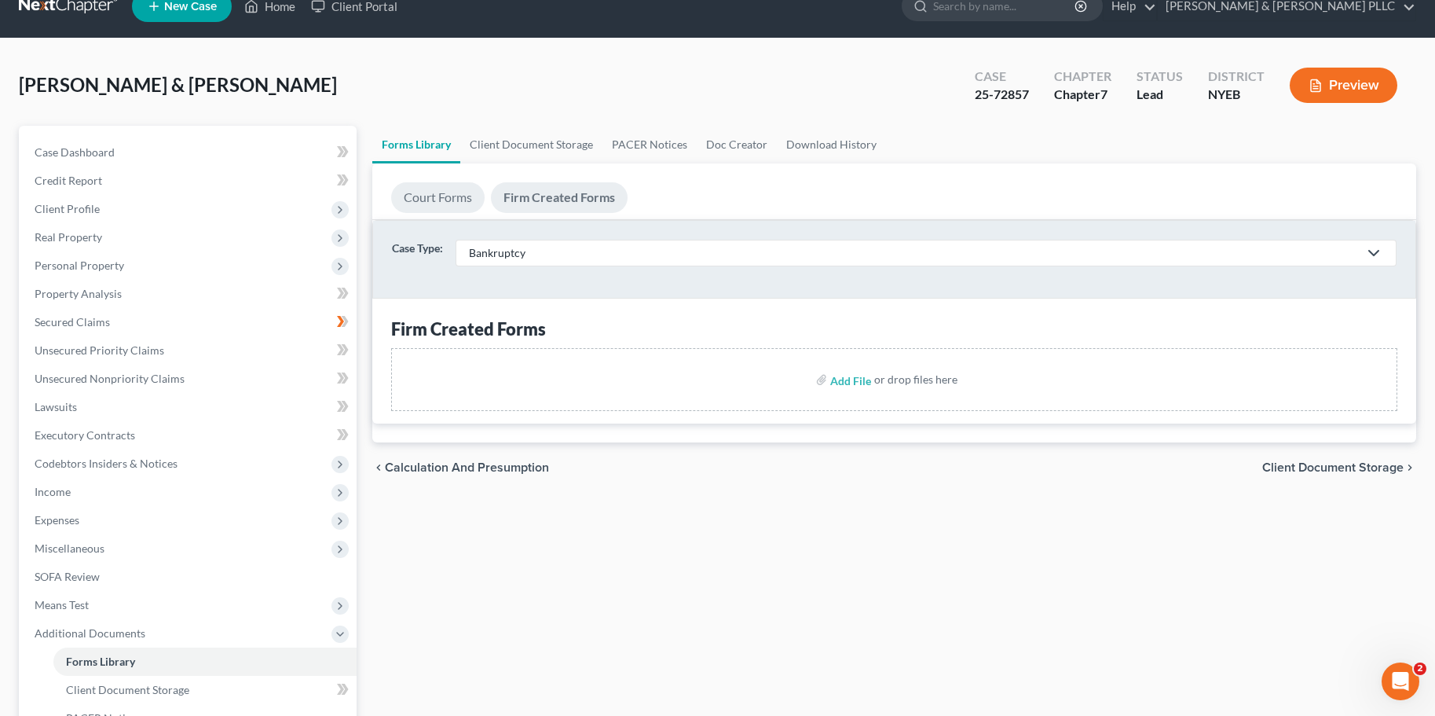
click at [460, 200] on link "Court Forms" at bounding box center [437, 197] width 93 height 31
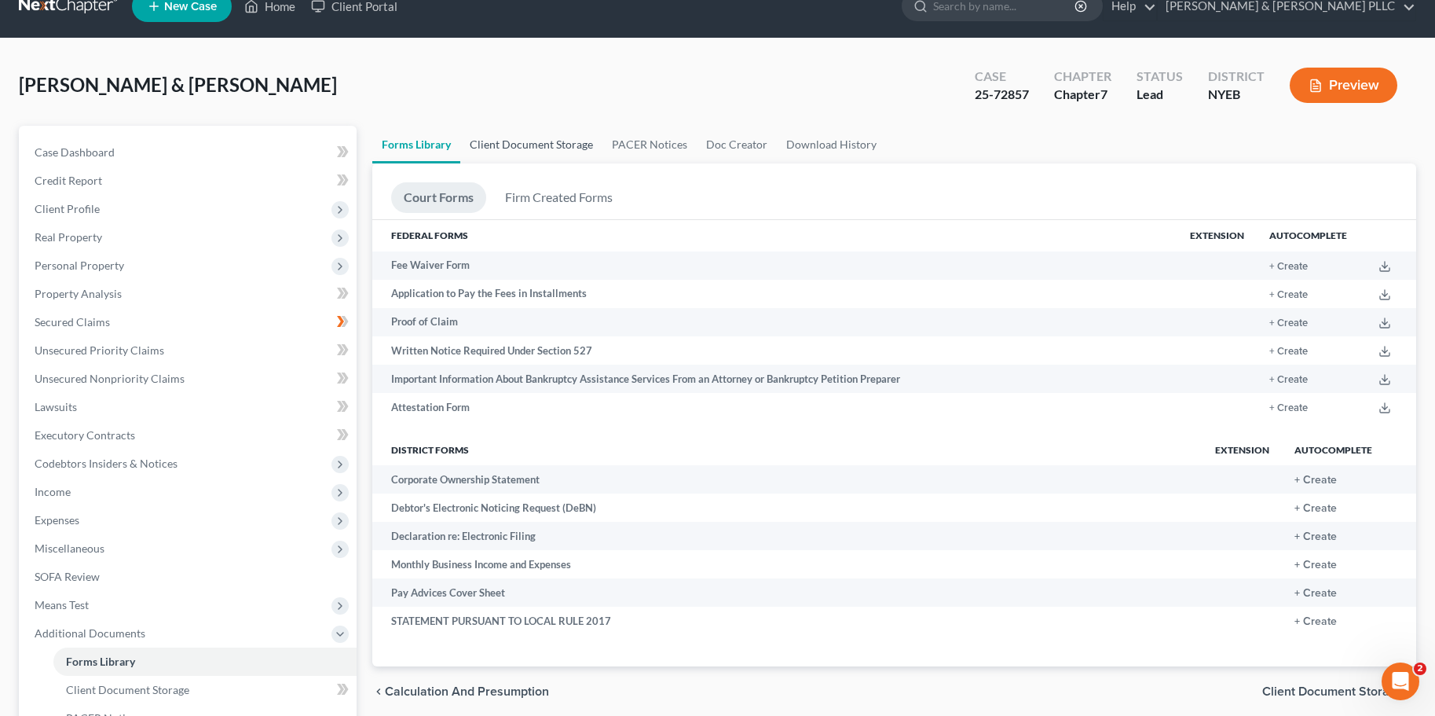
click at [547, 139] on link "Client Document Storage" at bounding box center [531, 145] width 142 height 38
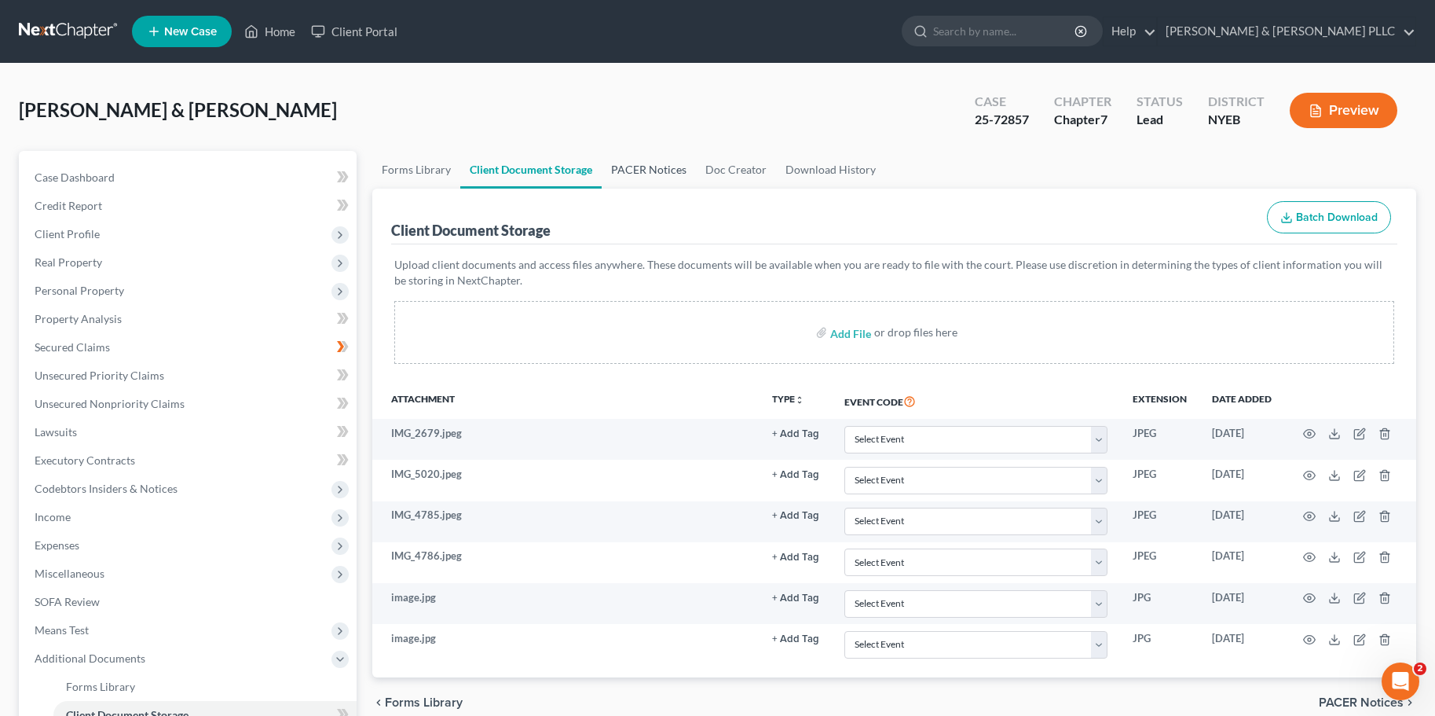
click at [632, 170] on link "PACER Notices" at bounding box center [649, 170] width 94 height 38
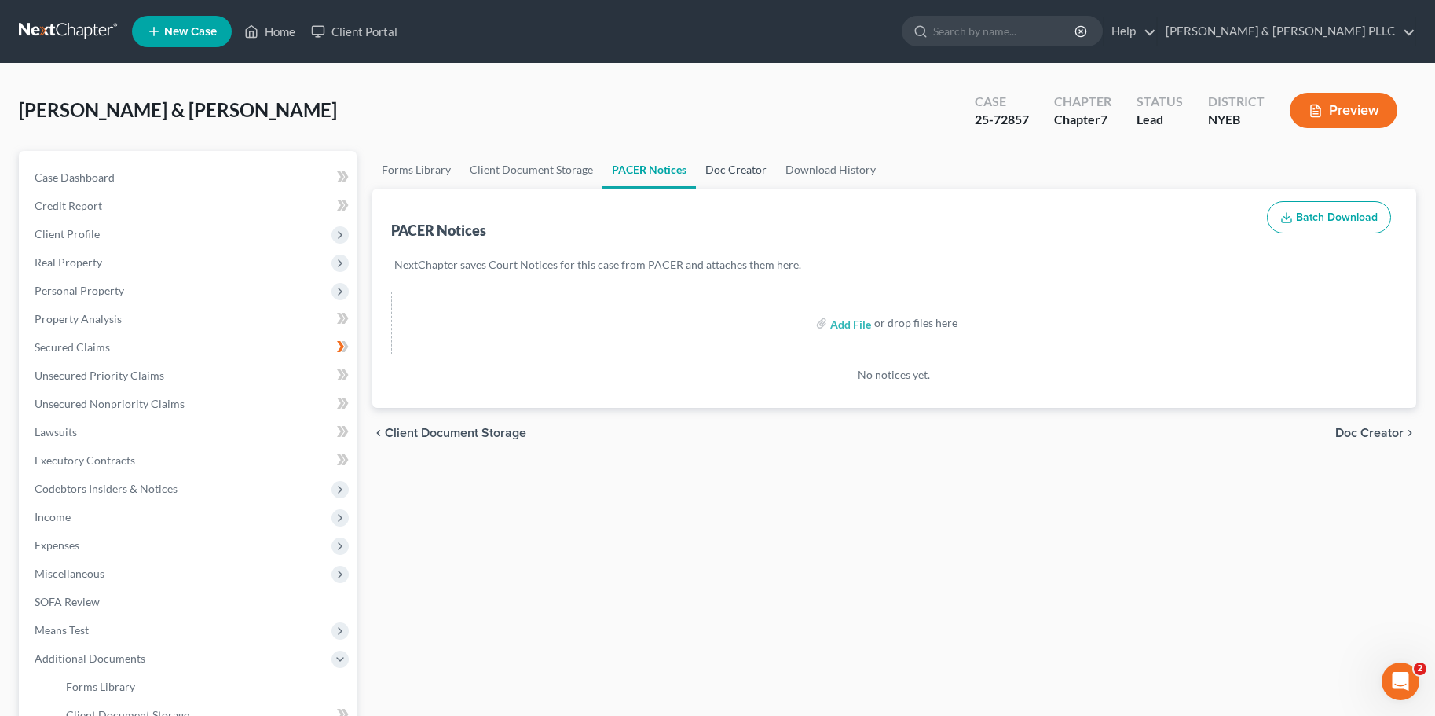
click at [720, 169] on link "Doc Creator" at bounding box center [736, 170] width 80 height 38
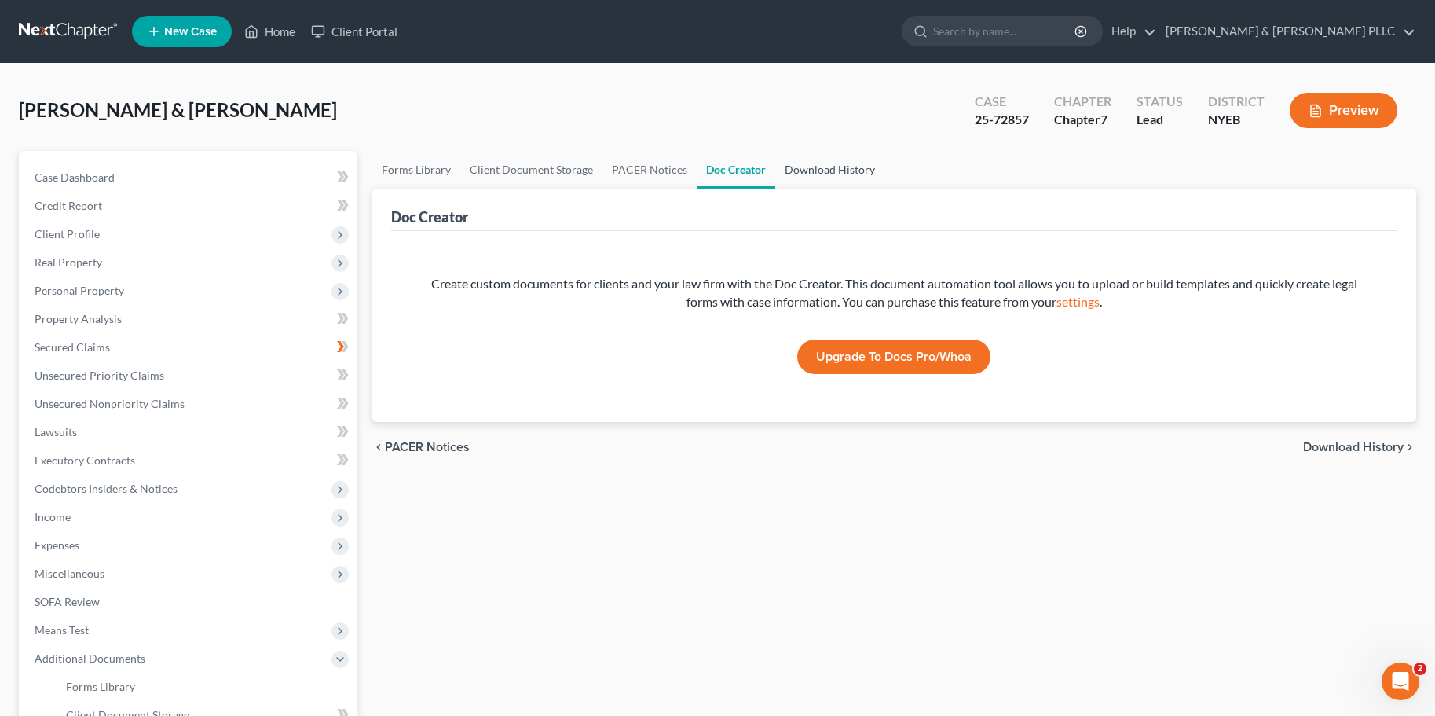
click at [804, 167] on link "Download History" at bounding box center [829, 170] width 109 height 38
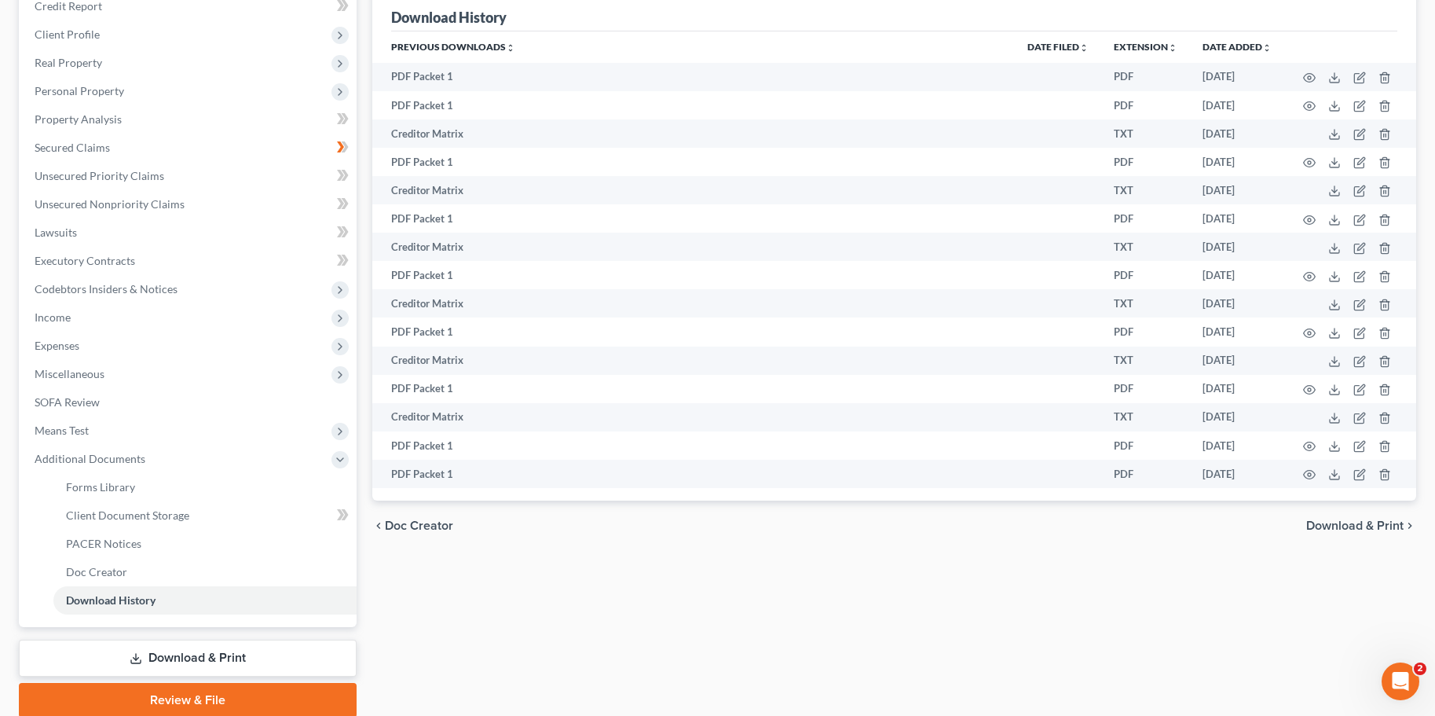
scroll to position [236, 0]
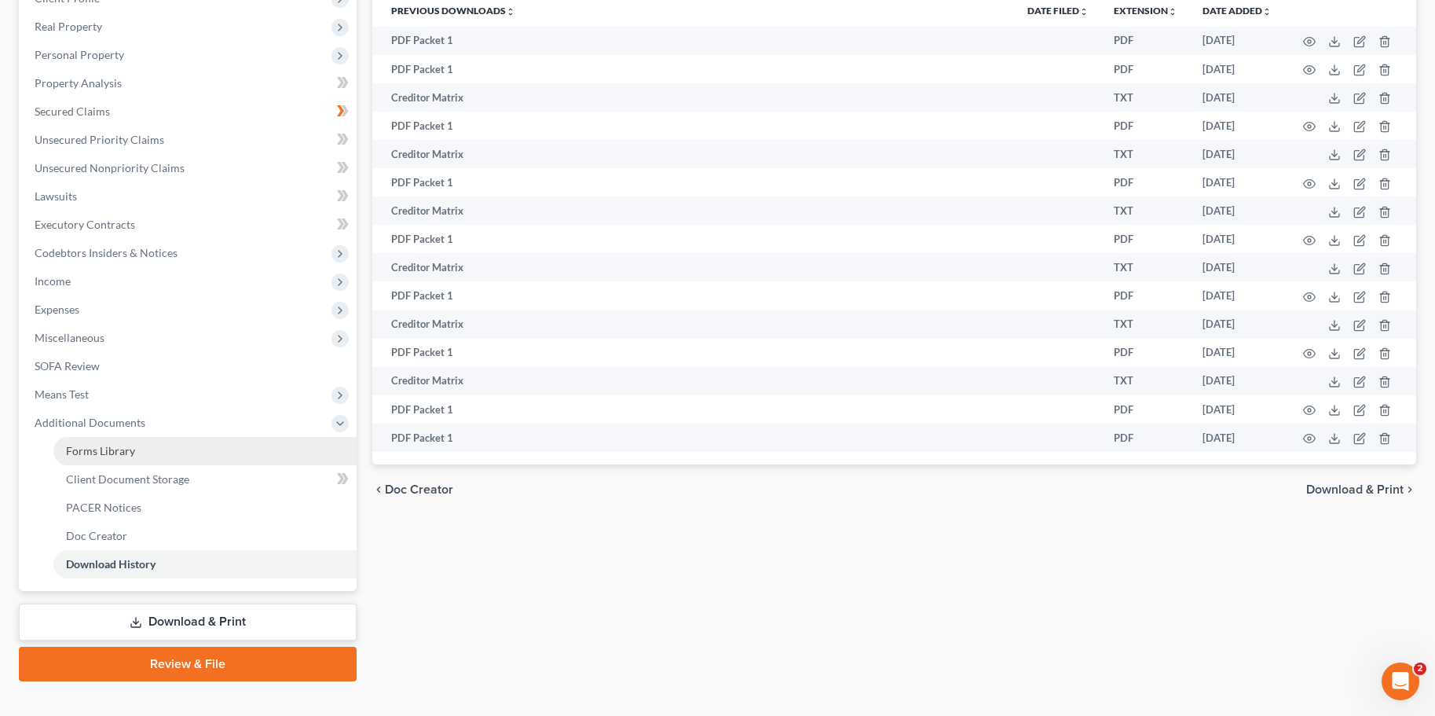
click at [97, 446] on span "Forms Library" at bounding box center [100, 450] width 69 height 13
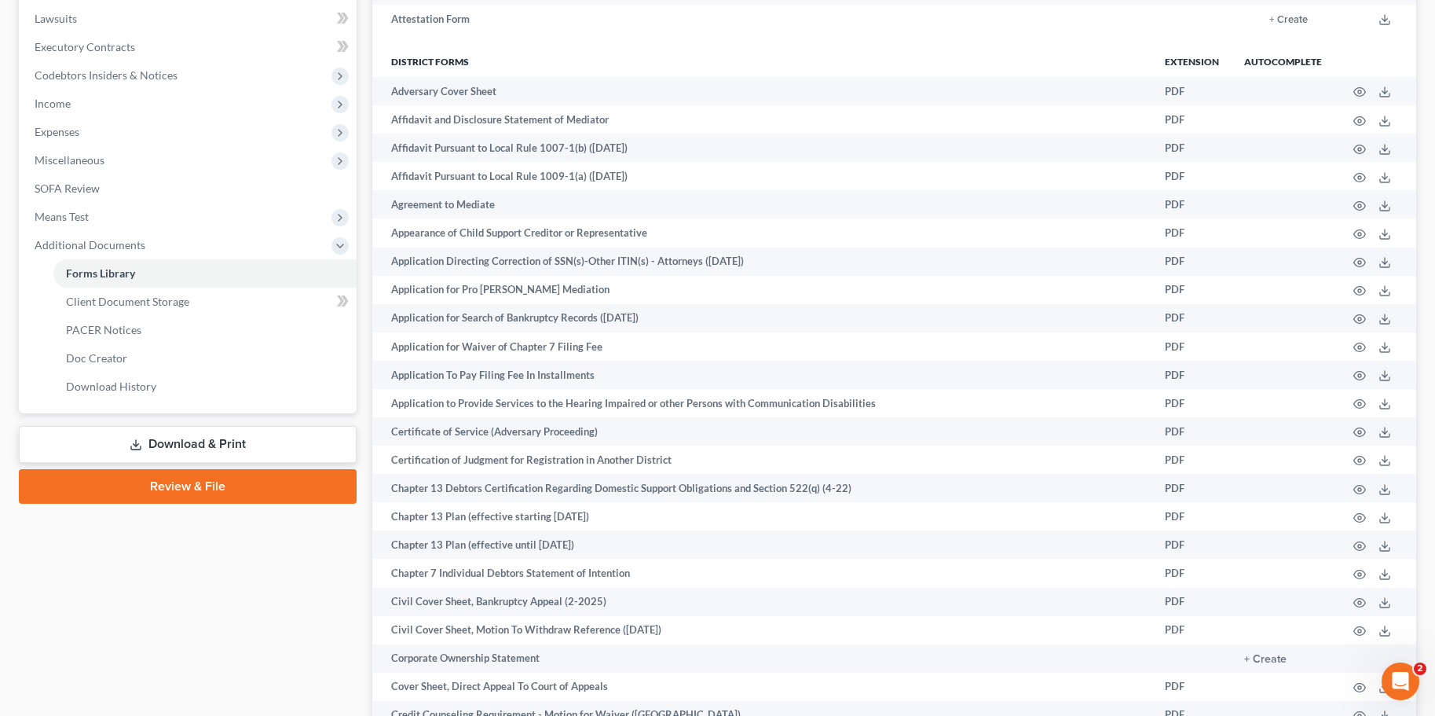
scroll to position [393, 0]
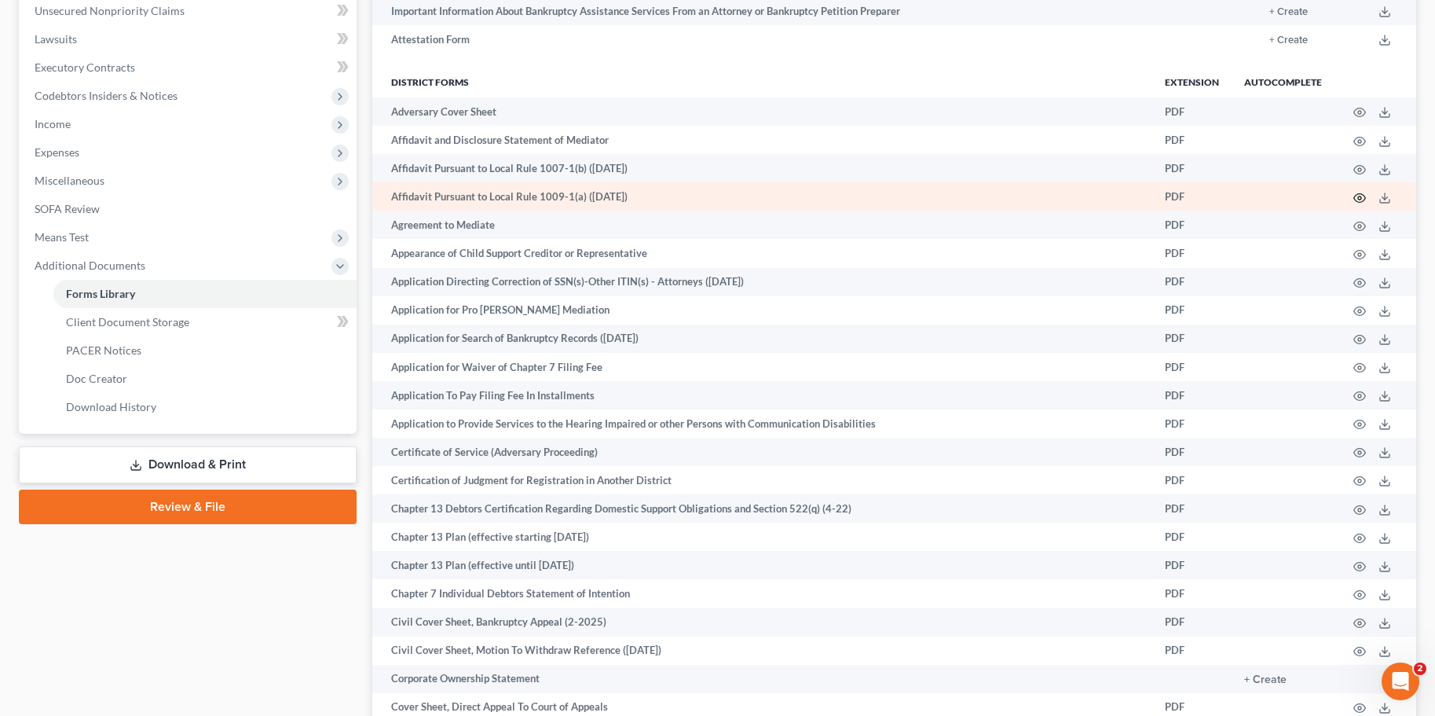
click at [1361, 196] on circle "button" at bounding box center [1359, 197] width 3 height 3
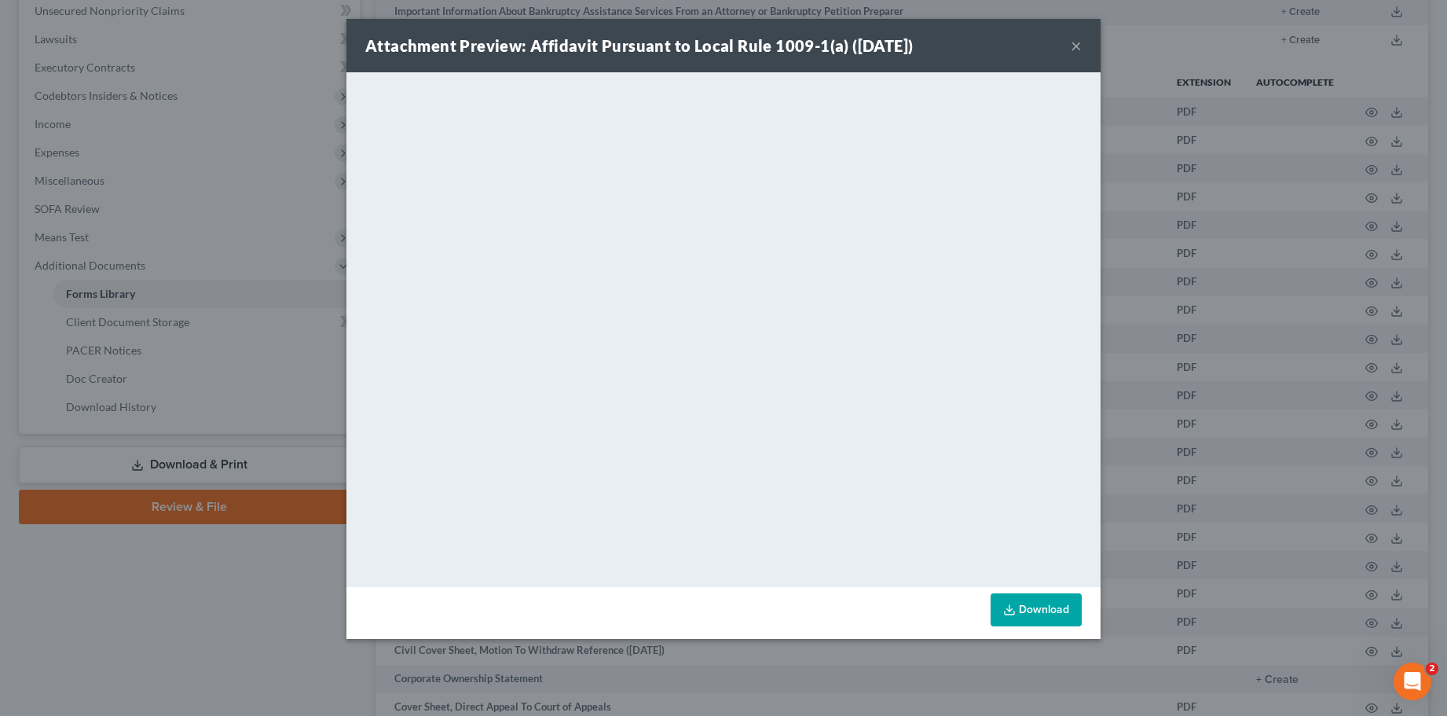
click at [1041, 607] on link "Download" at bounding box center [1036, 609] width 91 height 33
click at [1075, 46] on button "×" at bounding box center [1076, 45] width 11 height 19
